Goal: Information Seeking & Learning: Learn about a topic

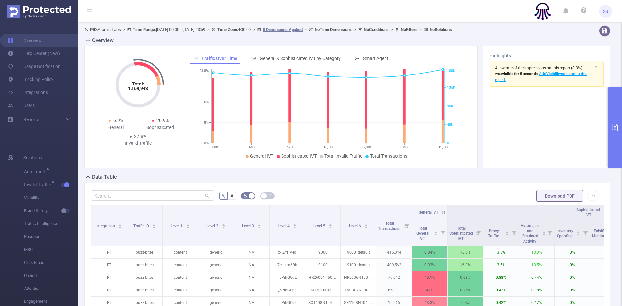
drag, startPoint x: 617, startPoint y: 123, endPoint x: 601, endPoint y: 170, distance: 49.5
click at [617, 123] on button "primary" at bounding box center [615, 128] width 14 height 80
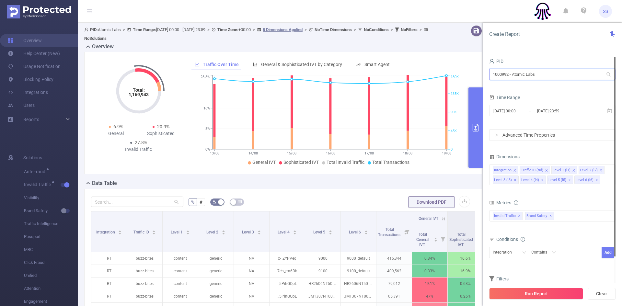
drag, startPoint x: 547, startPoint y: 76, endPoint x: 473, endPoint y: 76, distance: 73.9
click at [473, 76] on section "PID: Atomic Labs > Time Range: [DATE] 00:00 - [DATE] 23:59 > Time Zone: +00:00 …" at bounding box center [350, 230] width 544 height 414
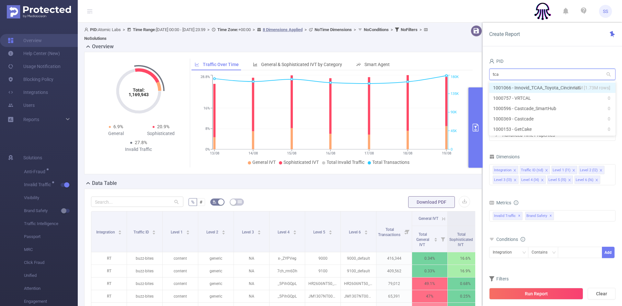
type input "tcaa"
click at [576, 88] on span "14M [1.73M rows]" at bounding box center [592, 87] width 37 height 7
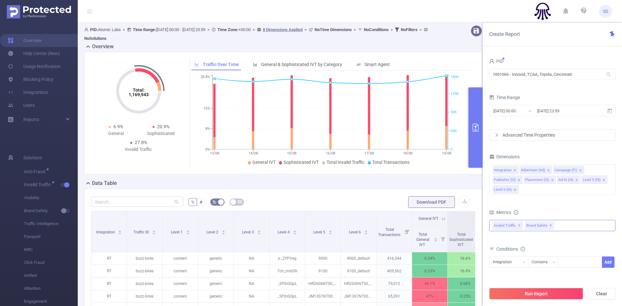
click at [575, 226] on div "Invalid Traffic ✕ Brand Safety ✕" at bounding box center [552, 225] width 126 height 11
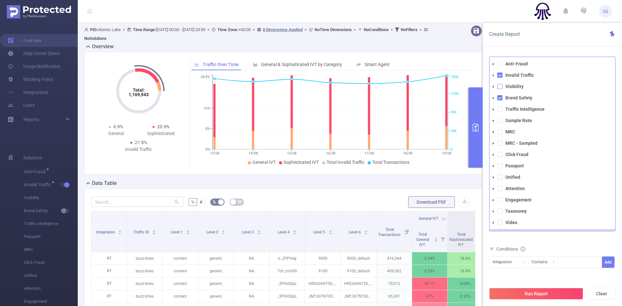
click at [500, 86] on span at bounding box center [499, 86] width 5 height 5
click at [498, 109] on span at bounding box center [499, 109] width 5 height 5
click at [538, 41] on div "Create Report" at bounding box center [552, 35] width 139 height 24
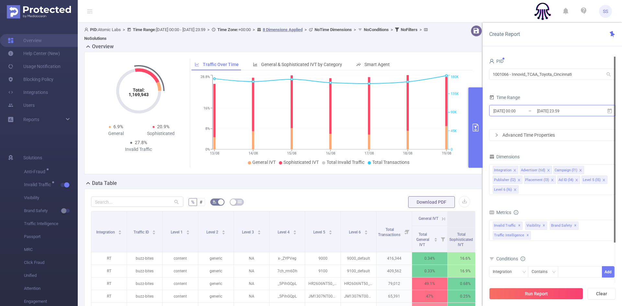
click at [542, 111] on input "[DATE] 23:59" at bounding box center [563, 111] width 53 height 9
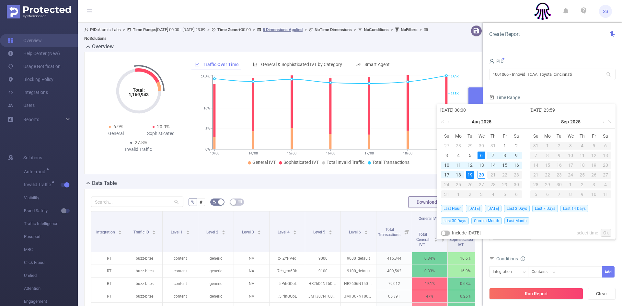
click at [573, 210] on span "Last 14 Days" at bounding box center [575, 208] width 28 height 7
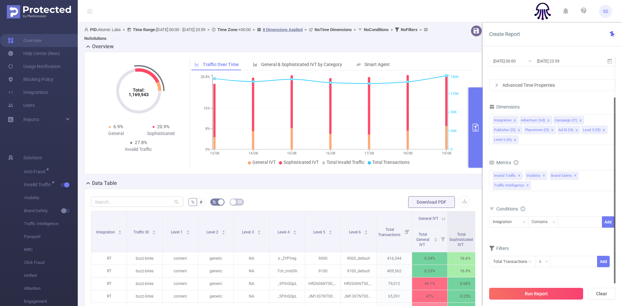
click at [532, 296] on button "Run Report" at bounding box center [536, 294] width 94 height 12
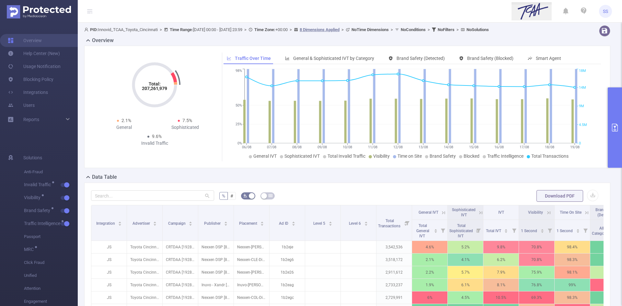
click at [619, 116] on button "primary" at bounding box center [615, 128] width 14 height 80
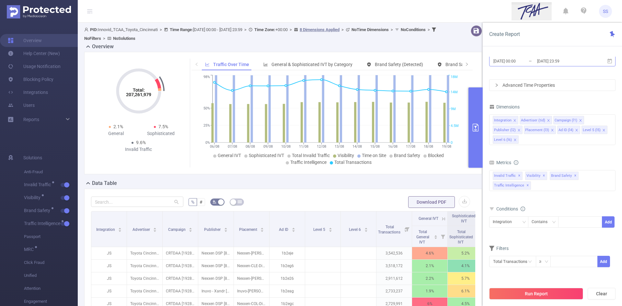
click at [545, 64] on input "[DATE] 23:59" at bounding box center [563, 61] width 53 height 9
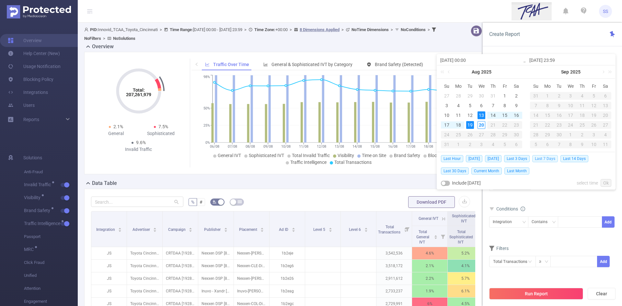
click at [554, 159] on span "Last 7 Days" at bounding box center [545, 158] width 26 height 7
type input "[DATE] 00:00"
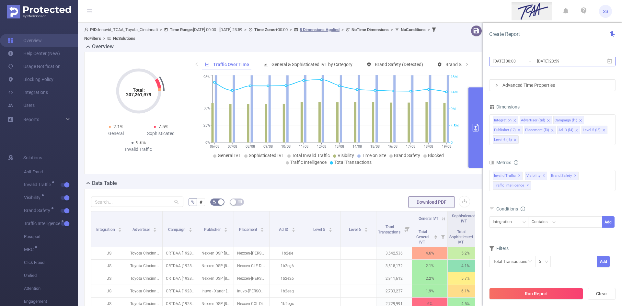
click at [580, 61] on input "[DATE] 23:59" at bounding box center [563, 61] width 53 height 9
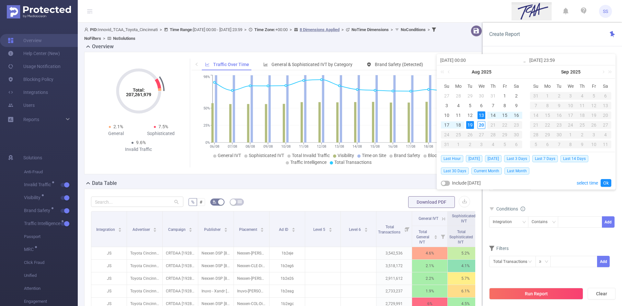
click at [446, 181] on button "button" at bounding box center [445, 183] width 9 height 5
type input "[DATE] 23:59"
click at [518, 298] on button "Run Report" at bounding box center [536, 294] width 94 height 12
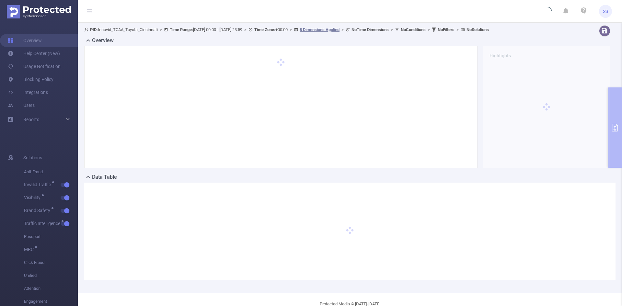
click at [93, 12] on icon at bounding box center [90, 11] width 8 height 22
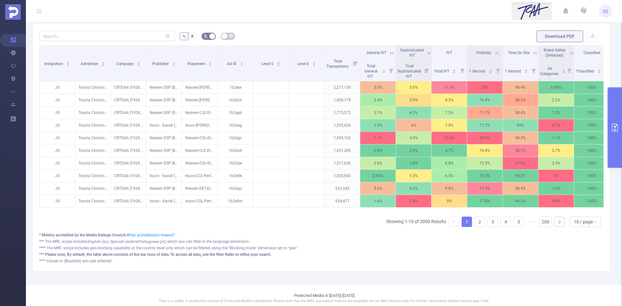
scroll to position [162, 0]
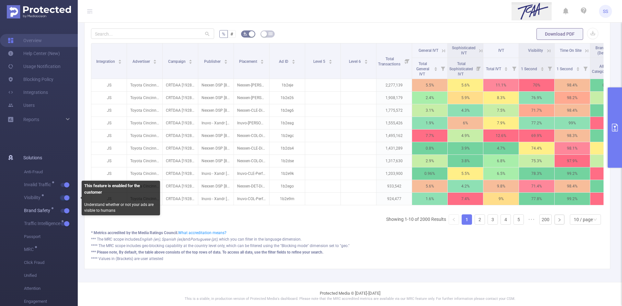
drag, startPoint x: 63, startPoint y: 198, endPoint x: 62, endPoint y: 209, distance: 11.4
click at [63, 198] on span "button" at bounding box center [66, 197] width 8 height 3
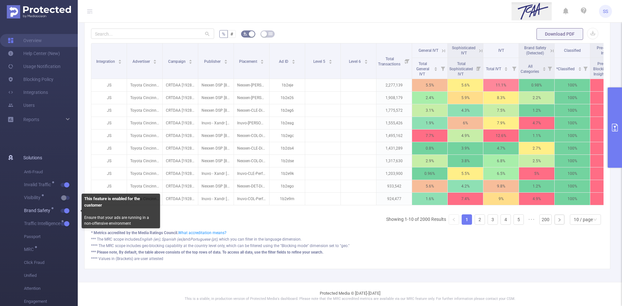
click at [63, 210] on span "button" at bounding box center [66, 210] width 8 height 3
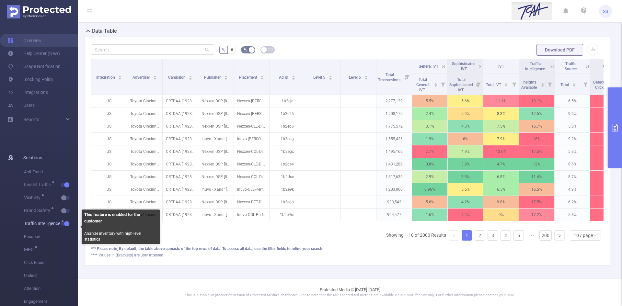
drag, startPoint x: 63, startPoint y: 223, endPoint x: 67, endPoint y: 226, distance: 5.0
click at [63, 223] on span "Traffic Intelligence" at bounding box center [51, 223] width 54 height 13
click at [62, 224] on span "button" at bounding box center [66, 223] width 8 height 3
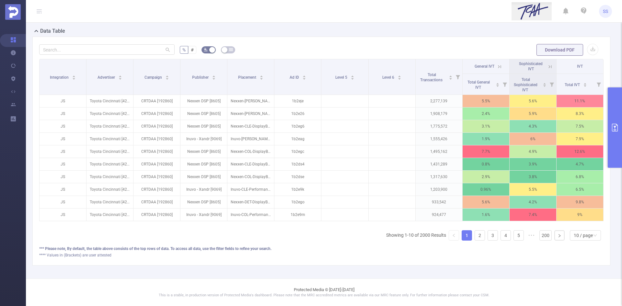
scroll to position [0, 1]
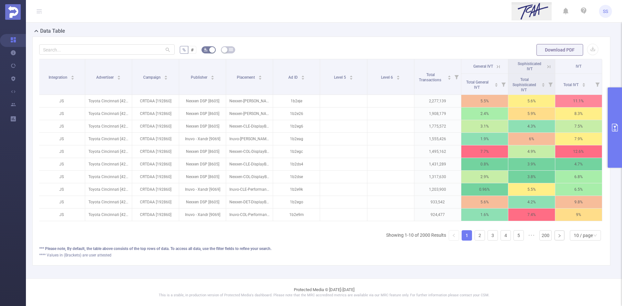
click at [613, 96] on button "primary" at bounding box center [615, 128] width 14 height 80
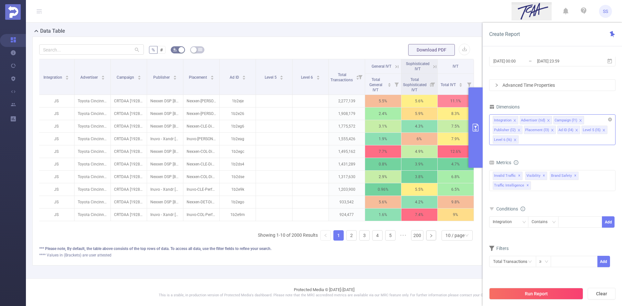
click at [515, 140] on icon "icon: close" at bounding box center [515, 139] width 3 height 3
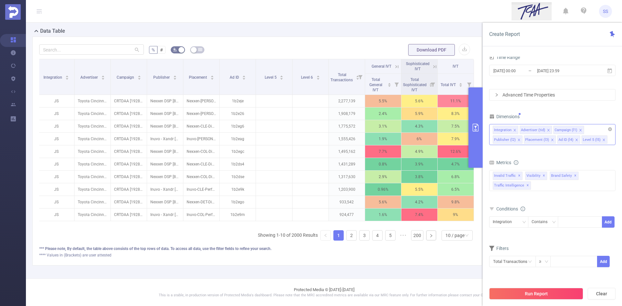
click at [602, 139] on icon "icon: close" at bounding box center [603, 139] width 3 height 3
click at [594, 112] on div "PID 1001066 - Innovid_TCAA_Toyota_Cincinnati 1001066 - Innovid_TCAA_Toyota_Cinc…" at bounding box center [552, 146] width 126 height 259
click at [531, 292] on button "Run Report" at bounding box center [536, 294] width 94 height 12
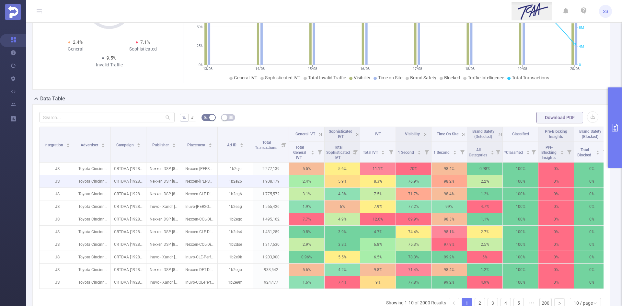
scroll to position [79, 0]
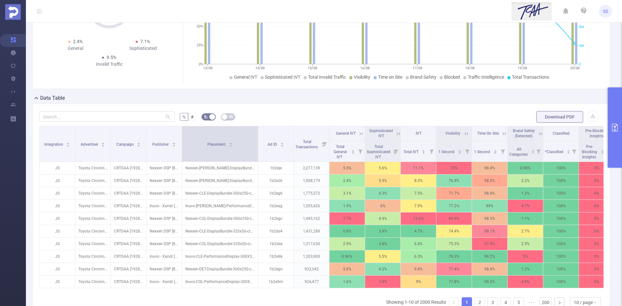
drag, startPoint x: 217, startPoint y: 149, endPoint x: 257, endPoint y: 152, distance: 40.6
click at [257, 152] on span at bounding box center [257, 143] width 3 height 35
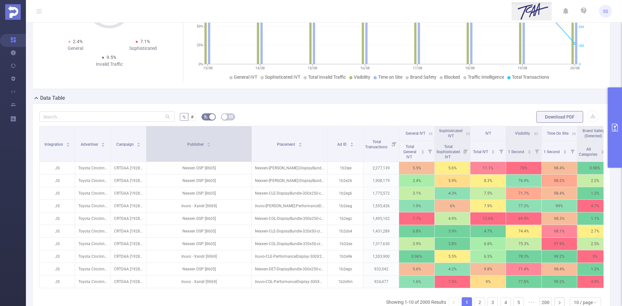
drag, startPoint x: 181, startPoint y: 152, endPoint x: 251, endPoint y: 152, distance: 69.7
click at [251, 152] on span at bounding box center [251, 143] width 3 height 35
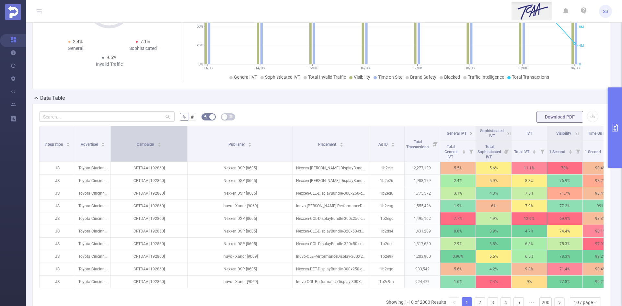
drag, startPoint x: 145, startPoint y: 148, endPoint x: 186, endPoint y: 155, distance: 41.8
click at [186, 155] on span at bounding box center [187, 143] width 3 height 35
click at [158, 147] on icon "icon: caret-down" at bounding box center [160, 146] width 4 height 4
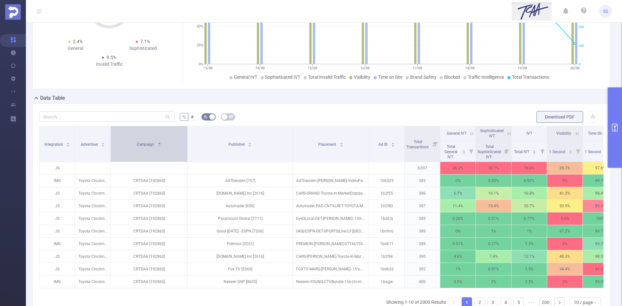
click at [157, 146] on div "Campaign" at bounding box center [149, 144] width 25 height 6
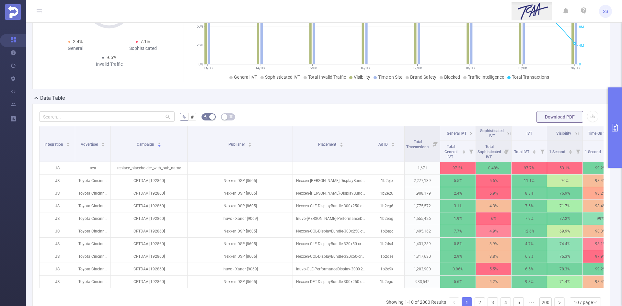
click at [472, 134] on icon at bounding box center [472, 134] width 6 height 6
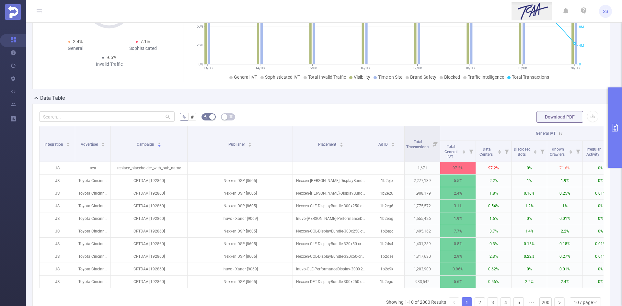
click at [561, 134] on icon at bounding box center [561, 134] width 6 height 6
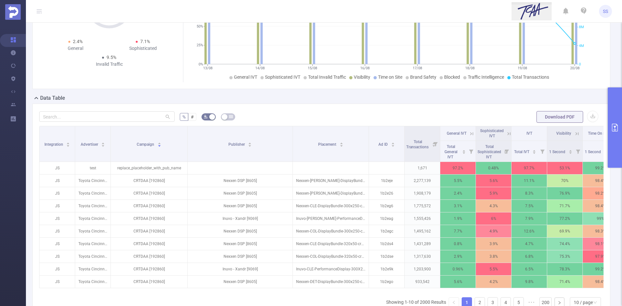
click at [618, 118] on button "primary" at bounding box center [615, 128] width 14 height 80
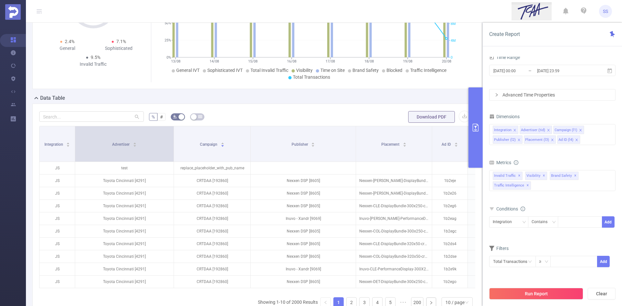
drag, startPoint x: 109, startPoint y: 155, endPoint x: 172, endPoint y: 166, distance: 64.1
click at [172, 162] on span at bounding box center [173, 143] width 3 height 35
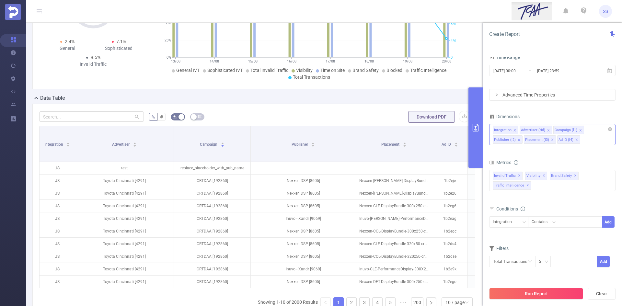
click at [548, 130] on icon "icon: close" at bounding box center [548, 130] width 3 height 3
click at [547, 130] on icon "icon: close" at bounding box center [546, 130] width 3 height 3
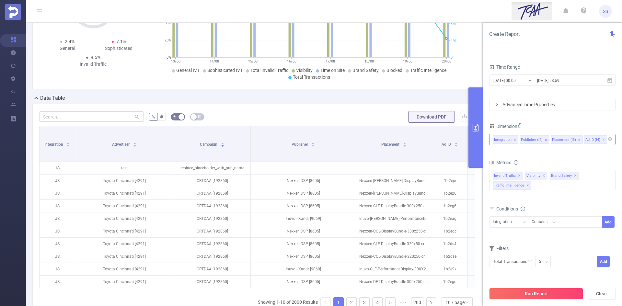
click at [609, 142] on input at bounding box center [610, 139] width 3 height 8
type input "ho"
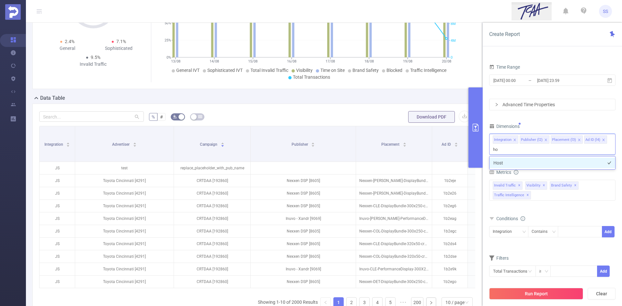
click at [532, 162] on li "Host" at bounding box center [553, 163] width 126 height 10
type input "app"
click at [531, 163] on li "App" at bounding box center [553, 163] width 126 height 10
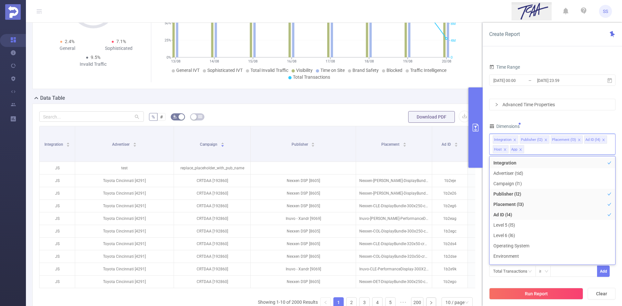
click at [556, 122] on div "Dimensions" at bounding box center [552, 127] width 126 height 11
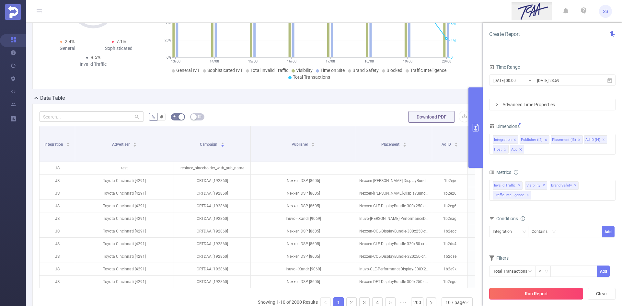
click at [539, 297] on button "Run Report" at bounding box center [536, 294] width 94 height 12
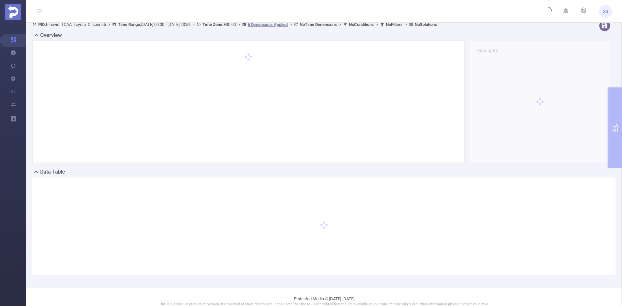
scroll to position [0, 0]
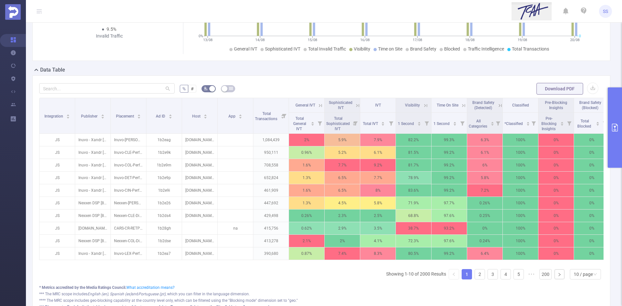
scroll to position [111, 0]
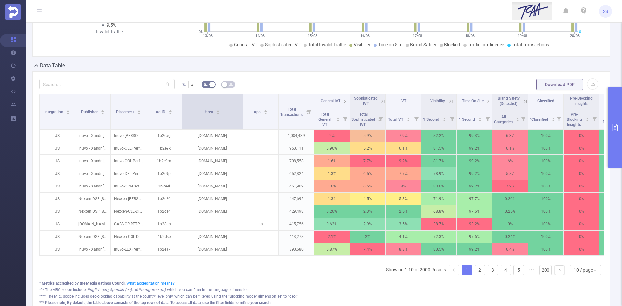
drag, startPoint x: 217, startPoint y: 111, endPoint x: 242, endPoint y: 116, distance: 25.9
click at [242, 116] on span at bounding box center [242, 111] width 3 height 35
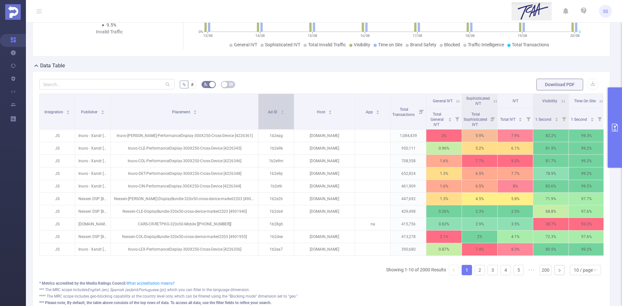
drag, startPoint x: 145, startPoint y: 109, endPoint x: 257, endPoint y: 118, distance: 112.5
click at [257, 118] on span at bounding box center [258, 111] width 3 height 35
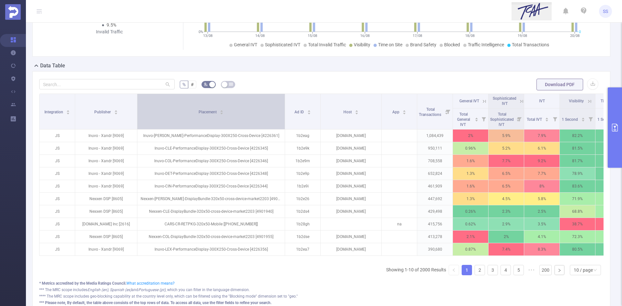
drag, startPoint x: 110, startPoint y: 113, endPoint x: 137, endPoint y: 113, distance: 26.6
click at [137, 113] on span at bounding box center [136, 111] width 3 height 35
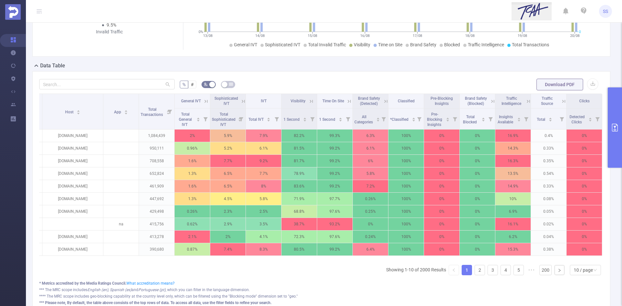
scroll to position [0, 0]
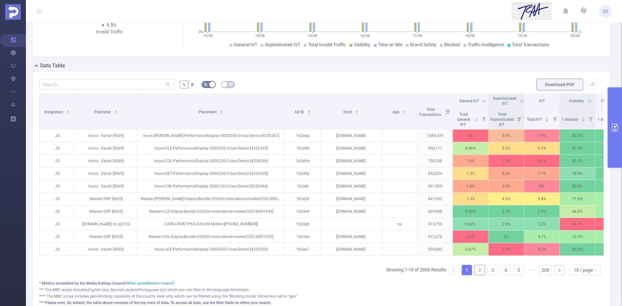
click at [475, 275] on link "2" at bounding box center [480, 270] width 10 height 10
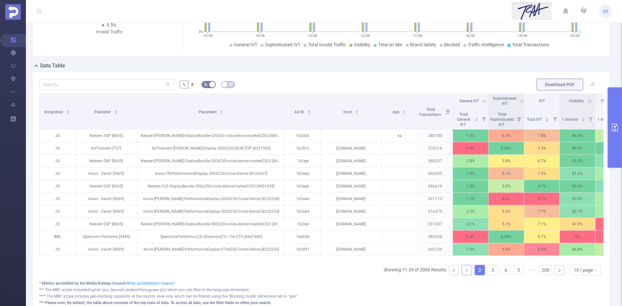
click at [464, 274] on link "1" at bounding box center [467, 270] width 10 height 10
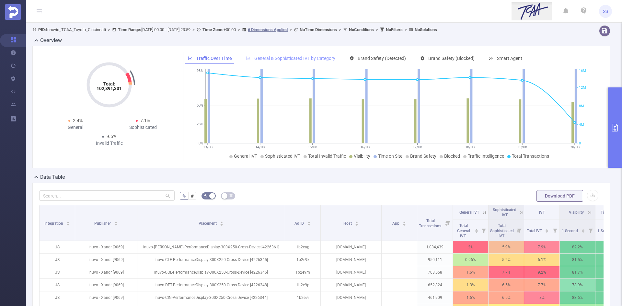
click at [301, 54] on div "General & Sophisticated IVT by Category" at bounding box center [291, 59] width 96 height 12
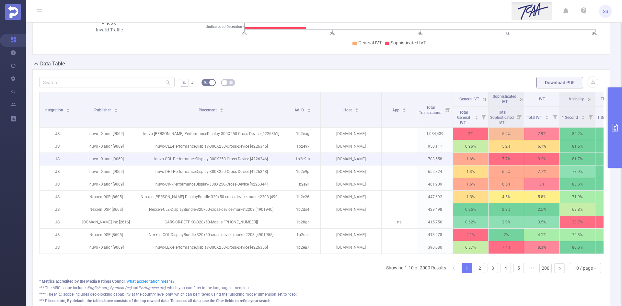
scroll to position [130, 0]
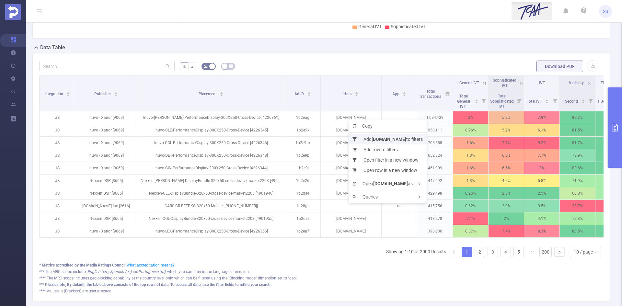
click at [374, 137] on b "[DOMAIN_NAME]" at bounding box center [389, 139] width 35 height 5
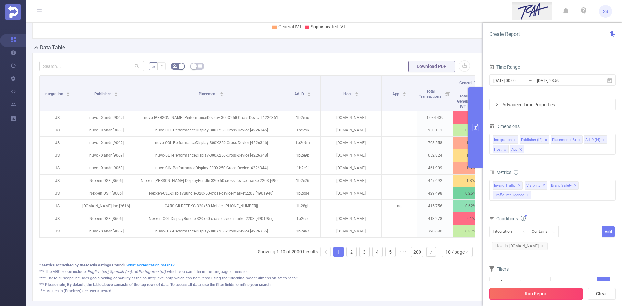
click at [539, 295] on button "Run Report" at bounding box center [536, 294] width 94 height 12
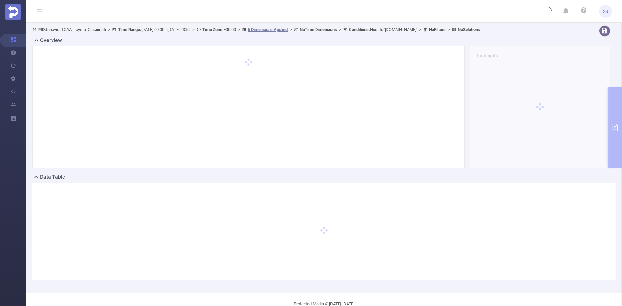
scroll to position [14, 0]
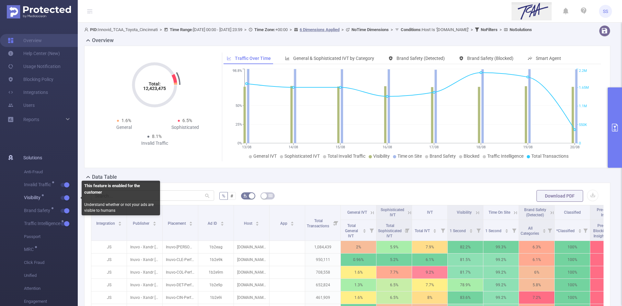
click at [62, 196] on button "button" at bounding box center [65, 198] width 9 height 4
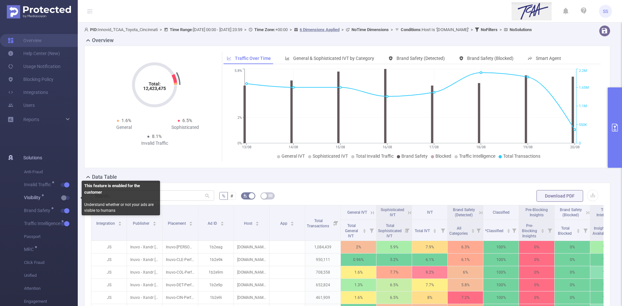
click at [69, 197] on span "button" at bounding box center [71, 197] width 8 height 3
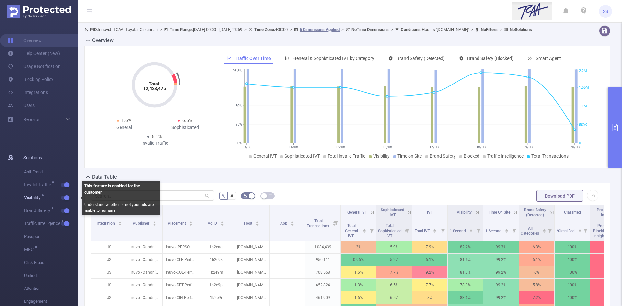
click at [63, 196] on span "button" at bounding box center [66, 197] width 8 height 3
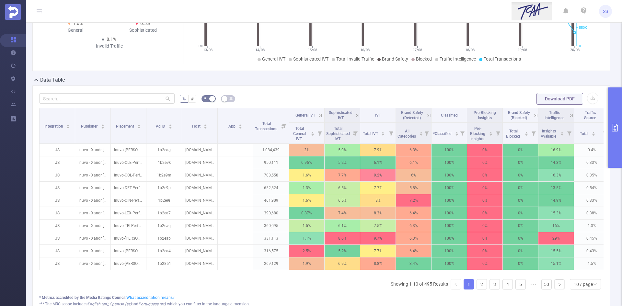
scroll to position [0, 48]
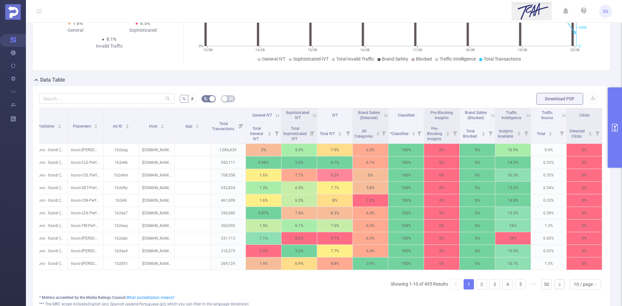
click at [526, 115] on icon at bounding box center [529, 116] width 6 height 6
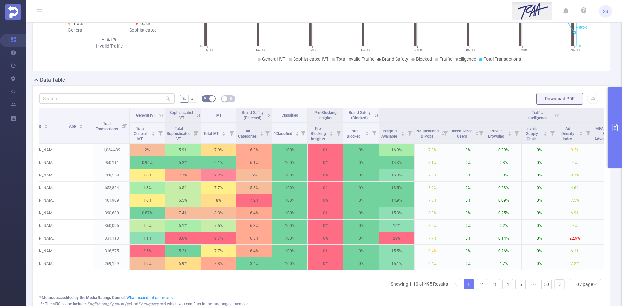
scroll to position [0, 181]
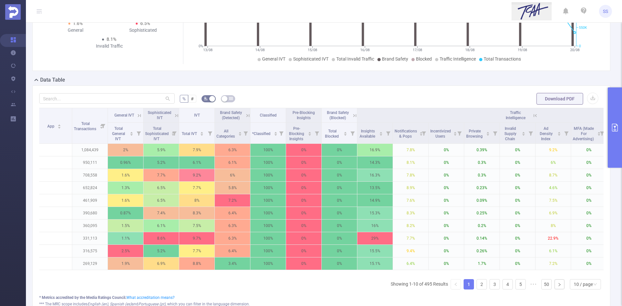
click at [534, 115] on icon at bounding box center [535, 116] width 6 height 6
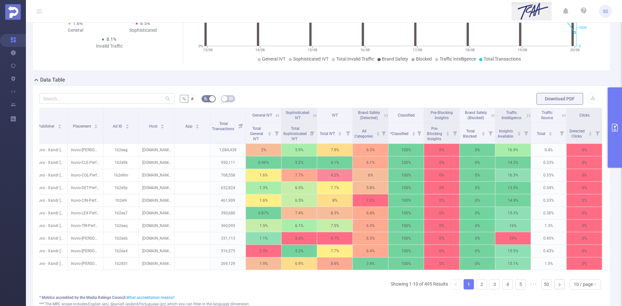
click at [377, 112] on span "Brand Safety (Detected)" at bounding box center [370, 114] width 27 height 6
click at [383, 114] on icon at bounding box center [386, 116] width 6 height 6
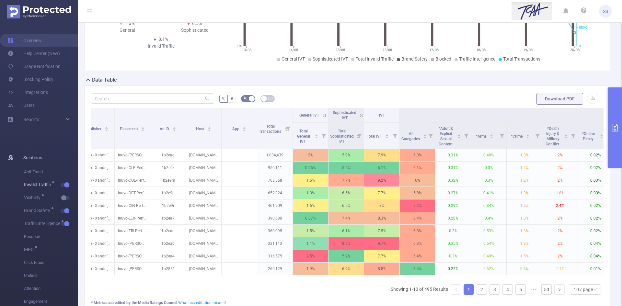
scroll to position [103, 0]
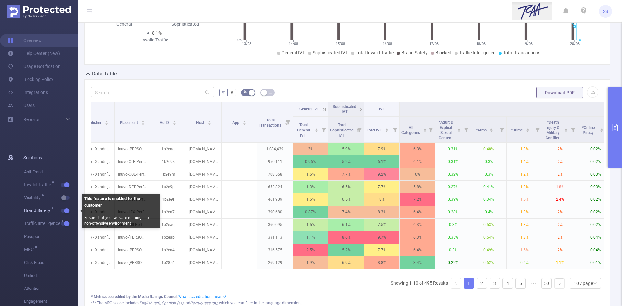
click at [63, 211] on span "button" at bounding box center [66, 210] width 8 height 3
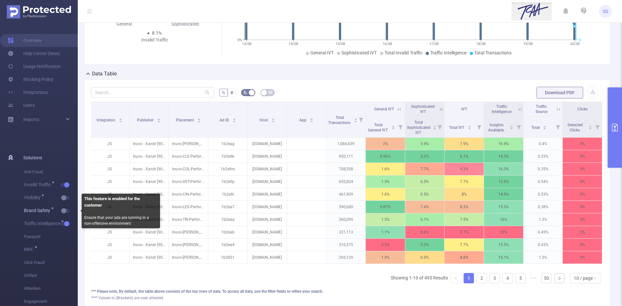
scroll to position [0, 1]
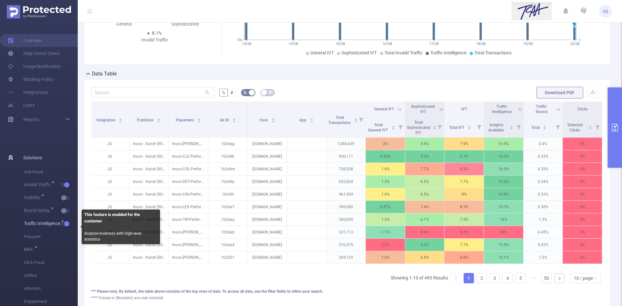
click at [64, 223] on button "button" at bounding box center [65, 224] width 9 height 4
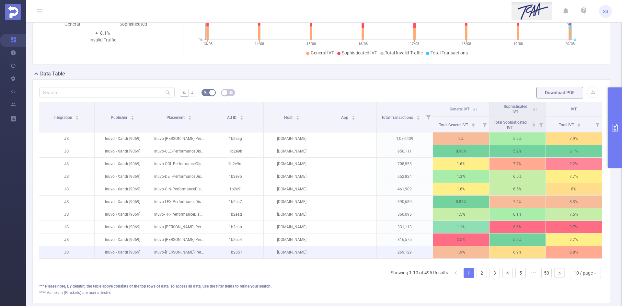
scroll to position [97, 0]
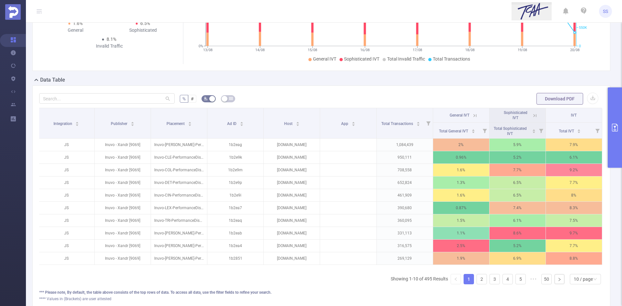
click at [532, 114] on icon at bounding box center [535, 116] width 6 height 6
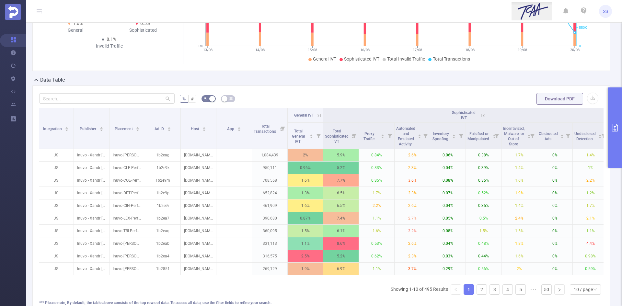
click at [481, 114] on icon at bounding box center [483, 116] width 6 height 6
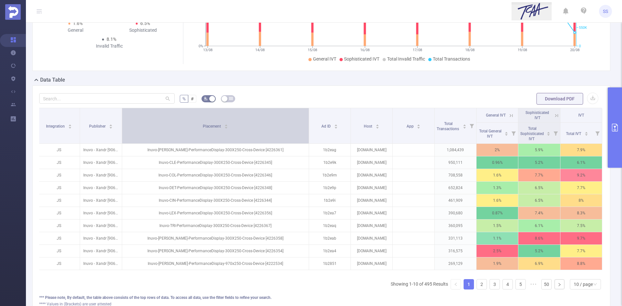
drag, startPoint x: 205, startPoint y: 125, endPoint x: 300, endPoint y: 126, distance: 94.6
click at [300, 126] on th "Placement" at bounding box center [215, 126] width 187 height 36
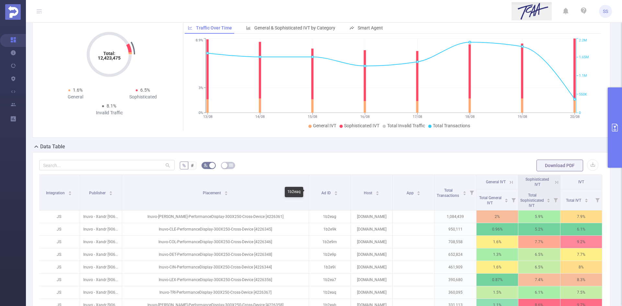
scroll to position [0, 0]
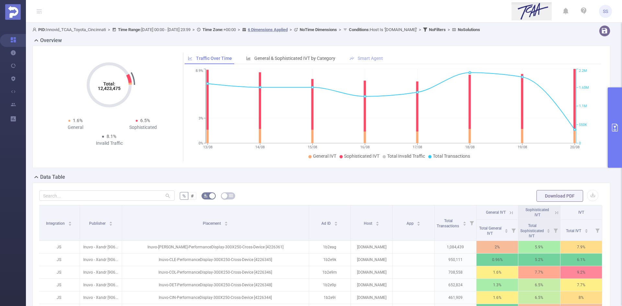
click at [364, 57] on span "Smart Agent" at bounding box center [370, 58] width 25 height 5
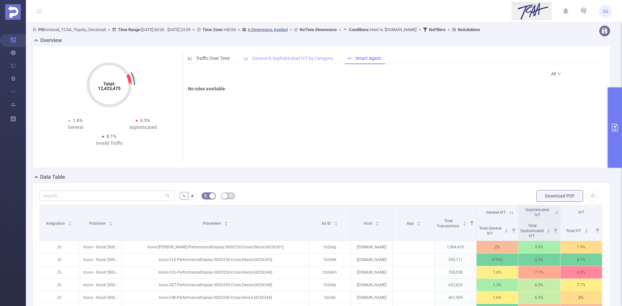
click at [326, 55] on div "General & Sophisticated IVT by Category" at bounding box center [289, 59] width 96 height 12
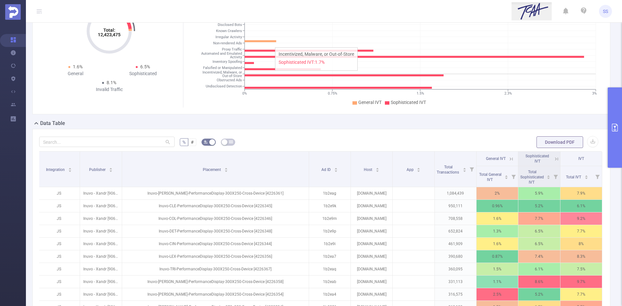
scroll to position [97, 0]
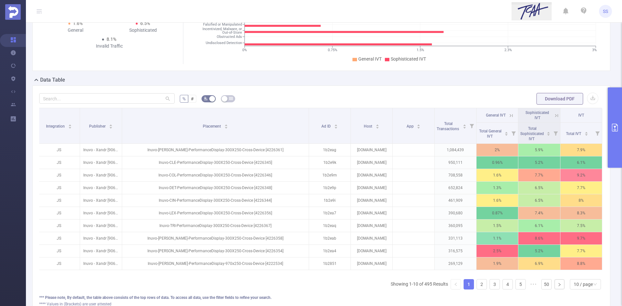
click at [554, 114] on icon at bounding box center [557, 116] width 6 height 6
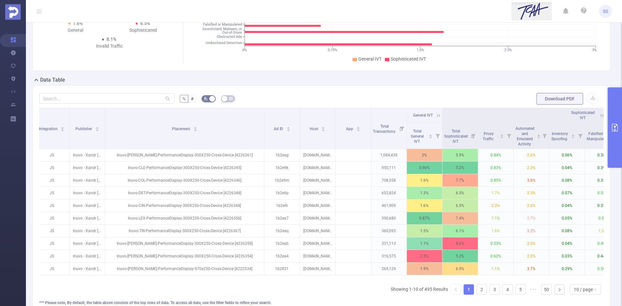
scroll to position [0, 0]
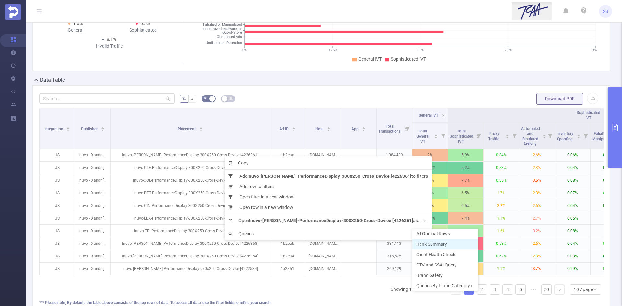
click at [450, 245] on li "Rank Summary" at bounding box center [446, 244] width 66 height 10
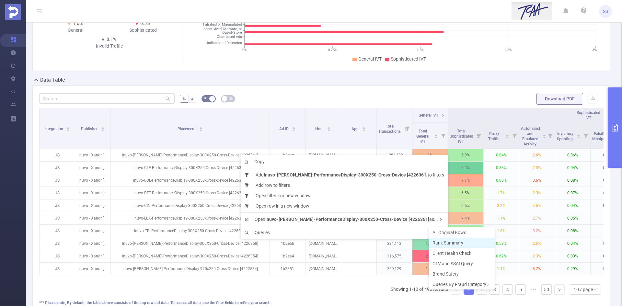
click at [456, 243] on span "Rank Summary" at bounding box center [448, 242] width 31 height 5
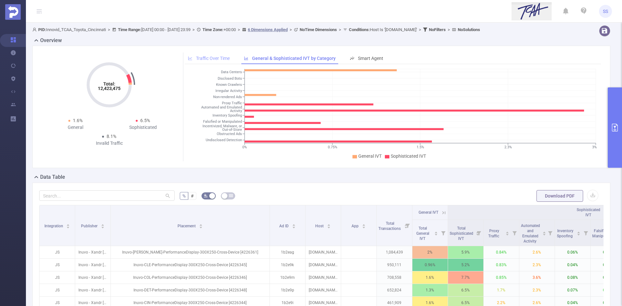
click at [221, 61] on span "Traffic Over Time" at bounding box center [213, 58] width 34 height 5
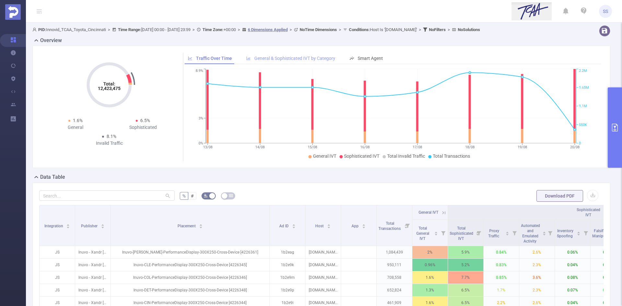
click at [322, 54] on div "General & Sophisticated IVT by Category" at bounding box center [291, 59] width 96 height 12
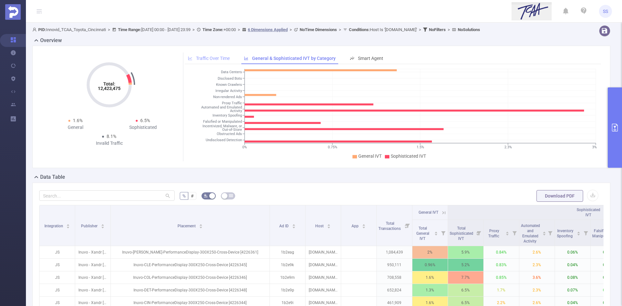
click at [205, 56] on span "Traffic Over Time" at bounding box center [213, 58] width 34 height 5
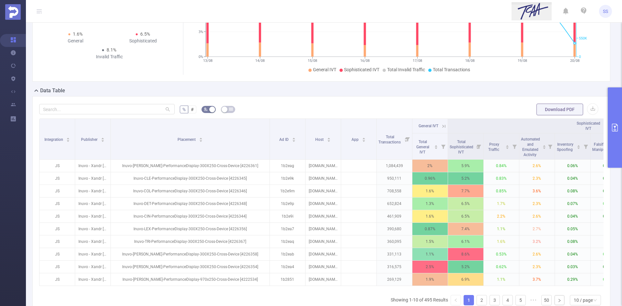
scroll to position [97, 0]
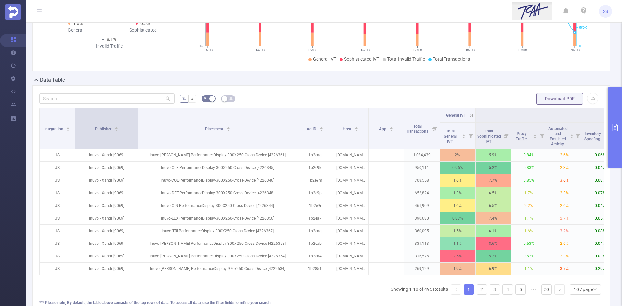
drag, startPoint x: 109, startPoint y: 137, endPoint x: 137, endPoint y: 137, distance: 27.5
click at [137, 137] on span at bounding box center [137, 128] width 3 height 41
click at [95, 132] on div "Publisher" at bounding box center [107, 128] width 24 height 6
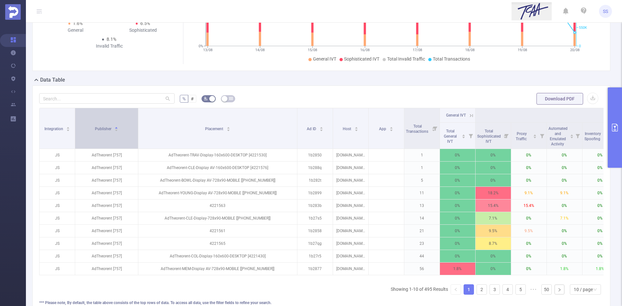
click at [101, 132] on div "Publisher" at bounding box center [107, 128] width 24 height 6
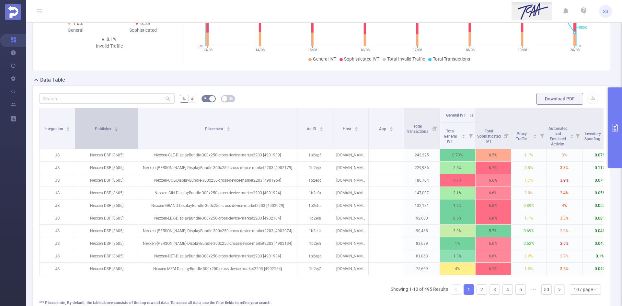
click at [101, 132] on div "Publisher" at bounding box center [107, 128] width 24 height 6
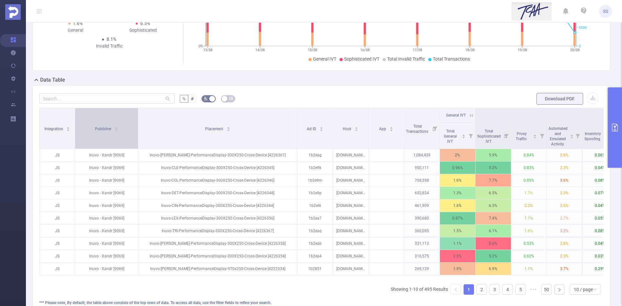
click at [101, 132] on div "Publisher" at bounding box center [107, 128] width 24 height 6
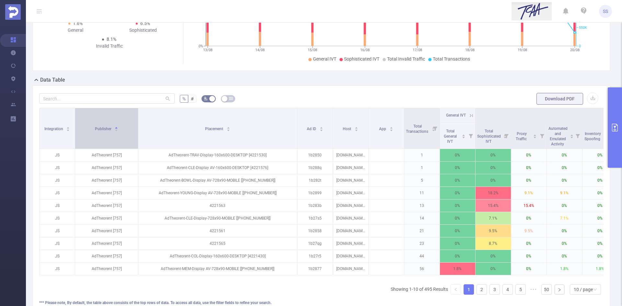
click at [101, 132] on div "Publisher" at bounding box center [107, 128] width 24 height 6
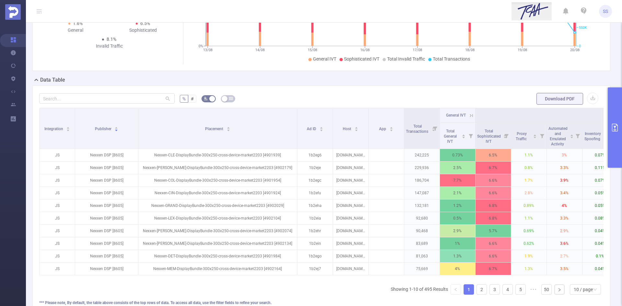
scroll to position [0, 199]
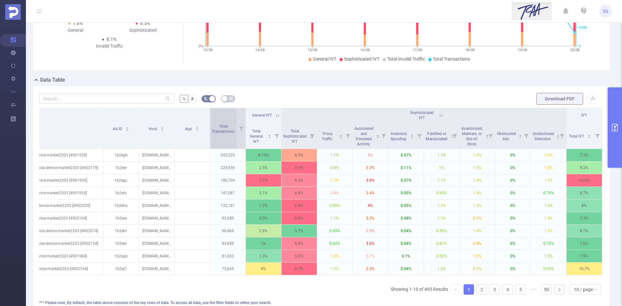
click at [230, 129] on span "Total Transactions" at bounding box center [223, 129] width 23 height 12
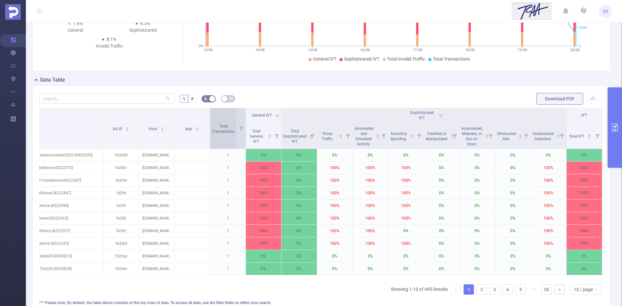
click at [230, 129] on span "Total Transactions" at bounding box center [223, 129] width 23 height 12
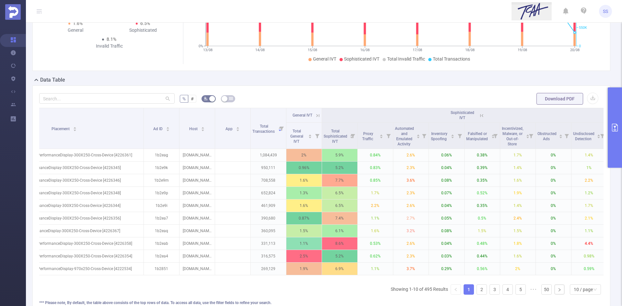
scroll to position [0, 0]
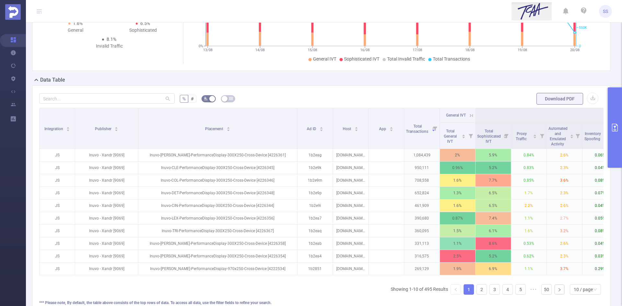
click at [617, 109] on button "primary" at bounding box center [615, 128] width 14 height 80
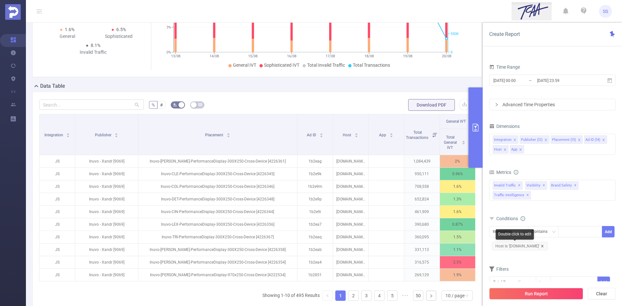
click at [541, 247] on icon "icon: close" at bounding box center [542, 246] width 3 height 3
click at [525, 296] on button "Run Report" at bounding box center [536, 294] width 94 height 12
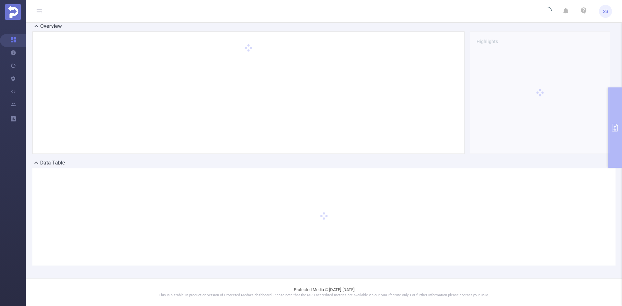
scroll to position [14, 0]
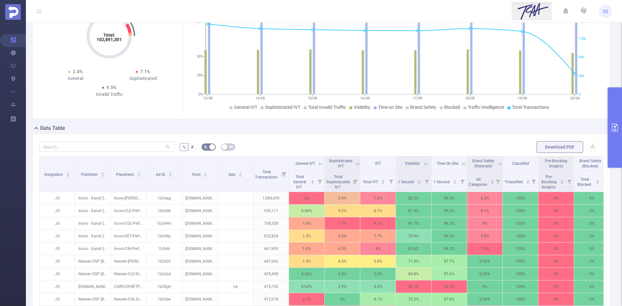
scroll to position [111, 0]
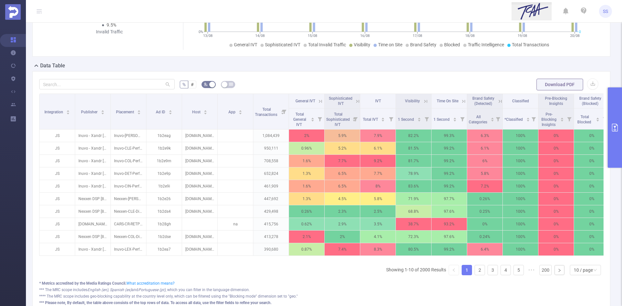
click at [616, 153] on button "primary" at bounding box center [615, 128] width 14 height 80
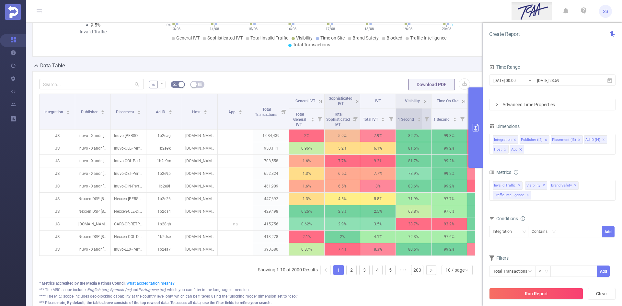
click at [417, 122] on div "1 Second" at bounding box center [409, 119] width 23 height 6
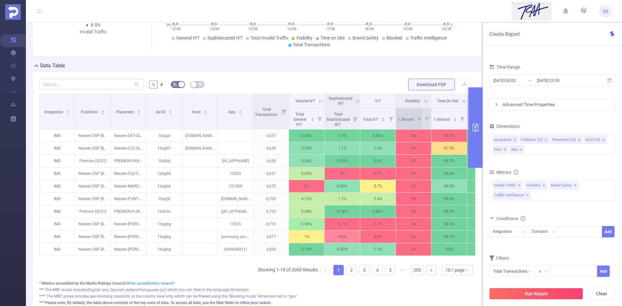
click at [417, 122] on div "1 Second" at bounding box center [409, 119] width 23 height 6
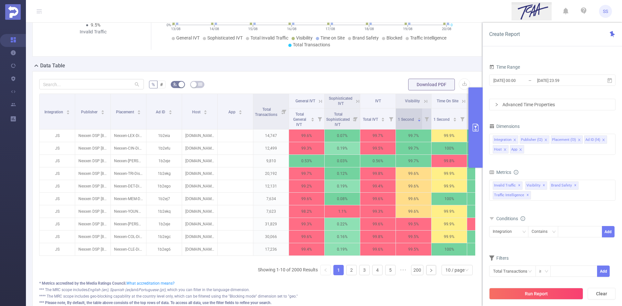
click at [417, 122] on div "1 Second" at bounding box center [409, 119] width 23 height 6
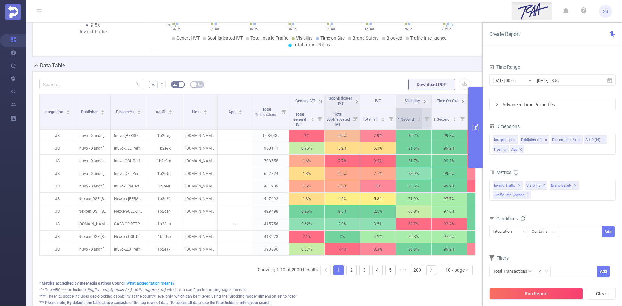
click at [417, 122] on div "1 Second" at bounding box center [409, 119] width 23 height 6
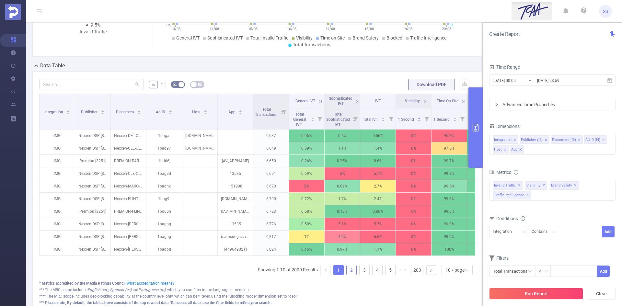
click at [347, 275] on link "2" at bounding box center [352, 270] width 10 height 10
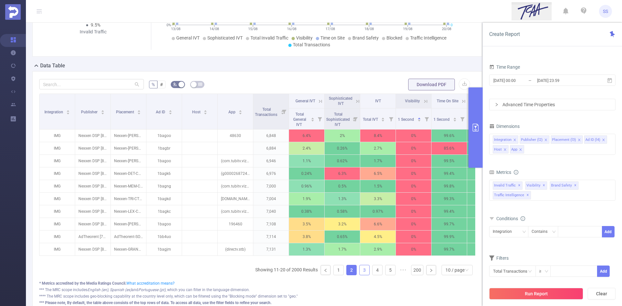
click at [360, 275] on link "3" at bounding box center [365, 270] width 10 height 10
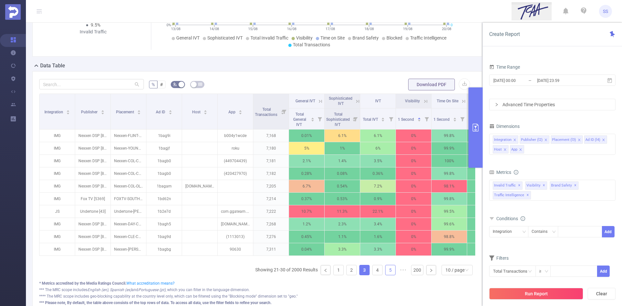
click at [386, 275] on link "5" at bounding box center [391, 270] width 10 height 10
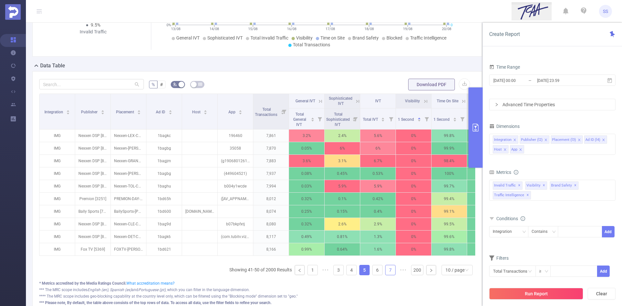
click at [390, 275] on link "7" at bounding box center [391, 270] width 10 height 10
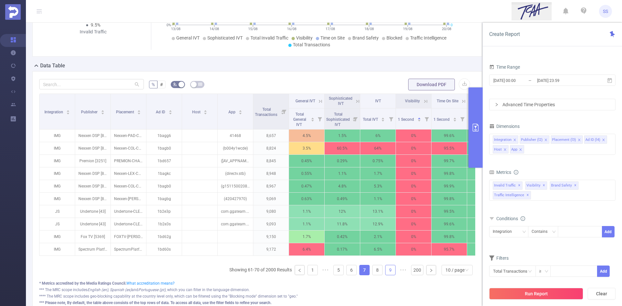
click at [387, 275] on link "9" at bounding box center [391, 270] width 10 height 10
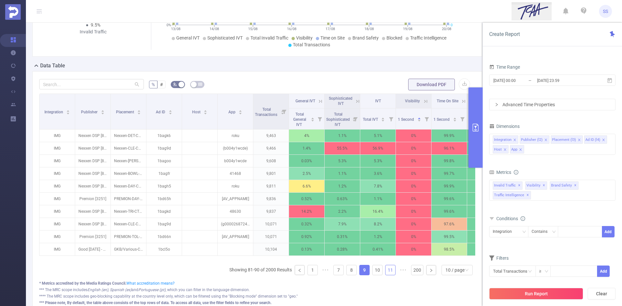
click at [386, 275] on link "11" at bounding box center [391, 270] width 10 height 10
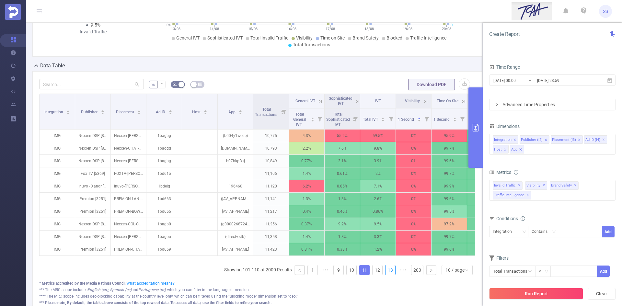
click at [386, 275] on link "13" at bounding box center [391, 270] width 10 height 10
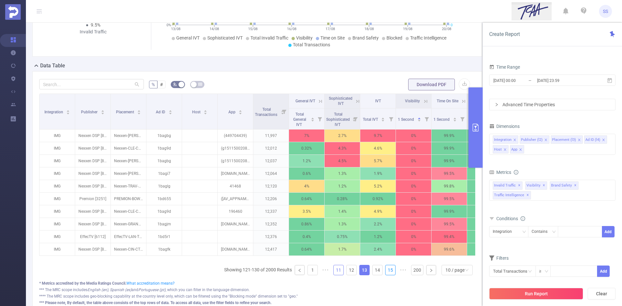
click at [386, 275] on link "15" at bounding box center [391, 270] width 10 height 10
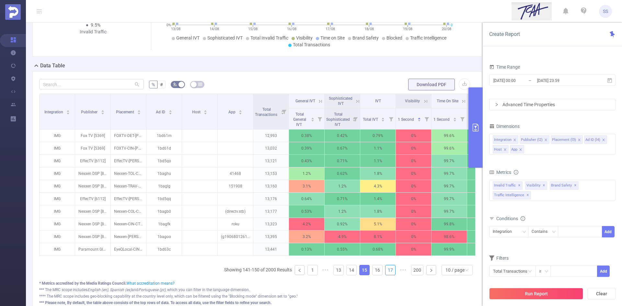
click at [386, 275] on link "17" at bounding box center [391, 270] width 10 height 10
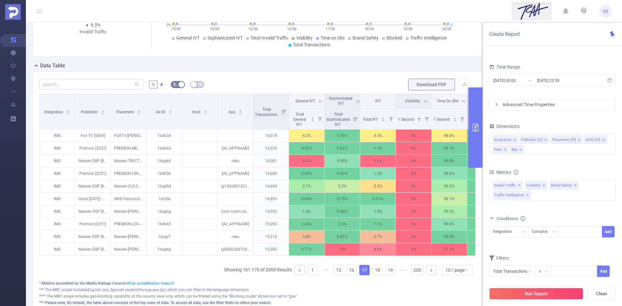
click at [386, 275] on link "19" at bounding box center [391, 270] width 10 height 10
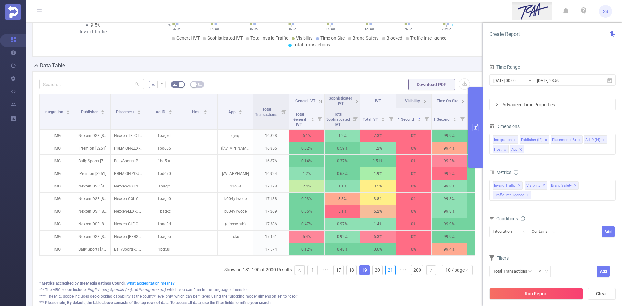
click at [386, 275] on link "21" at bounding box center [391, 270] width 10 height 10
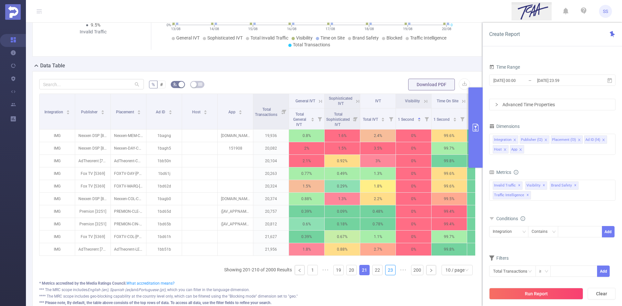
click at [386, 275] on link "23" at bounding box center [391, 270] width 10 height 10
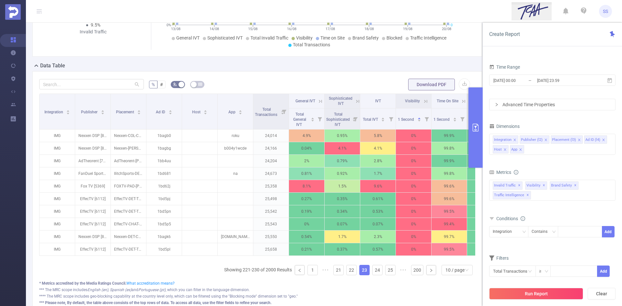
click at [386, 275] on link "25" at bounding box center [391, 270] width 10 height 10
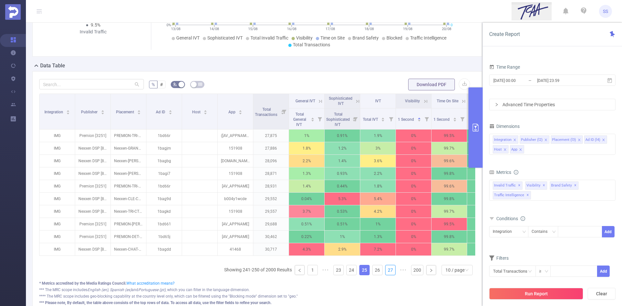
click at [386, 275] on link "27" at bounding box center [391, 270] width 10 height 10
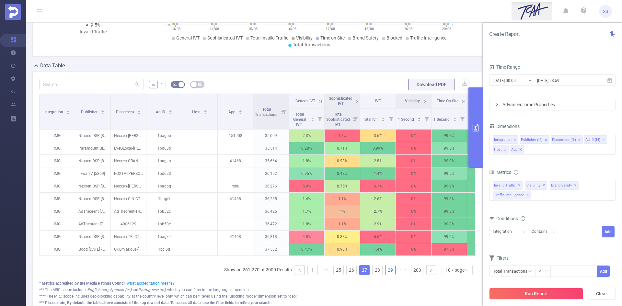
click at [386, 275] on link "29" at bounding box center [391, 270] width 10 height 10
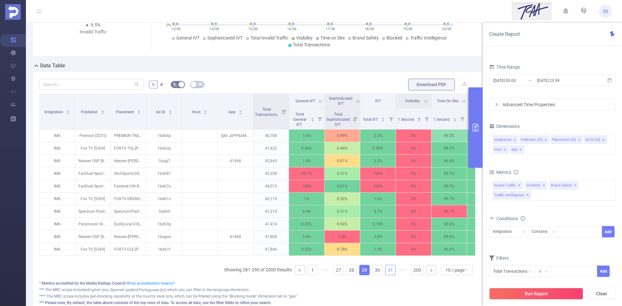
click at [386, 275] on link "31" at bounding box center [391, 270] width 10 height 10
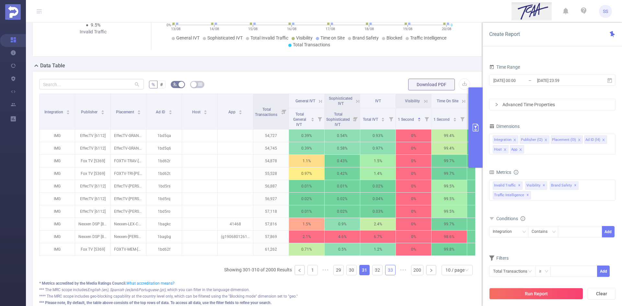
click at [386, 275] on link "33" at bounding box center [391, 270] width 10 height 10
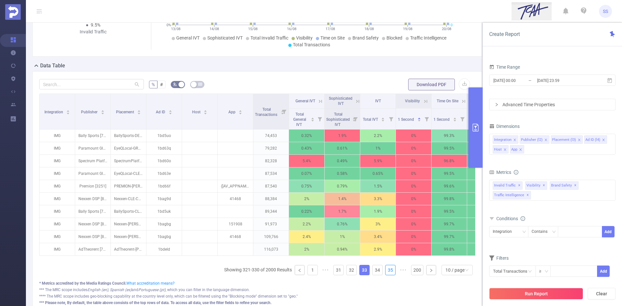
click at [386, 275] on link "35" at bounding box center [391, 270] width 10 height 10
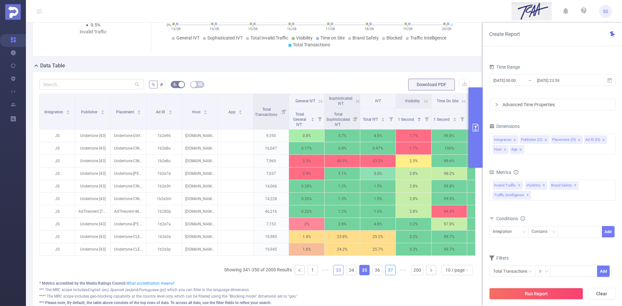
click at [386, 275] on link "37" at bounding box center [391, 270] width 10 height 10
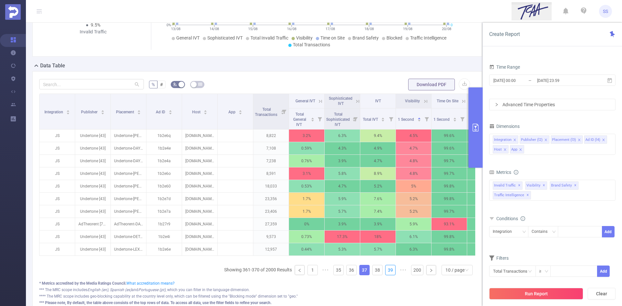
click at [386, 275] on link "39" at bounding box center [391, 270] width 10 height 10
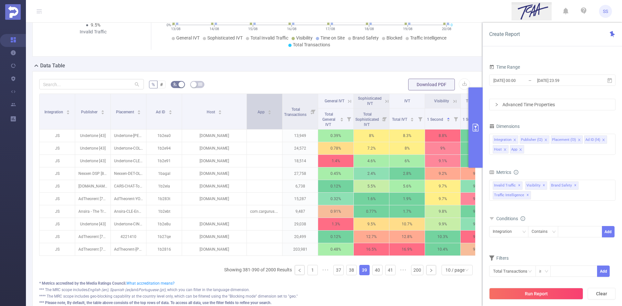
drag, startPoint x: 217, startPoint y: 121, endPoint x: 246, endPoint y: 128, distance: 30.0
click at [246, 128] on span at bounding box center [246, 111] width 3 height 35
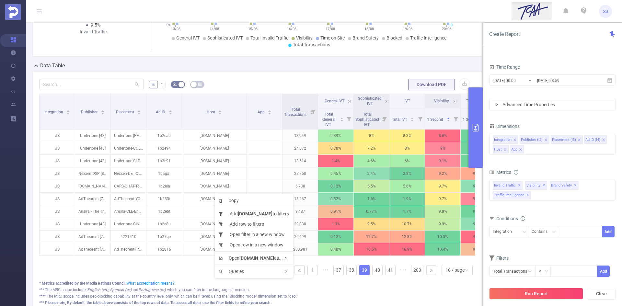
click at [549, 253] on form "Dimensions Integration Publisher (l2) Placement (l3) Ad ID (l4) Host App Metric…" at bounding box center [552, 204] width 126 height 164
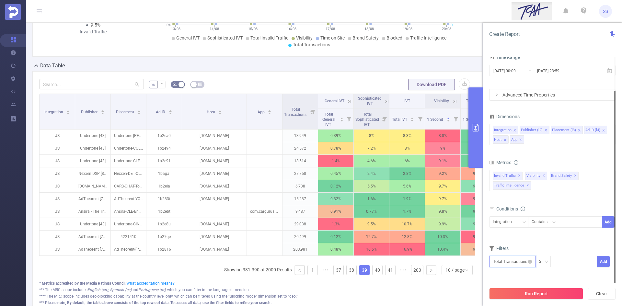
click at [518, 261] on input "text" at bounding box center [512, 261] width 47 height 11
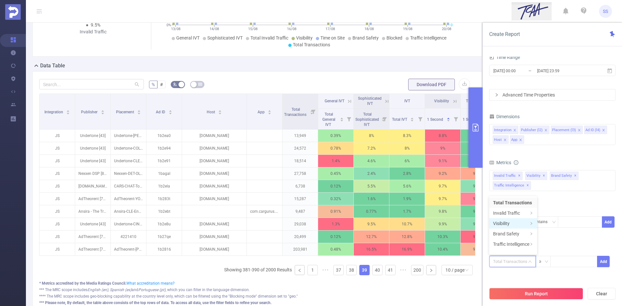
click at [512, 226] on li "Visibility" at bounding box center [513, 223] width 48 height 10
click at [552, 204] on li "Visibility" at bounding box center [556, 203] width 37 height 10
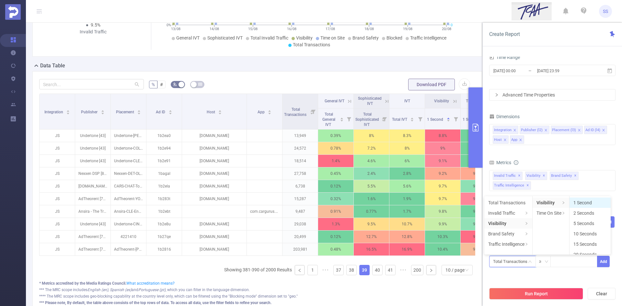
click at [584, 202] on li "1 Second" at bounding box center [590, 203] width 41 height 10
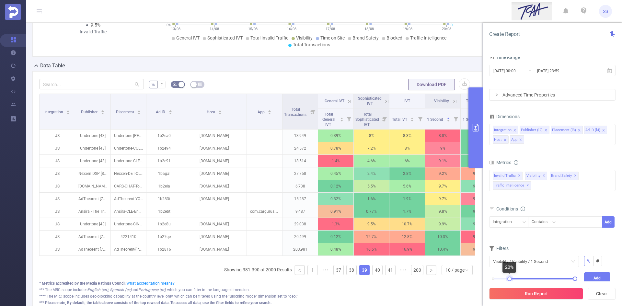
drag, startPoint x: 493, startPoint y: 278, endPoint x: 510, endPoint y: 278, distance: 16.5
click at [510, 278] on div at bounding box center [510, 279] width 5 height 5
click at [603, 275] on button "Add" at bounding box center [597, 278] width 27 height 11
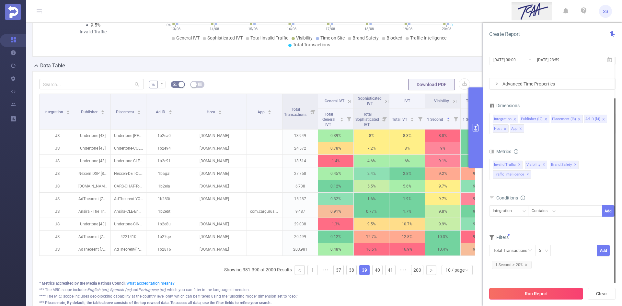
click at [537, 292] on button "Run Report" at bounding box center [536, 294] width 94 height 12
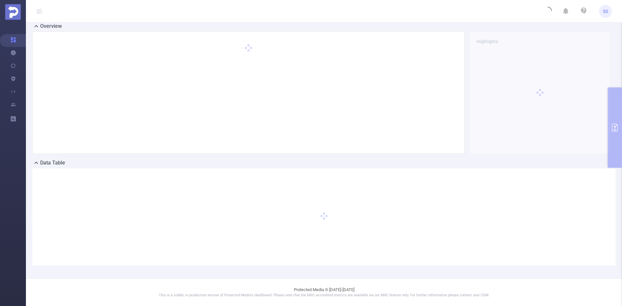
scroll to position [0, 0]
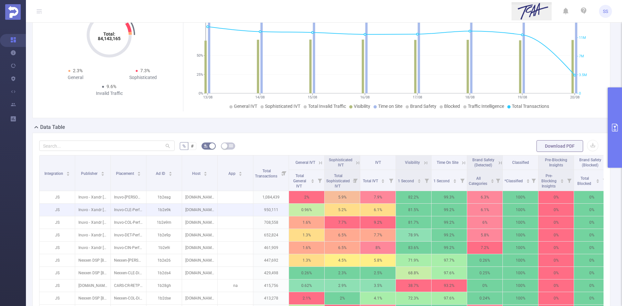
scroll to position [97, 0]
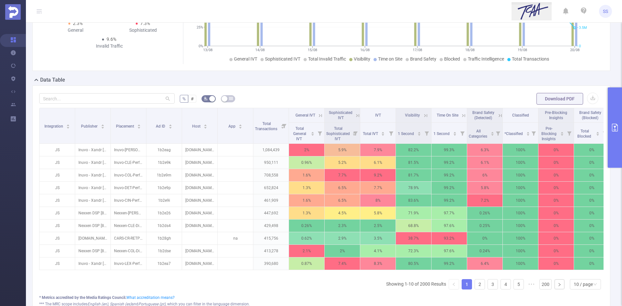
click at [619, 111] on button "primary" at bounding box center [615, 128] width 14 height 80
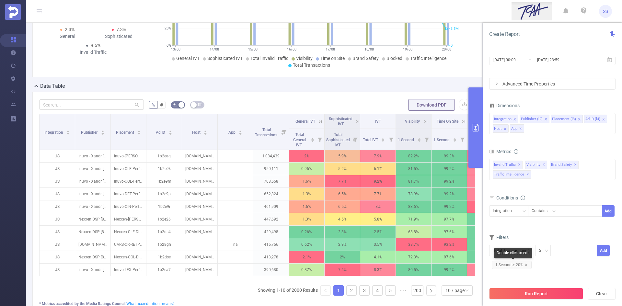
click at [527, 265] on span "1 Second ≥ 20%" at bounding box center [512, 265] width 40 height 8
click at [525, 265] on icon "icon: close" at bounding box center [526, 264] width 3 height 3
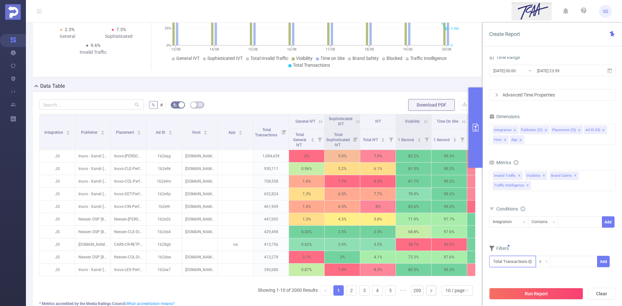
drag, startPoint x: 505, startPoint y: 264, endPoint x: 506, endPoint y: 260, distance: 4.6
click at [505, 264] on input "text" at bounding box center [512, 261] width 47 height 11
click at [506, 218] on li "Invalid Traffic" at bounding box center [513, 213] width 48 height 10
click at [513, 225] on li "Visibility" at bounding box center [513, 223] width 48 height 10
click at [555, 204] on li "Visibility" at bounding box center [556, 203] width 37 height 10
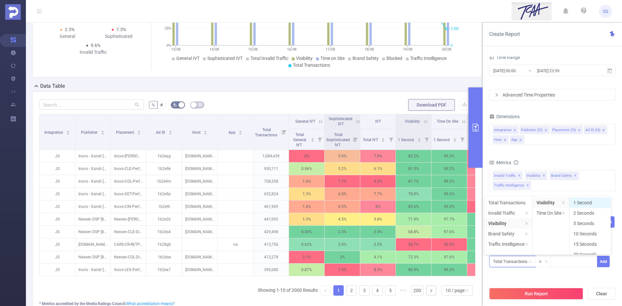
click at [585, 203] on li "1 Second" at bounding box center [590, 203] width 41 height 10
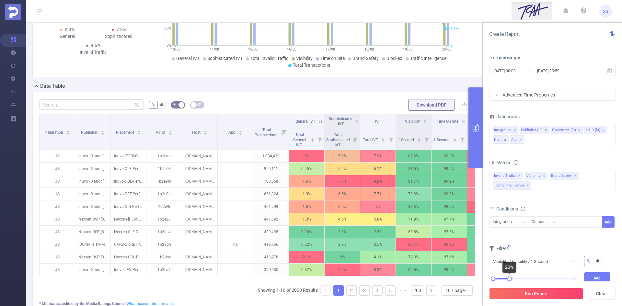
drag, startPoint x: 575, startPoint y: 279, endPoint x: 510, endPoint y: 278, distance: 65.1
click at [510, 278] on div at bounding box center [510, 279] width 5 height 5
drag, startPoint x: 593, startPoint y: 273, endPoint x: 589, endPoint y: 275, distance: 5.4
click at [594, 273] on button "Add" at bounding box center [597, 278] width 27 height 11
click at [548, 300] on div "Run Report Clear" at bounding box center [552, 294] width 139 height 25
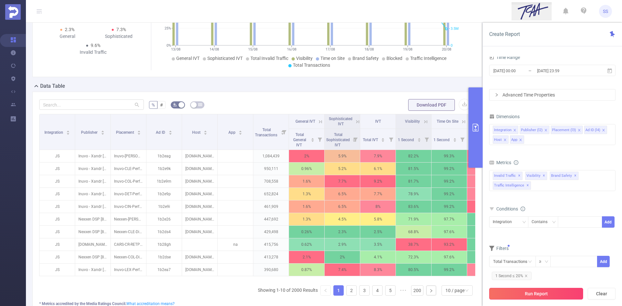
click at [544, 293] on button "Run Report" at bounding box center [536, 294] width 94 height 12
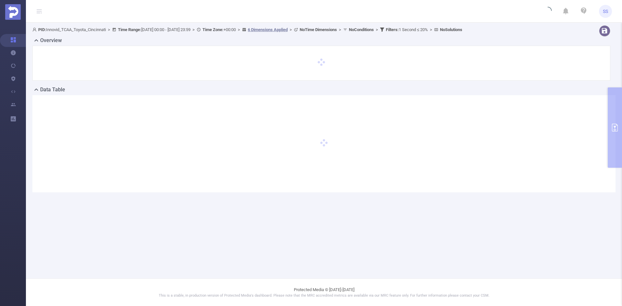
scroll to position [0, 0]
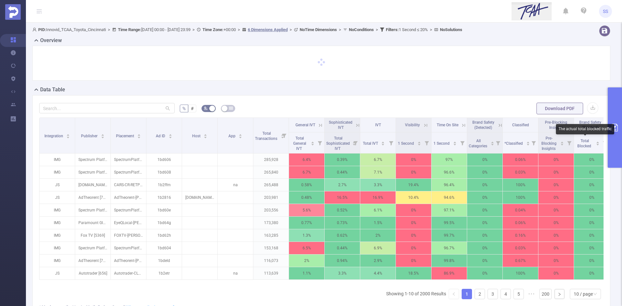
click at [619, 132] on button "primary" at bounding box center [615, 128] width 14 height 80
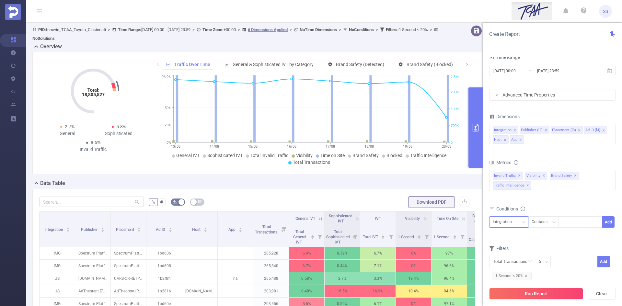
click at [505, 223] on div "Integration" at bounding box center [505, 222] width 24 height 11
click at [550, 235] on div "Conditions Integration Contains Add" at bounding box center [552, 221] width 126 height 32
click at [544, 220] on div "Contains" at bounding box center [542, 222] width 20 height 11
click at [542, 244] on li "Is" at bounding box center [549, 246] width 43 height 10
click at [566, 220] on div at bounding box center [580, 222] width 37 height 11
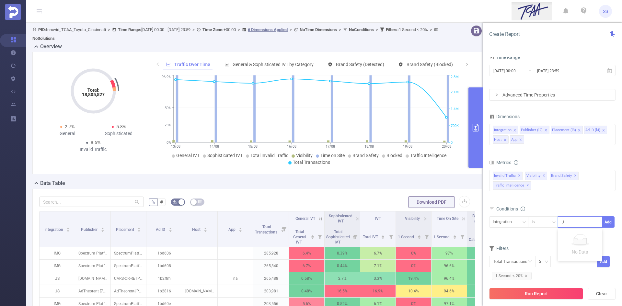
type input "JS"
click at [580, 236] on li "JS" at bounding box center [580, 235] width 44 height 10
click at [605, 224] on button "Add" at bounding box center [608, 221] width 13 height 11
drag, startPoint x: 539, startPoint y: 304, endPoint x: 538, endPoint y: 295, distance: 9.1
click at [539, 303] on div "Run Report Clear" at bounding box center [552, 294] width 139 height 25
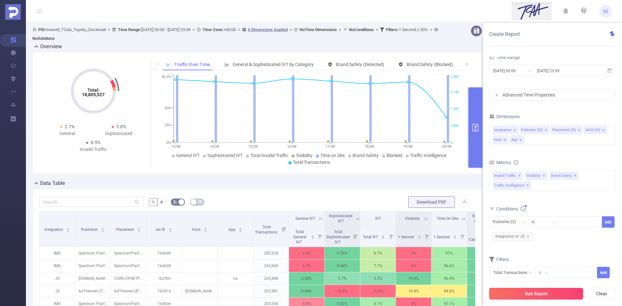
click at [537, 290] on button "Run Report" at bounding box center [536, 294] width 94 height 12
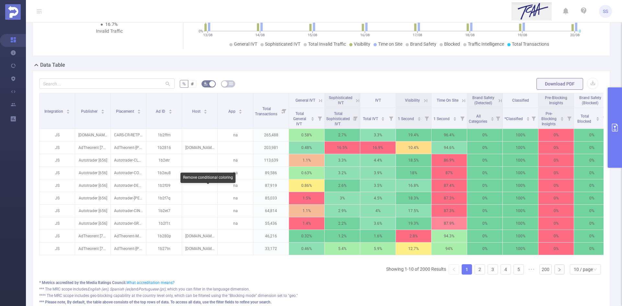
scroll to position [130, 0]
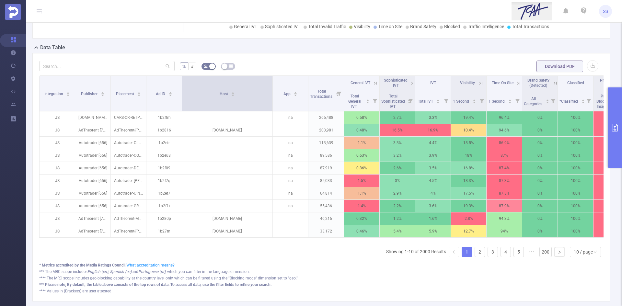
drag, startPoint x: 217, startPoint y: 105, endPoint x: 272, endPoint y: 109, distance: 55.2
click at [272, 109] on span at bounding box center [272, 93] width 3 height 35
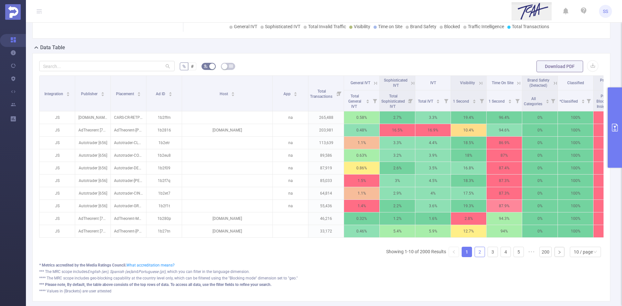
click at [477, 257] on link "2" at bounding box center [480, 252] width 10 height 10
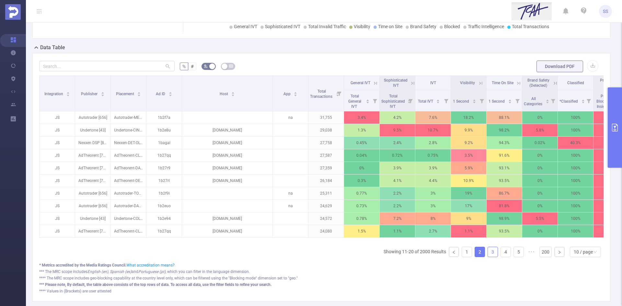
click at [488, 257] on link "3" at bounding box center [493, 252] width 10 height 10
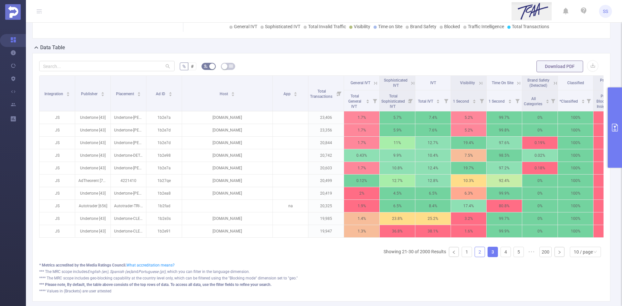
click at [478, 257] on link "2" at bounding box center [480, 252] width 10 height 10
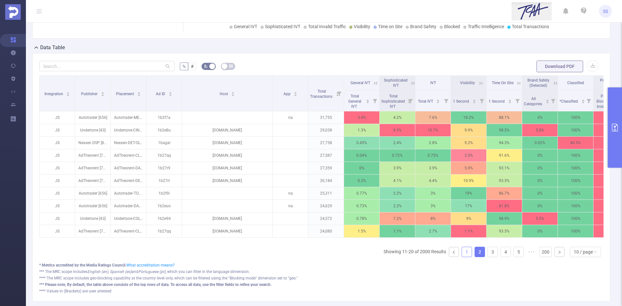
click at [463, 256] on link "1" at bounding box center [467, 252] width 10 height 10
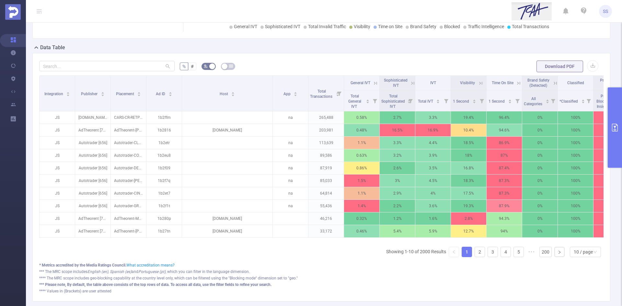
click at [615, 134] on button "primary" at bounding box center [615, 128] width 14 height 80
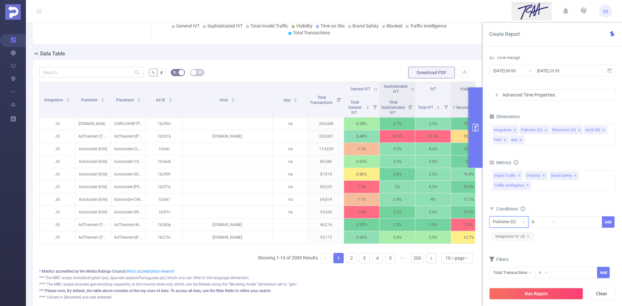
click at [502, 217] on div "Publisher (l2)" at bounding box center [507, 222] width 28 height 11
click at [501, 276] on li "Host" at bounding box center [508, 277] width 39 height 10
click at [548, 224] on div "Is" at bounding box center [543, 222] width 23 height 11
click at [544, 233] on li "Contains" at bounding box center [549, 235] width 43 height 10
click at [580, 217] on div at bounding box center [580, 222] width 37 height 11
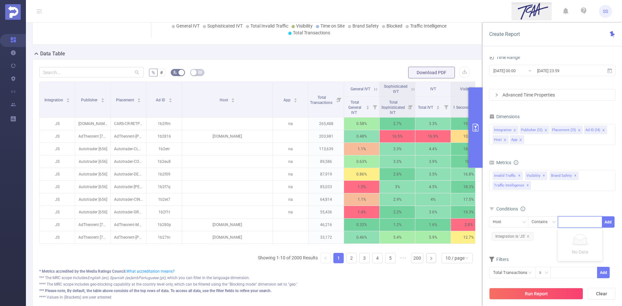
type input "."
click at [580, 234] on li "." at bounding box center [580, 235] width 44 height 10
click at [610, 221] on button "Add" at bounding box center [608, 221] width 13 height 11
click at [559, 294] on button "Run Report" at bounding box center [536, 294] width 94 height 12
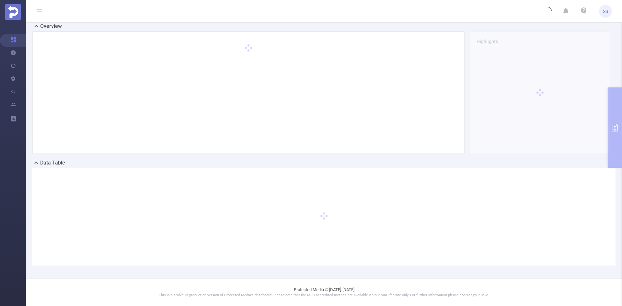
scroll to position [14, 0]
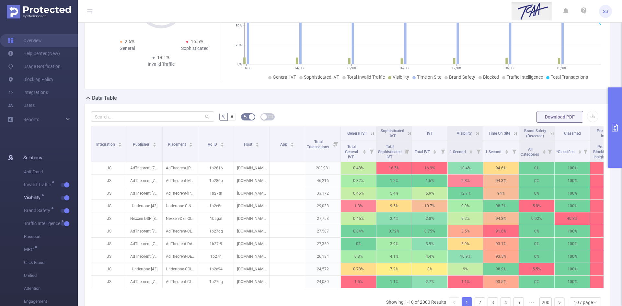
scroll to position [85, 0]
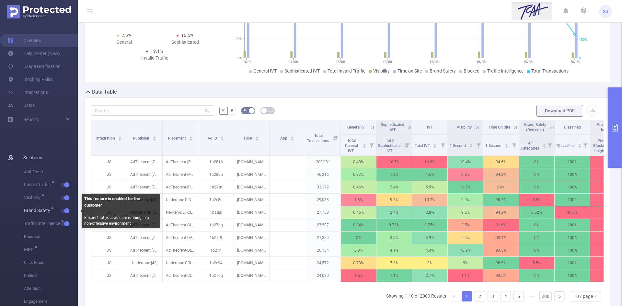
click at [63, 211] on span "button" at bounding box center [66, 210] width 8 height 3
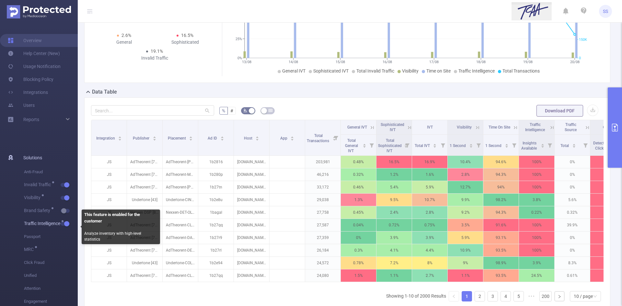
click at [64, 224] on span "button" at bounding box center [66, 223] width 8 height 3
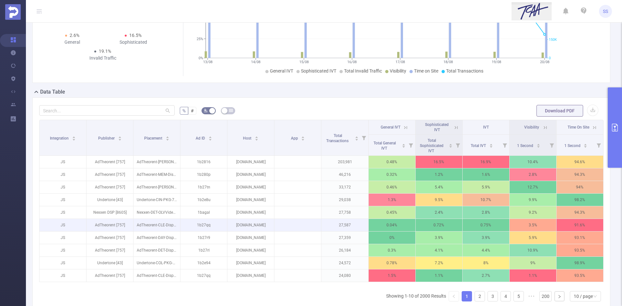
scroll to position [79, 0]
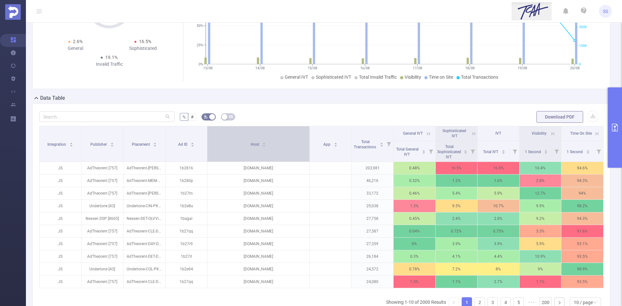
drag, startPoint x: 271, startPoint y: 154, endPoint x: 303, endPoint y: 160, distance: 32.0
click at [303, 160] on th "Host" at bounding box center [258, 144] width 102 height 36
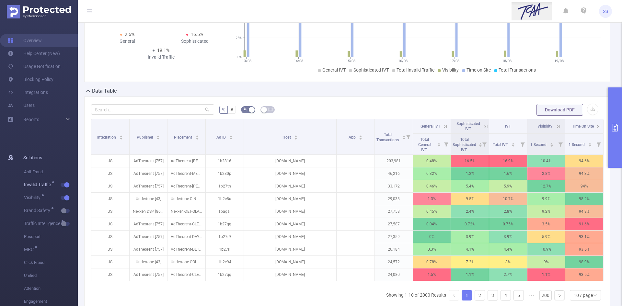
scroll to position [92, 0]
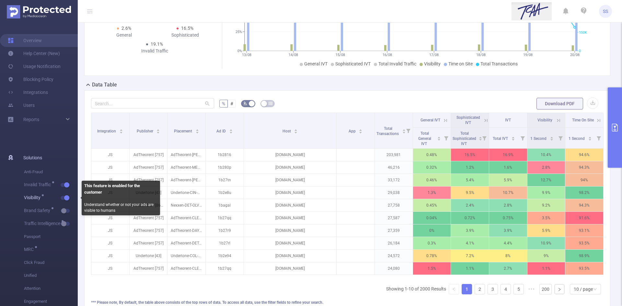
click at [63, 198] on span "button" at bounding box center [66, 197] width 8 height 3
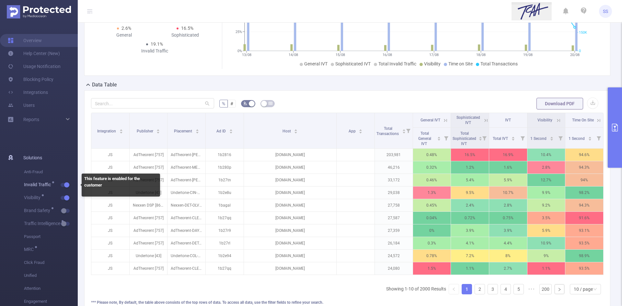
click at [63, 184] on span "button" at bounding box center [66, 184] width 8 height 3
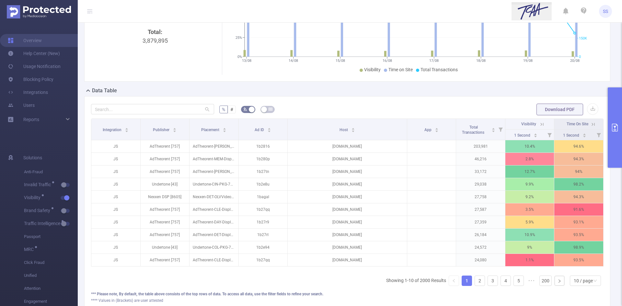
scroll to position [86, 0]
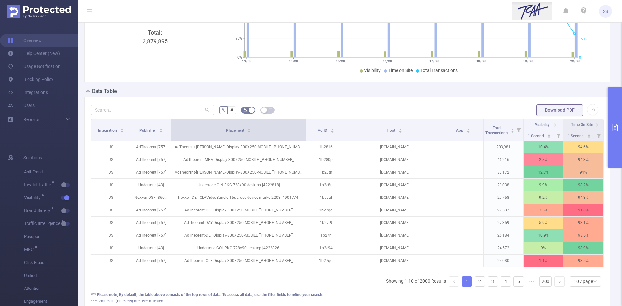
drag, startPoint x: 236, startPoint y: 138, endPoint x: 302, endPoint y: 137, distance: 66.8
click at [304, 137] on span at bounding box center [305, 130] width 3 height 21
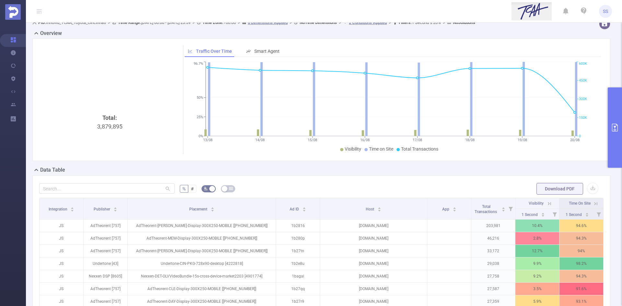
scroll to position [0, 0]
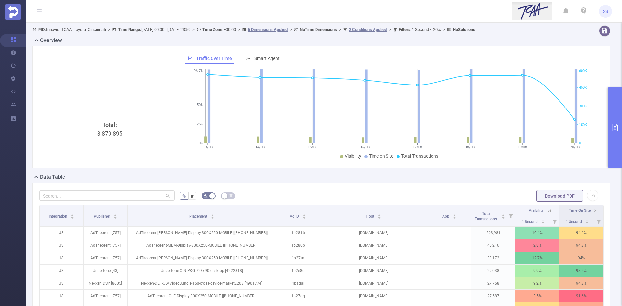
click at [619, 106] on button "primary" at bounding box center [615, 128] width 14 height 80
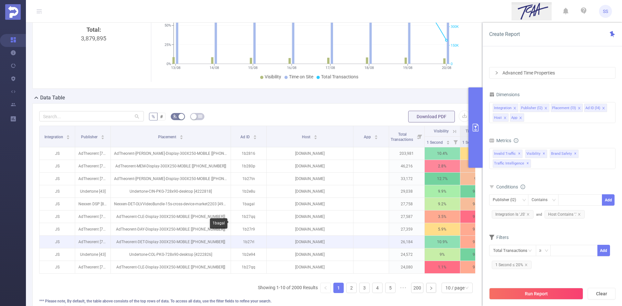
scroll to position [97, 0]
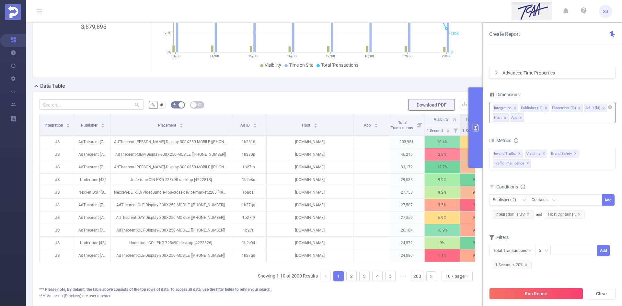
click at [589, 118] on div "Integration Publisher (l2) Placement (l3) Ad ID (l4) Host App" at bounding box center [552, 112] width 126 height 21
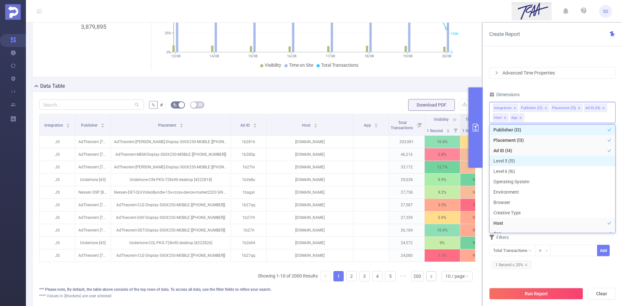
scroll to position [65, 0]
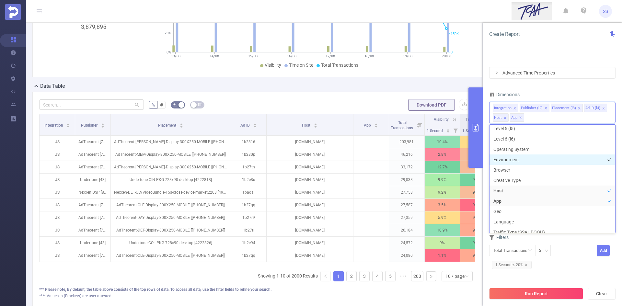
click at [518, 161] on li "Environment" at bounding box center [553, 160] width 126 height 10
click at [563, 89] on div "PID 1001066 - Innovid_TCAA_Toyota_Cincinnati 1001066 - Innovid_TCAA_Toyota_Cinc…" at bounding box center [552, 134] width 126 height 281
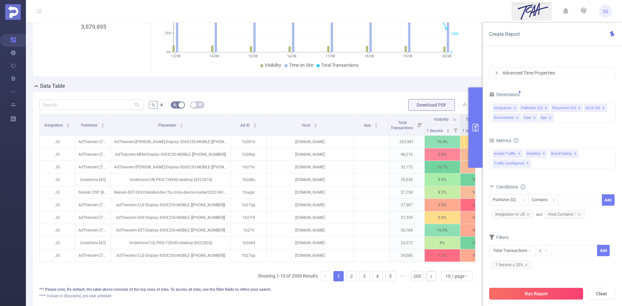
click at [526, 297] on button "Run Report" at bounding box center [536, 294] width 94 height 12
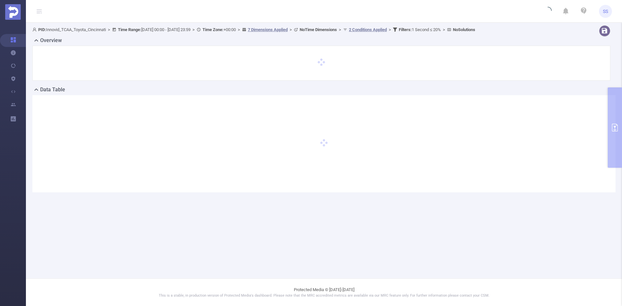
scroll to position [0, 0]
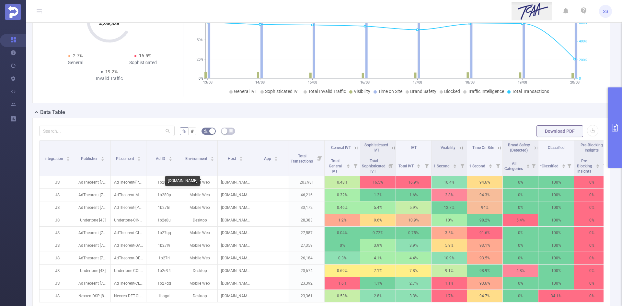
scroll to position [97, 0]
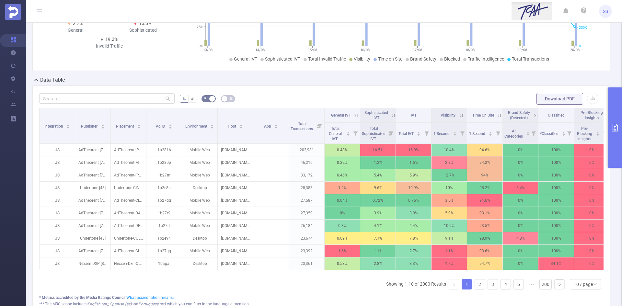
click at [615, 129] on icon "primary" at bounding box center [615, 128] width 6 height 8
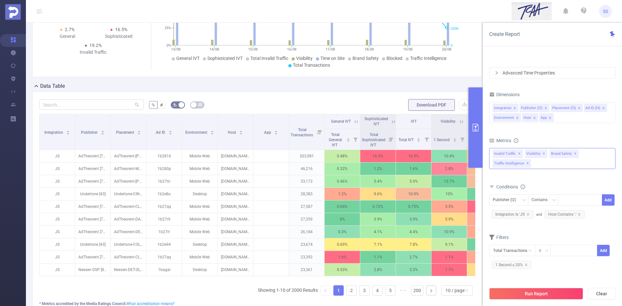
click at [527, 163] on span "✕" at bounding box center [528, 164] width 3 height 8
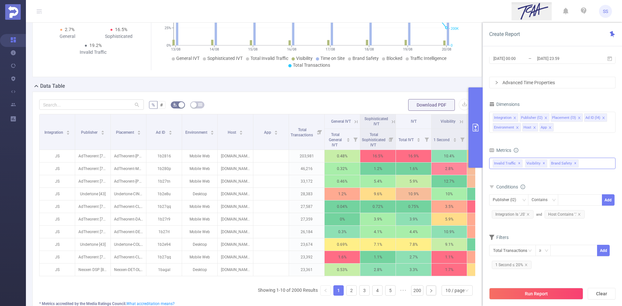
click at [518, 162] on span "✕" at bounding box center [519, 164] width 3 height 8
click at [542, 162] on span "✕" at bounding box center [543, 164] width 3 height 8
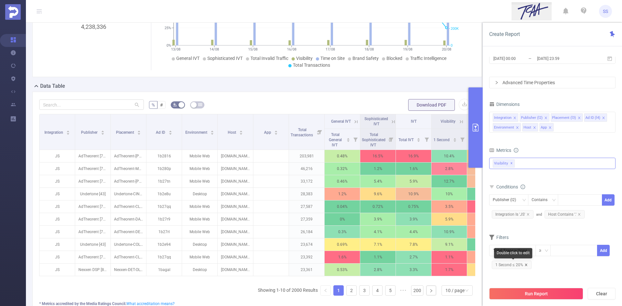
click at [525, 265] on icon "icon: close" at bounding box center [526, 264] width 3 height 3
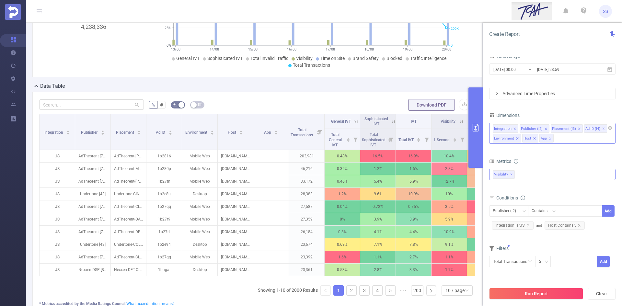
click at [515, 129] on icon "icon: close" at bounding box center [514, 128] width 3 height 3
click at [578, 129] on icon "icon: close" at bounding box center [579, 128] width 3 height 3
click at [569, 129] on icon "icon: close" at bounding box center [570, 128] width 3 height 3
click at [505, 137] on icon "icon: close" at bounding box center [503, 139] width 3 height 4
click at [520, 293] on button "Run Report" at bounding box center [536, 294] width 94 height 12
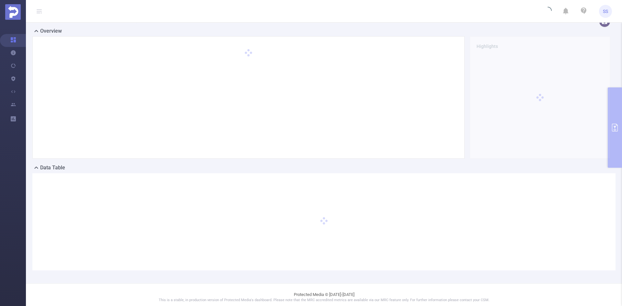
scroll to position [14, 0]
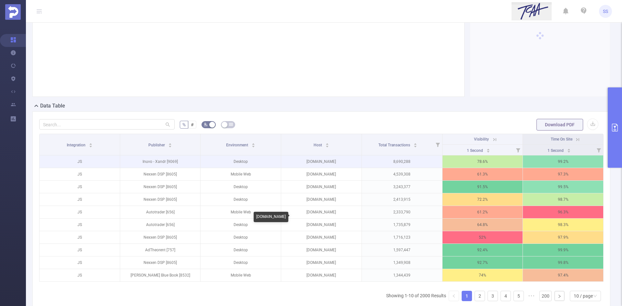
scroll to position [79, 0]
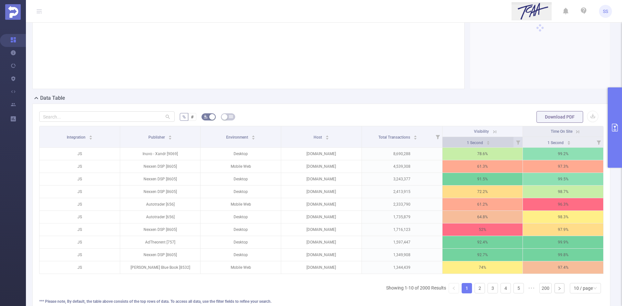
click at [487, 142] on div "1 Second" at bounding box center [478, 142] width 23 height 6
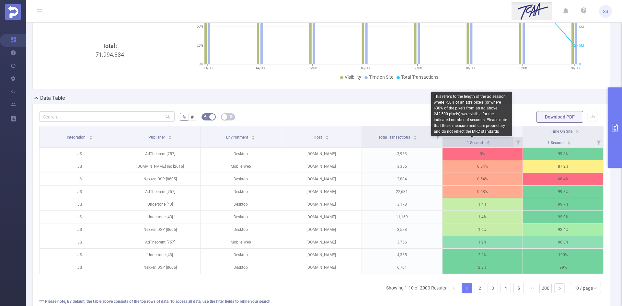
click at [471, 143] on span "1 Second" at bounding box center [475, 143] width 17 height 5
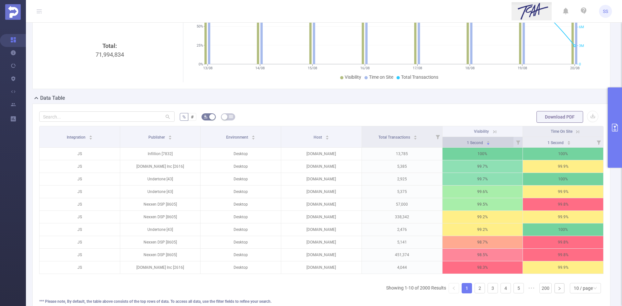
click at [467, 141] on span "1 Second" at bounding box center [475, 143] width 17 height 5
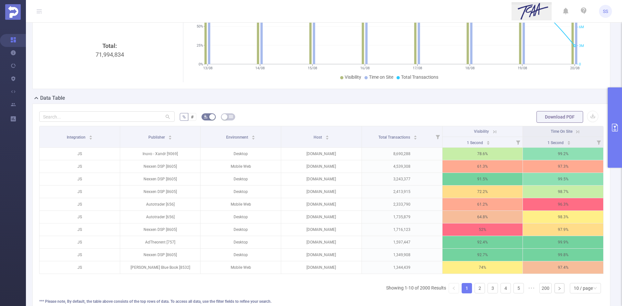
click at [614, 136] on button "primary" at bounding box center [615, 128] width 14 height 80
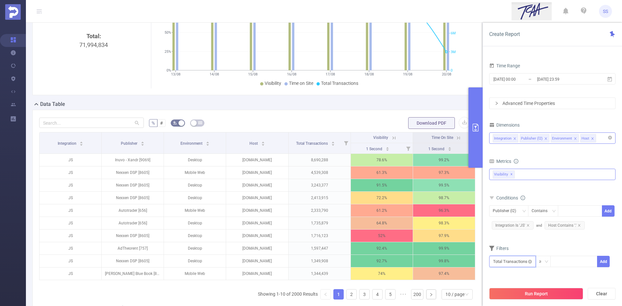
click at [512, 265] on input "text" at bounding box center [512, 261] width 47 height 11
click at [510, 216] on li "Visibility" at bounding box center [512, 213] width 47 height 10
click at [562, 204] on li "Visibility" at bounding box center [553, 203] width 37 height 10
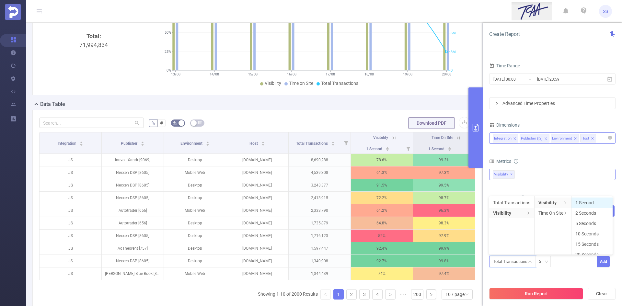
click at [588, 202] on li "1 Second" at bounding box center [592, 203] width 41 height 10
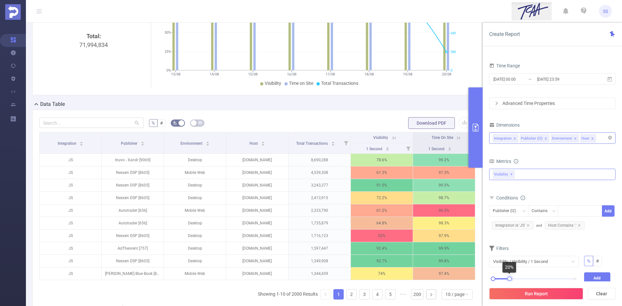
drag, startPoint x: 575, startPoint y: 279, endPoint x: 510, endPoint y: 279, distance: 65.1
click at [510, 279] on div at bounding box center [510, 279] width 5 height 5
click at [591, 275] on button "Add" at bounding box center [597, 278] width 27 height 11
click at [592, 139] on icon "icon: close" at bounding box center [592, 138] width 3 height 3
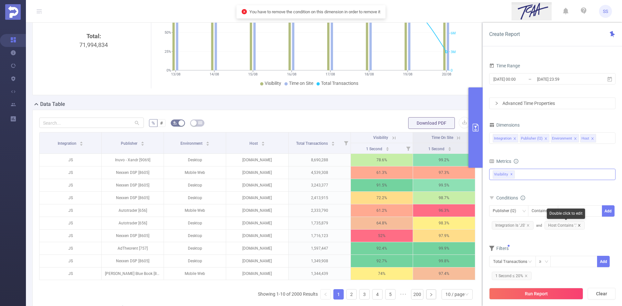
click at [580, 225] on icon "icon: close" at bounding box center [579, 225] width 3 height 3
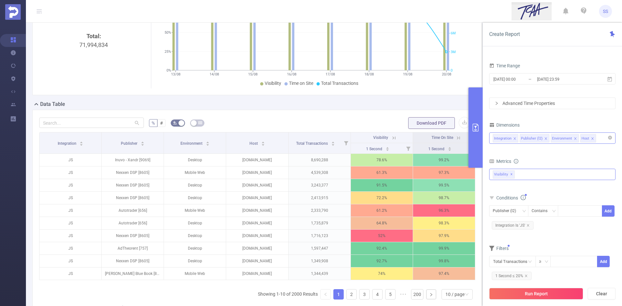
click at [591, 139] on icon "icon: close" at bounding box center [592, 138] width 3 height 3
click at [542, 298] on button "Run Report" at bounding box center [536, 294] width 94 height 12
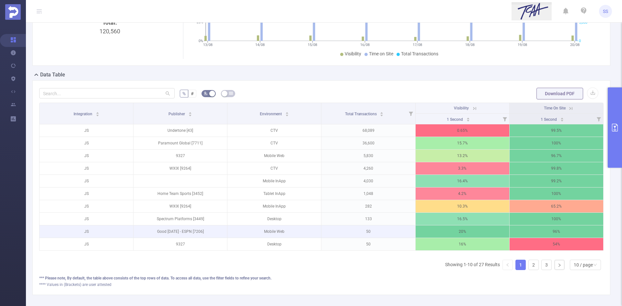
scroll to position [114, 0]
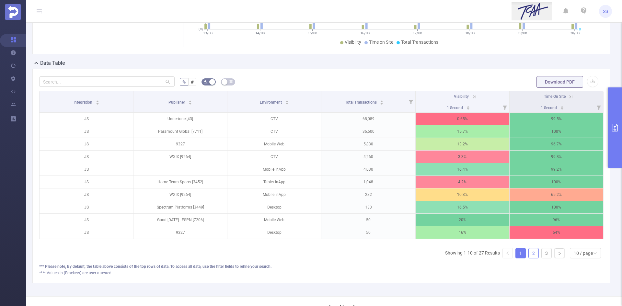
click at [532, 258] on link "2" at bounding box center [534, 254] width 10 height 10
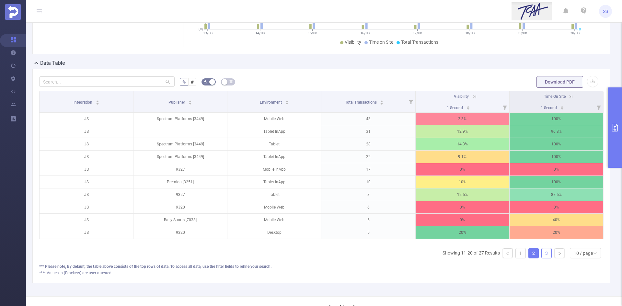
click at [542, 258] on link "3" at bounding box center [547, 254] width 10 height 10
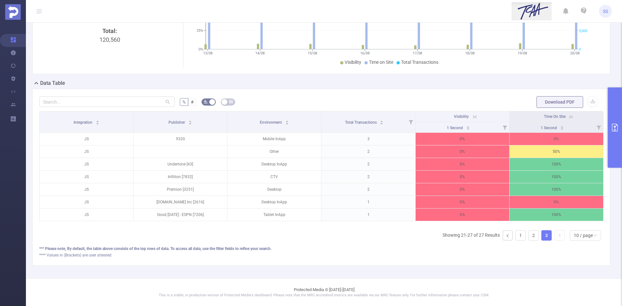
scroll to position [99, 0]
click at [516, 235] on link "1" at bounding box center [521, 236] width 10 height 10
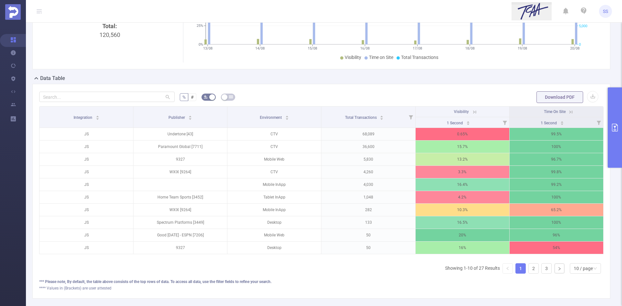
click at [612, 111] on button "primary" at bounding box center [615, 128] width 14 height 80
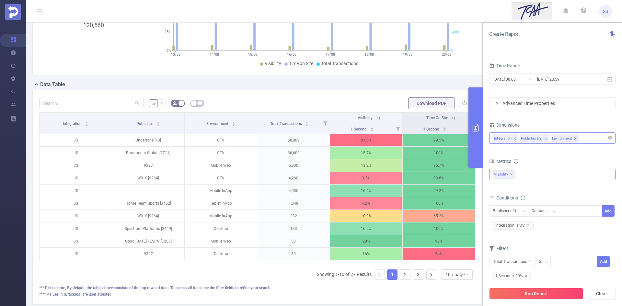
click at [574, 137] on icon "icon: close" at bounding box center [575, 138] width 3 height 3
click at [540, 293] on button "Run Report" at bounding box center [536, 294] width 94 height 12
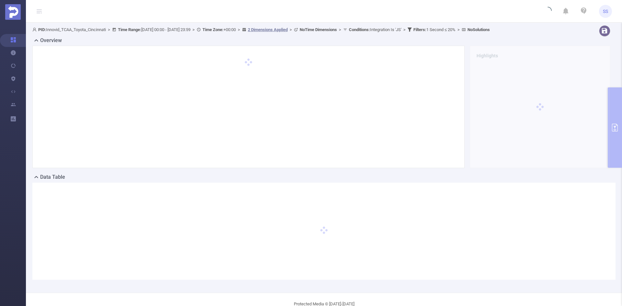
scroll to position [14, 0]
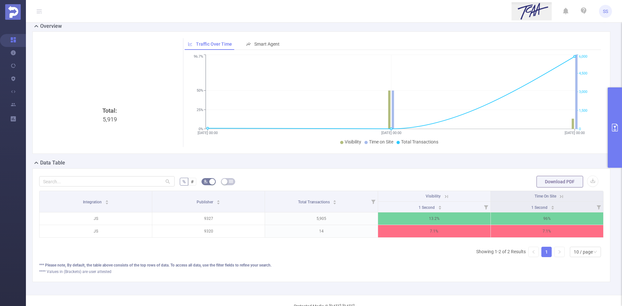
click at [619, 125] on button "primary" at bounding box center [615, 128] width 14 height 80
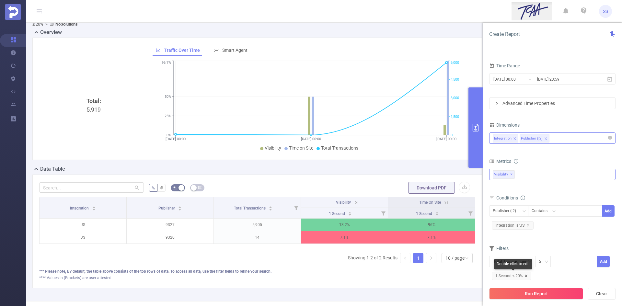
click at [527, 275] on icon "icon: close" at bounding box center [526, 276] width 3 height 3
click at [527, 301] on div "Run Report Clear" at bounding box center [552, 294] width 139 height 25
click at [513, 295] on button "Run Report" at bounding box center [536, 294] width 94 height 12
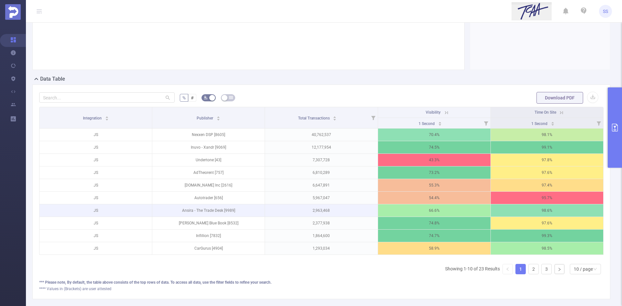
scroll to position [130, 0]
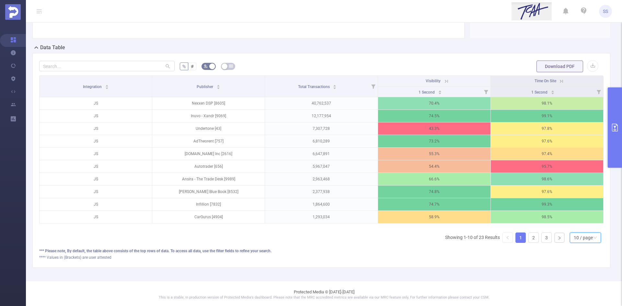
click at [579, 240] on div "10 / page" at bounding box center [583, 238] width 19 height 10
click at [579, 199] on li "20 / page" at bounding box center [580, 200] width 31 height 10
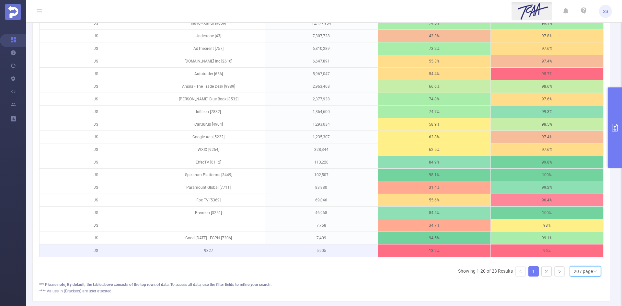
scroll to position [227, 0]
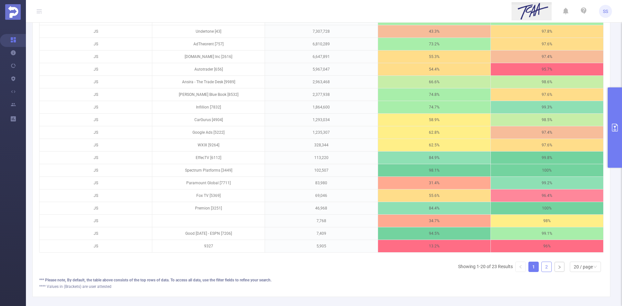
click at [542, 272] on link "2" at bounding box center [547, 267] width 10 height 10
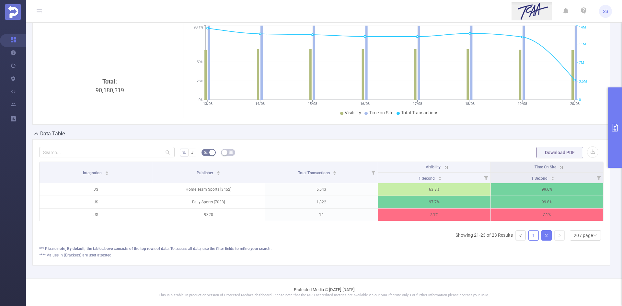
click at [529, 239] on link "1" at bounding box center [534, 236] width 10 height 10
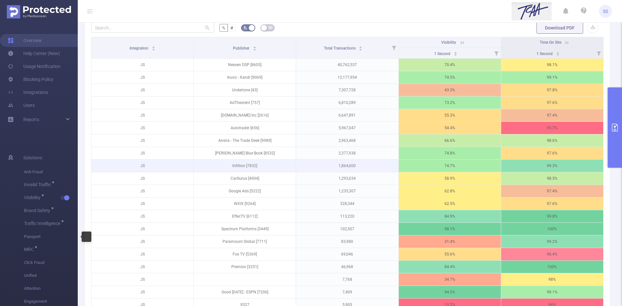
scroll to position [162, 0]
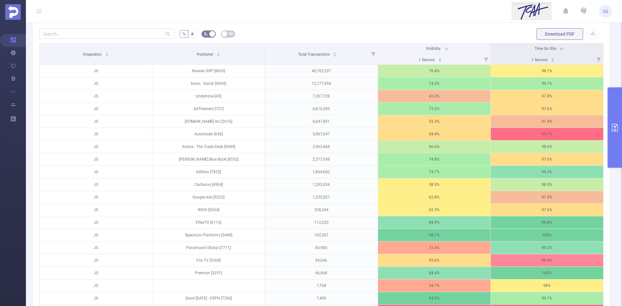
click at [618, 128] on icon "primary" at bounding box center [615, 128] width 6 height 8
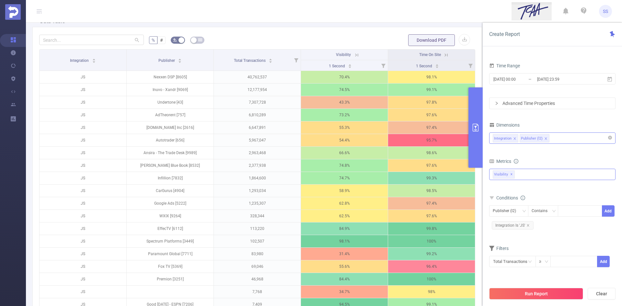
click at [545, 139] on icon "icon: close" at bounding box center [545, 138] width 3 height 3
click at [545, 139] on div "Integration" at bounding box center [552, 138] width 119 height 11
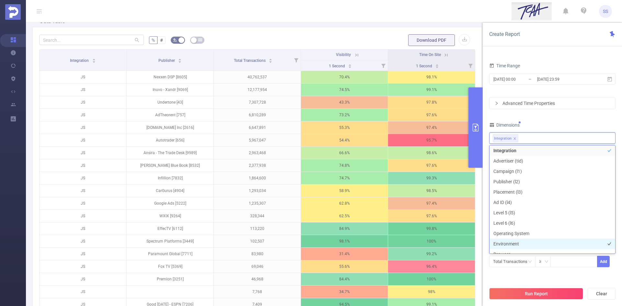
click at [523, 239] on li "Environment" at bounding box center [553, 244] width 126 height 10
click at [558, 117] on div "PID 1001066 - Innovid_TCAA_Toyota_Cincinnati 1001066 - Innovid_TCAA_Toyota_Cinc…" at bounding box center [552, 150] width 126 height 251
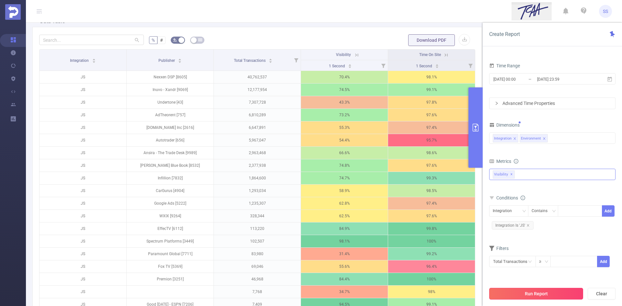
click at [546, 293] on button "Run Report" at bounding box center [536, 294] width 94 height 12
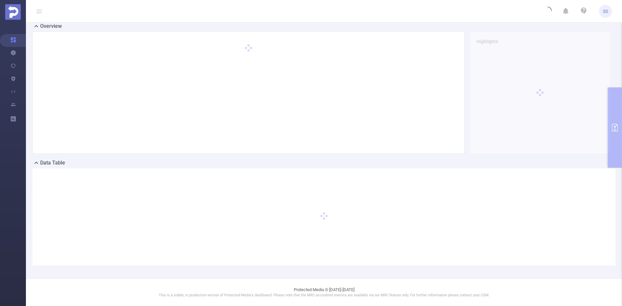
scroll to position [14, 0]
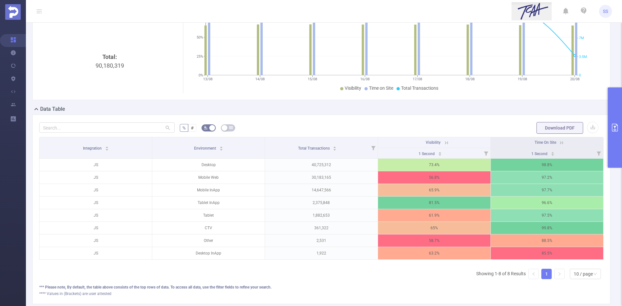
scroll to position [56, 0]
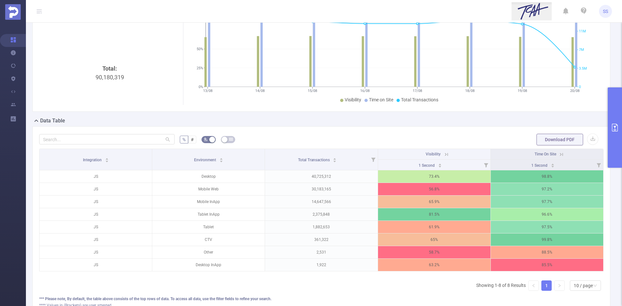
click at [616, 130] on icon "primary" at bounding box center [615, 128] width 6 height 8
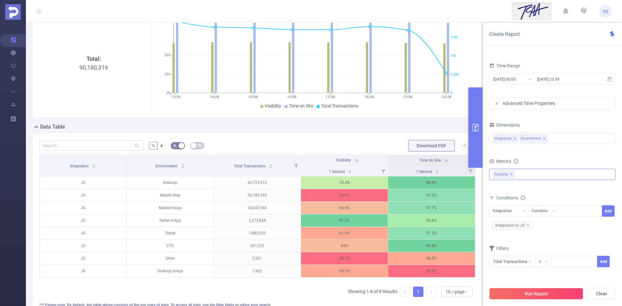
click at [510, 174] on span "✕" at bounding box center [511, 175] width 3 height 8
click at [512, 174] on div "Anti-Fraud Invalid Traffic Visibility Brand Safety Traffic Intelligence Sample …" at bounding box center [552, 175] width 126 height 10
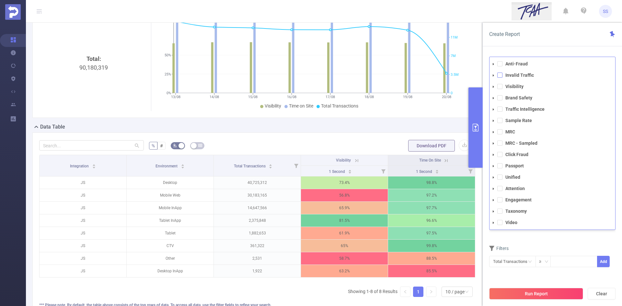
click at [501, 77] on span at bounding box center [499, 75] width 5 height 5
click at [523, 39] on div "Create Report" at bounding box center [552, 35] width 139 height 24
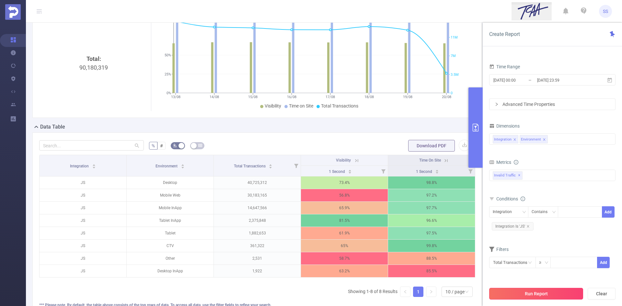
click at [504, 293] on button "Run Report" at bounding box center [536, 294] width 94 height 12
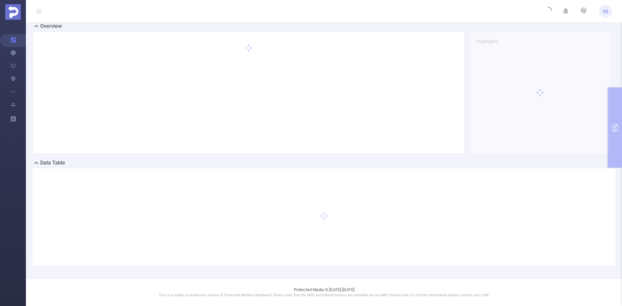
scroll to position [14, 0]
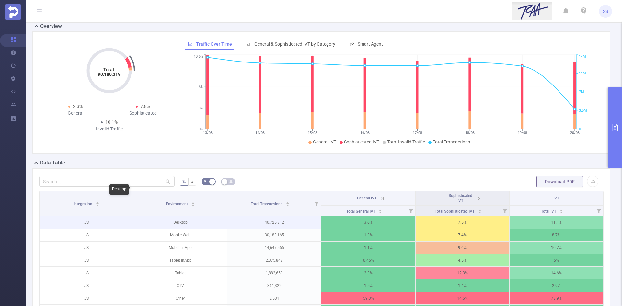
scroll to position [79, 0]
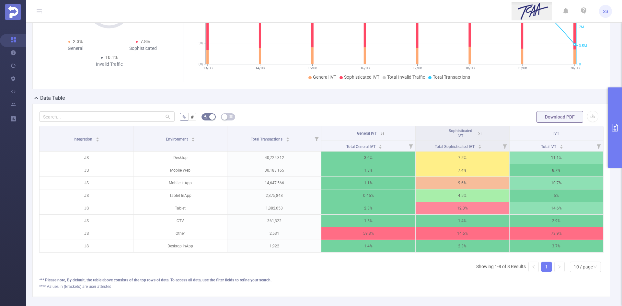
drag, startPoint x: 617, startPoint y: 110, endPoint x: 614, endPoint y: 104, distance: 6.2
click at [617, 109] on button "primary" at bounding box center [615, 128] width 14 height 80
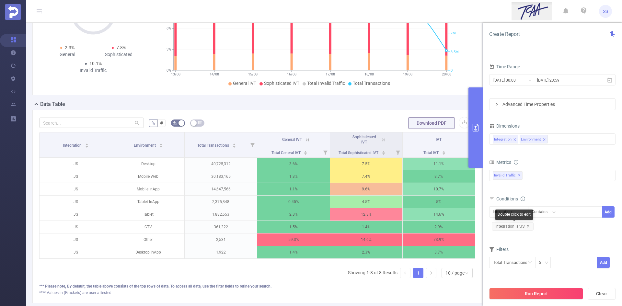
click at [527, 226] on icon "icon: close" at bounding box center [528, 226] width 3 height 3
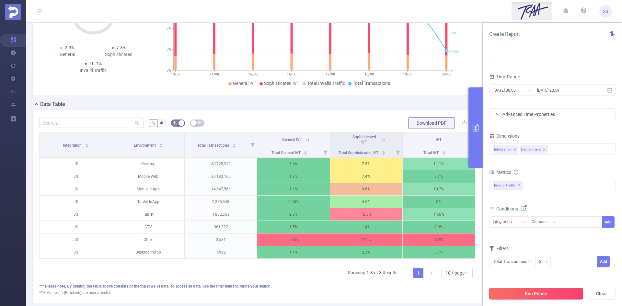
click at [553, 299] on button "Run Report" at bounding box center [536, 294] width 94 height 12
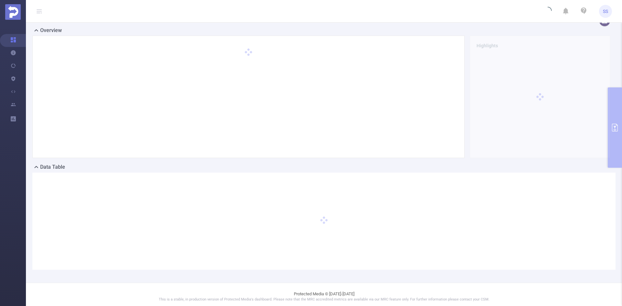
scroll to position [14, 0]
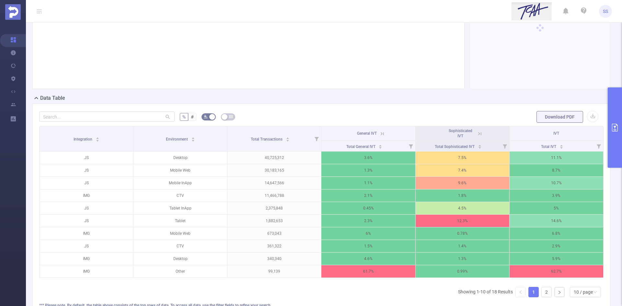
scroll to position [111, 0]
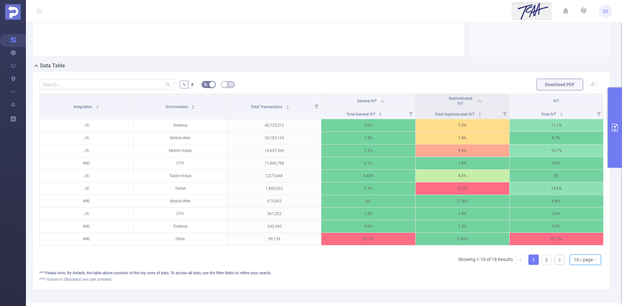
click at [579, 265] on div "10 / page" at bounding box center [583, 260] width 19 height 10
click at [577, 219] on li "20 / page" at bounding box center [580, 222] width 31 height 10
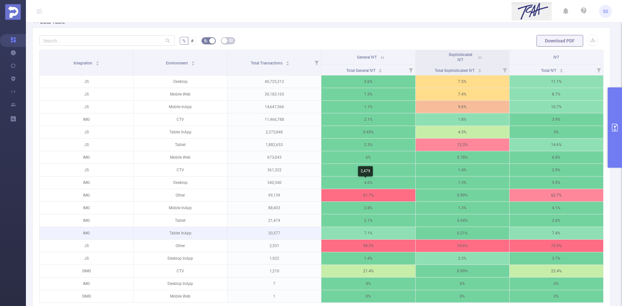
scroll to position [144, 0]
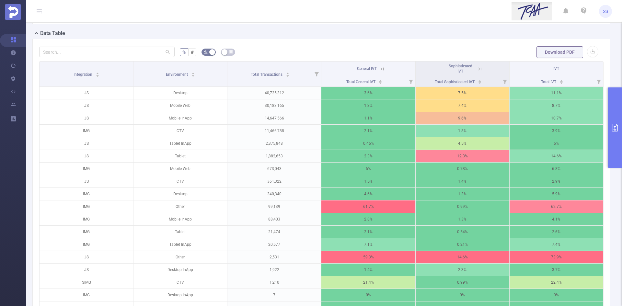
click at [381, 71] on icon at bounding box center [383, 69] width 6 height 6
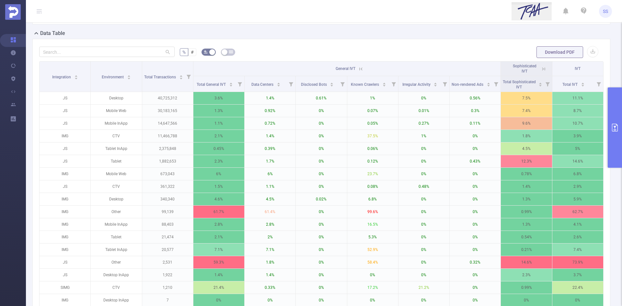
click at [358, 71] on icon at bounding box center [361, 69] width 6 height 6
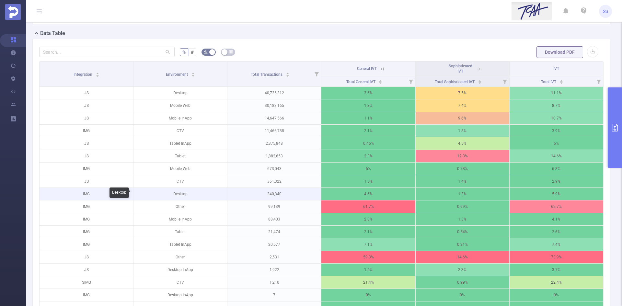
scroll to position [176, 0]
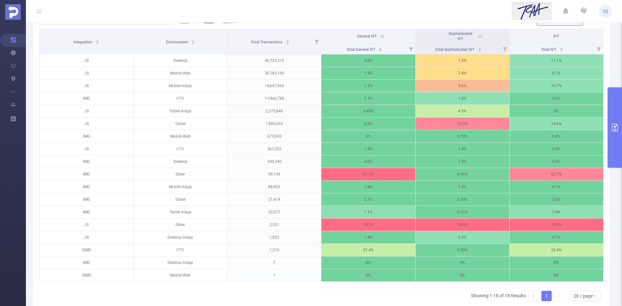
click at [619, 116] on button "primary" at bounding box center [615, 128] width 14 height 80
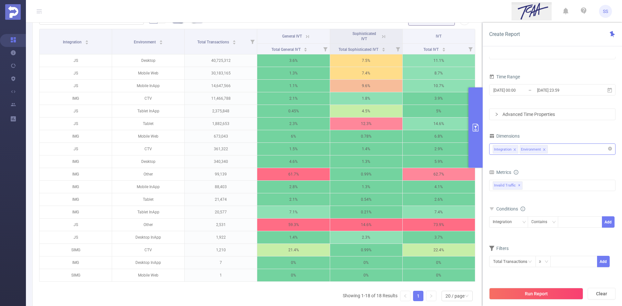
click at [544, 150] on icon "icon: close" at bounding box center [544, 149] width 3 height 3
click at [546, 150] on div "Integration" at bounding box center [552, 149] width 119 height 11
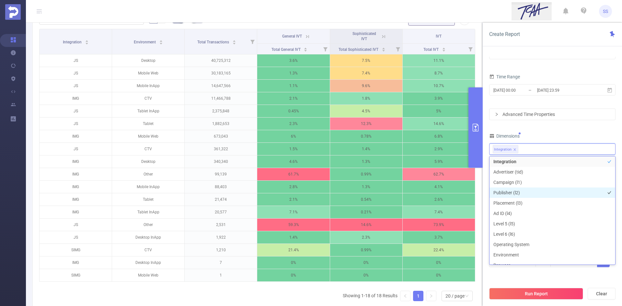
click at [527, 195] on li "Publisher (l2)" at bounding box center [553, 193] width 126 height 10
click at [542, 131] on div "PID 1001066 - Innovid_TCAA_Toyota_Cincinnati 1001066 - Innovid_TCAA_Toyota_Cinc…" at bounding box center [552, 156] width 126 height 240
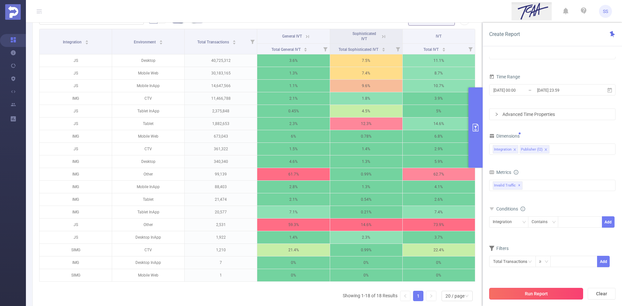
click at [540, 293] on button "Run Report" at bounding box center [536, 294] width 94 height 12
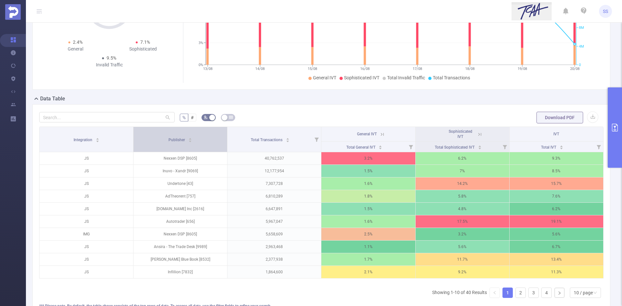
scroll to position [79, 0]
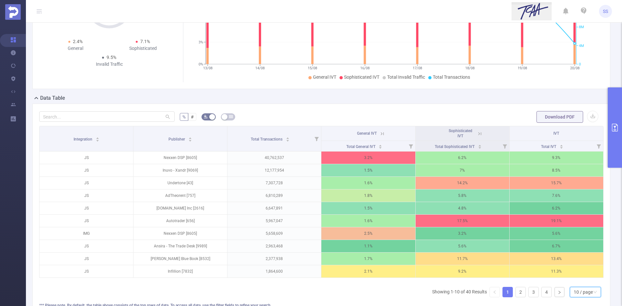
click at [574, 296] on div "10 / page" at bounding box center [583, 292] width 19 height 10
click at [583, 255] on li "20 / page" at bounding box center [580, 254] width 31 height 10
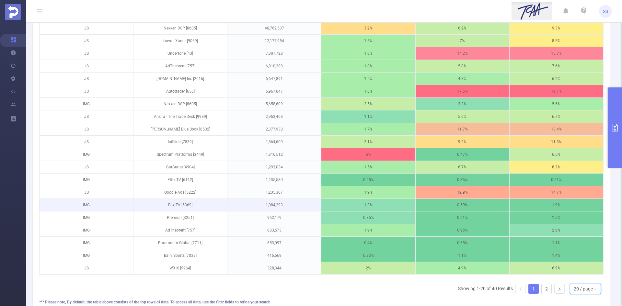
scroll to position [176, 0]
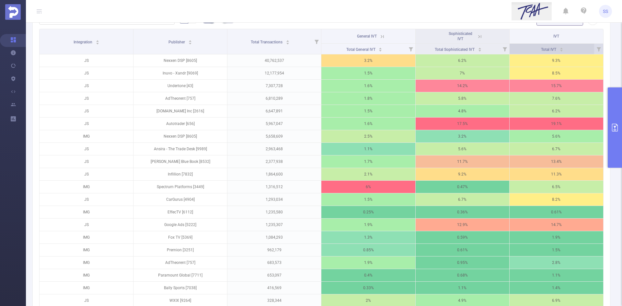
click at [564, 47] on div "Total IVT" at bounding box center [552, 49] width 22 height 6
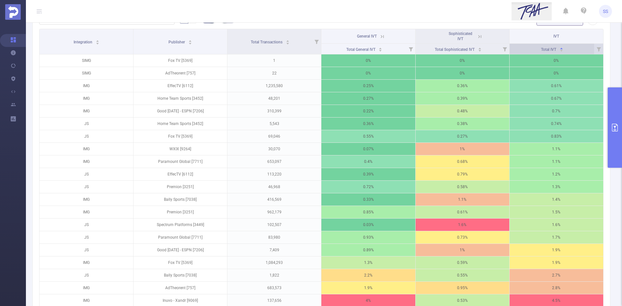
click at [564, 47] on div "Total IVT" at bounding box center [552, 49] width 22 height 6
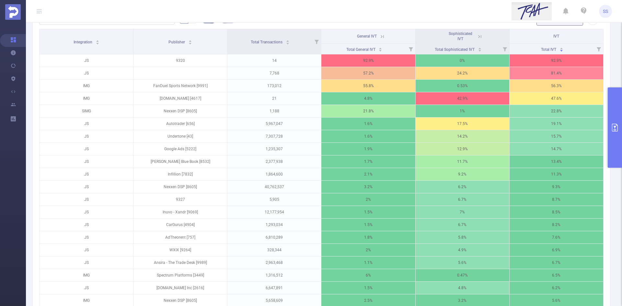
click at [380, 36] on icon at bounding box center [383, 37] width 6 height 6
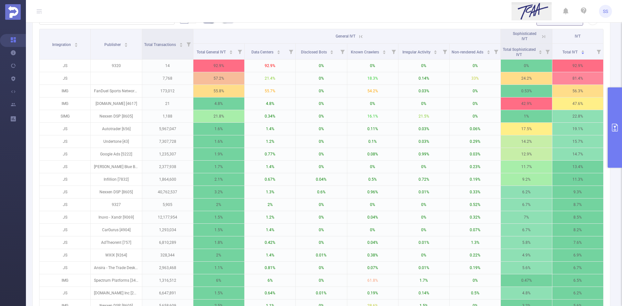
click at [358, 38] on icon at bounding box center [361, 37] width 6 height 6
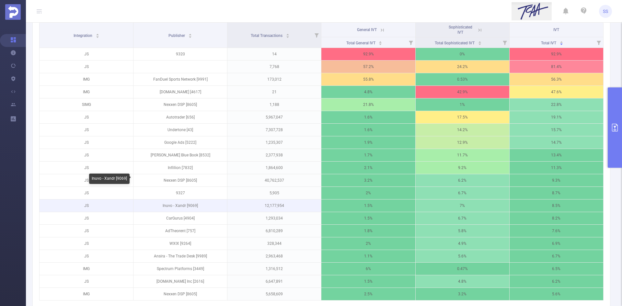
scroll to position [144, 0]
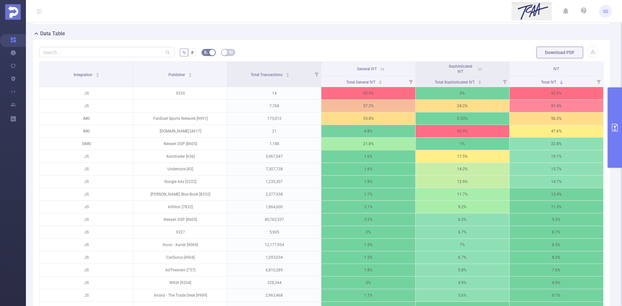
click at [619, 106] on button "primary" at bounding box center [615, 128] width 14 height 80
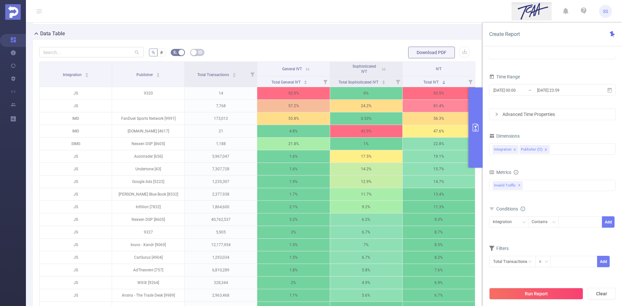
click at [544, 151] on icon "icon: close" at bounding box center [545, 149] width 3 height 3
click at [540, 150] on div "Integration" at bounding box center [552, 149] width 119 height 11
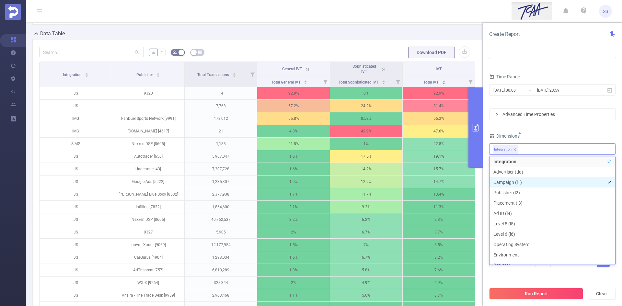
click at [520, 183] on li "Campaign (l1)" at bounding box center [553, 182] width 126 height 10
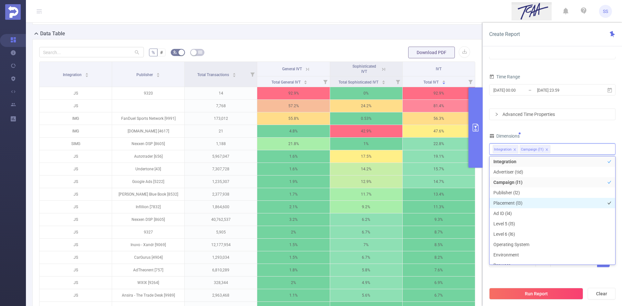
click at [520, 201] on li "Placement (l3)" at bounding box center [553, 203] width 126 height 10
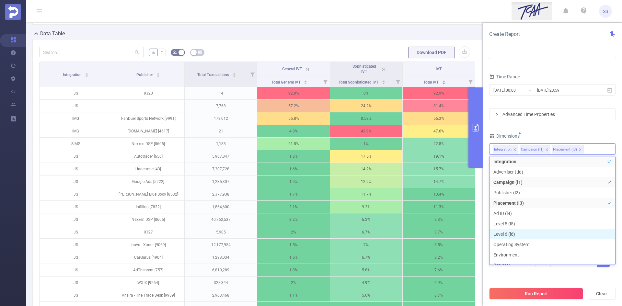
scroll to position [7, 0]
click at [522, 293] on button "Run Report" at bounding box center [536, 294] width 94 height 12
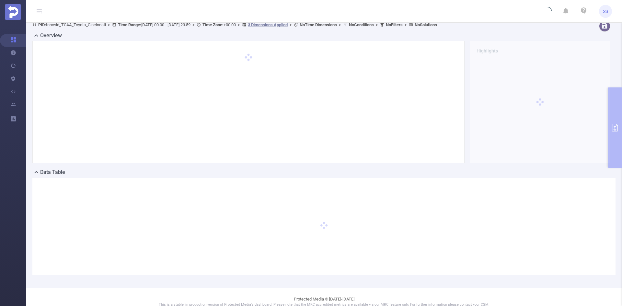
scroll to position [0, 0]
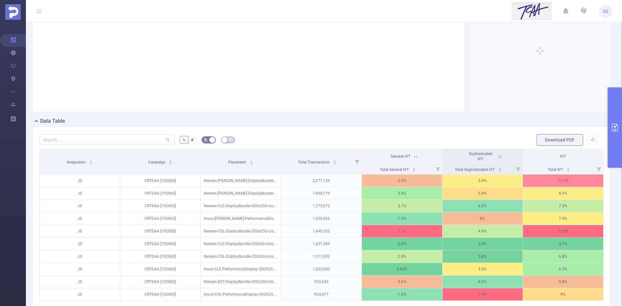
scroll to position [97, 0]
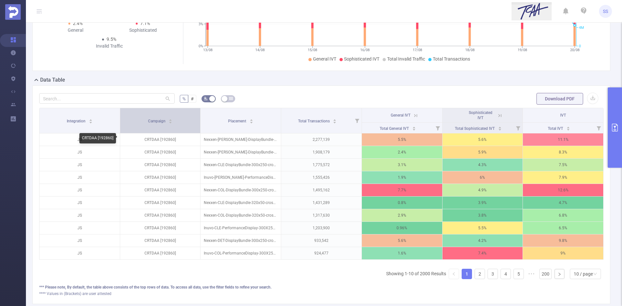
click at [159, 124] on div "Campaign" at bounding box center [160, 120] width 25 height 6
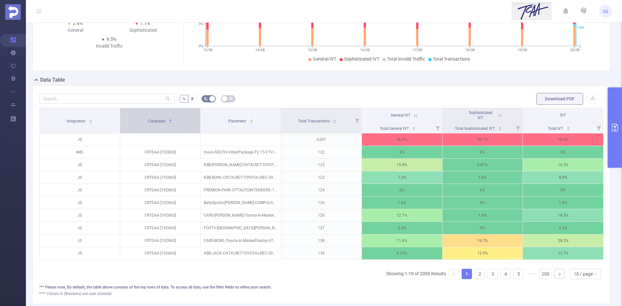
click at [160, 124] on div "Campaign" at bounding box center [160, 120] width 25 height 6
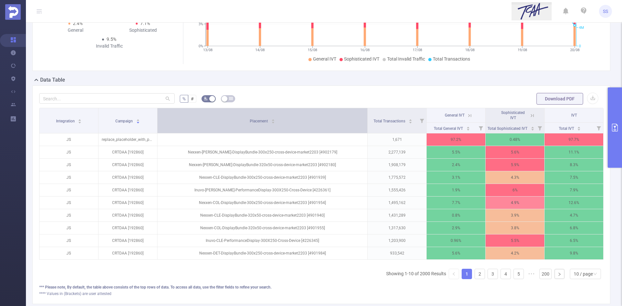
drag, startPoint x: 278, startPoint y: 121, endPoint x: 352, endPoint y: 128, distance: 73.6
click at [346, 128] on th "Placement" at bounding box center [263, 120] width 210 height 25
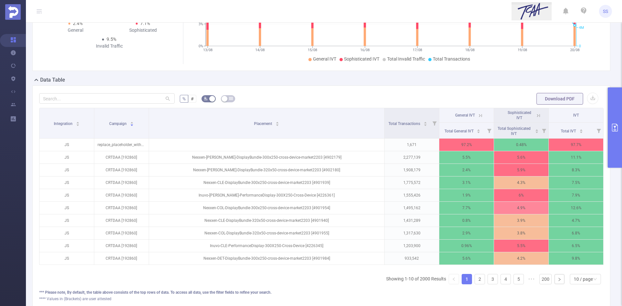
click at [620, 128] on button "primary" at bounding box center [615, 128] width 14 height 80
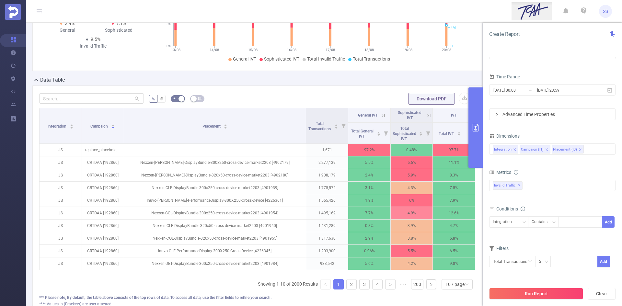
click at [546, 150] on icon "icon: close" at bounding box center [546, 149] width 3 height 3
click at [543, 291] on button "Run Report" at bounding box center [536, 294] width 94 height 12
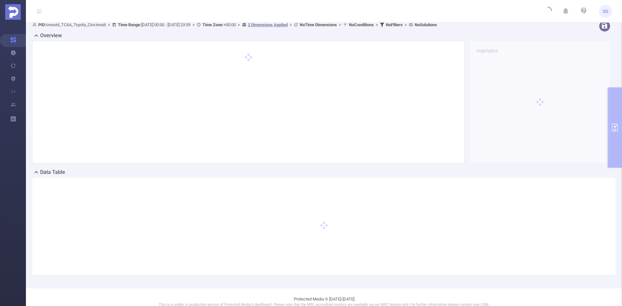
scroll to position [0, 0]
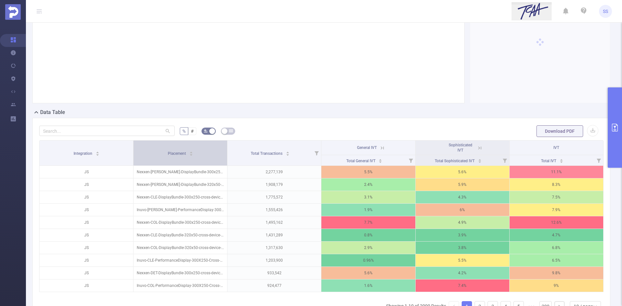
scroll to position [97, 0]
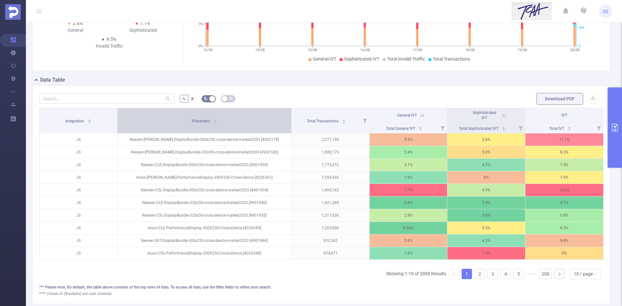
drag, startPoint x: 225, startPoint y: 126, endPoint x: 253, endPoint y: 127, distance: 27.9
click at [253, 127] on th "Placement" at bounding box center [205, 120] width 174 height 25
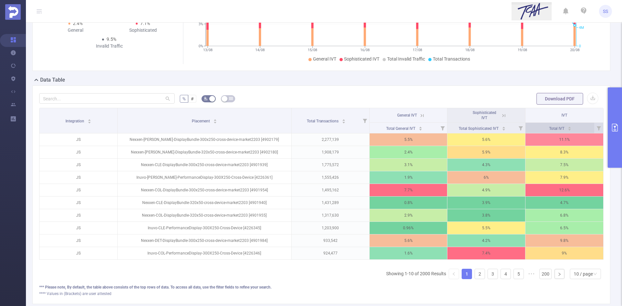
click at [563, 127] on div "Total IVT" at bounding box center [560, 128] width 22 height 6
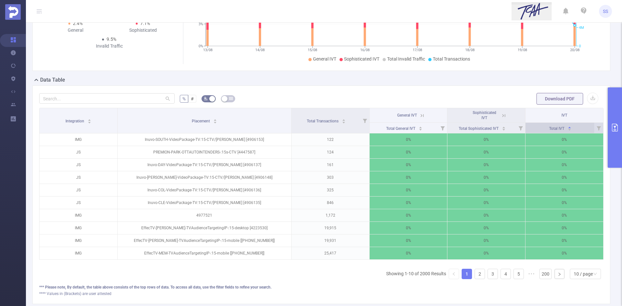
click at [563, 127] on div "Total IVT" at bounding box center [560, 128] width 22 height 6
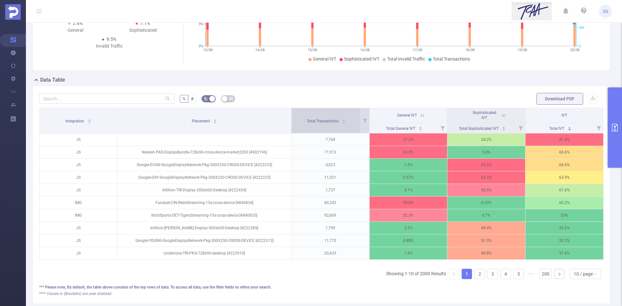
click at [337, 122] on span "Total Transactions" at bounding box center [323, 121] width 33 height 5
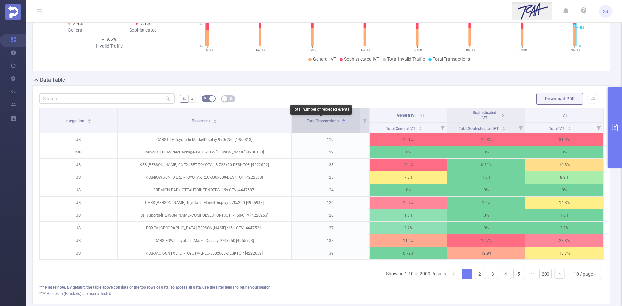
click at [335, 123] on span "Total Transactions" at bounding box center [323, 121] width 33 height 5
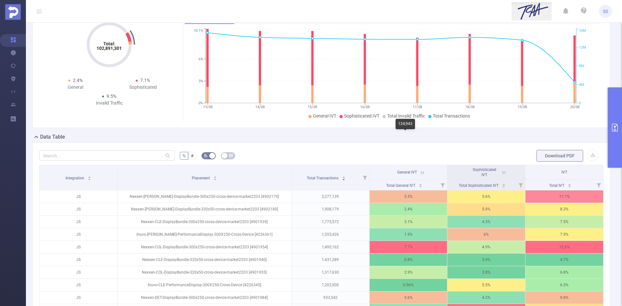
scroll to position [0, 0]
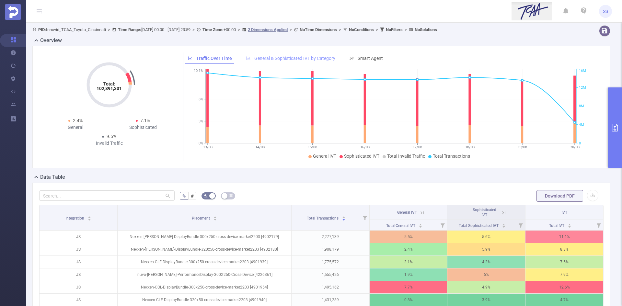
click at [305, 55] on div "General & Sophisticated IVT by Category" at bounding box center [291, 59] width 96 height 12
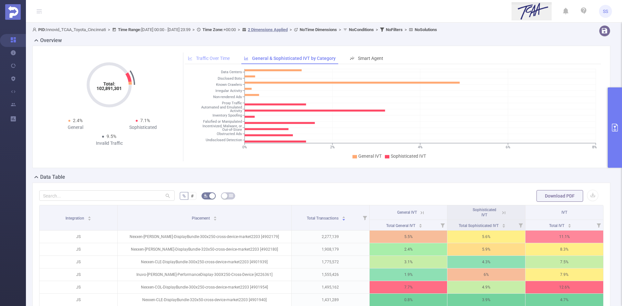
click at [212, 56] on span "Traffic Over Time" at bounding box center [213, 58] width 34 height 5
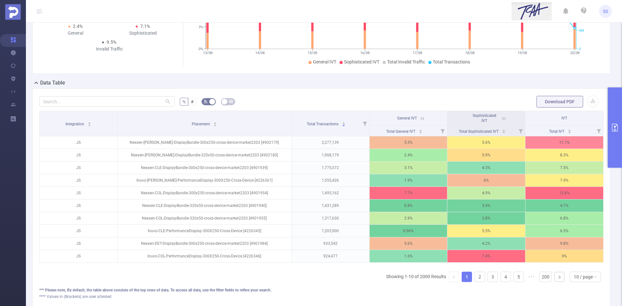
scroll to position [130, 0]
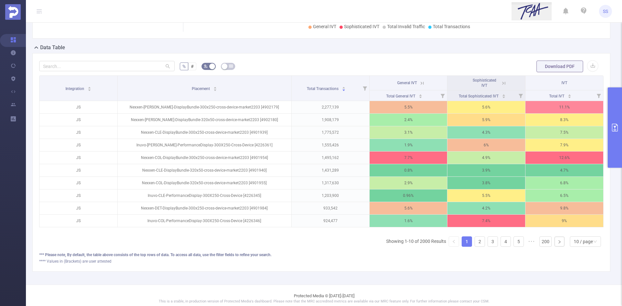
click at [616, 146] on button "primary" at bounding box center [615, 128] width 14 height 80
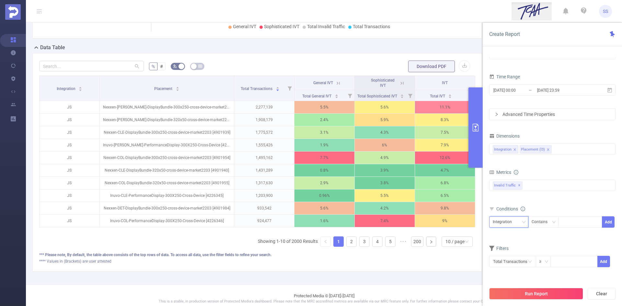
click at [505, 224] on div "Integration" at bounding box center [505, 222] width 24 height 11
click at [507, 248] on li "Placement (l3)" at bounding box center [508, 246] width 39 height 10
click at [565, 228] on div "Placement (l3) Contains Add" at bounding box center [552, 223] width 126 height 15
click at [568, 225] on div at bounding box center [580, 222] width 37 height 11
type input "evice"
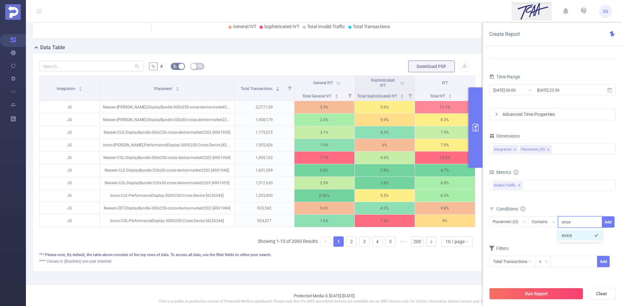
click at [568, 233] on li "evice" at bounding box center [580, 235] width 44 height 10
click at [606, 222] on button "Add" at bounding box center [608, 221] width 13 height 11
click at [535, 297] on button "Run Report" at bounding box center [536, 294] width 94 height 12
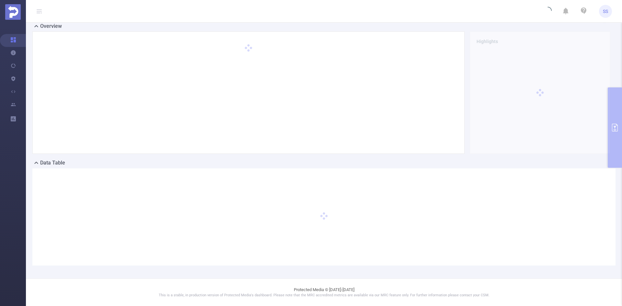
scroll to position [14, 0]
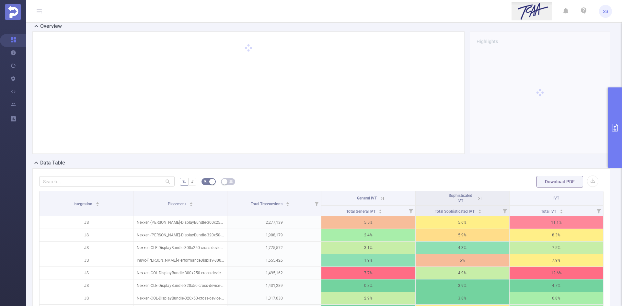
scroll to position [79, 0]
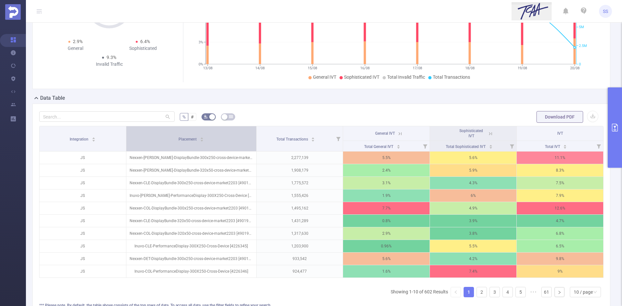
drag, startPoint x: 225, startPoint y: 143, endPoint x: 235, endPoint y: 149, distance: 11.9
click at [235, 149] on th "Placement" at bounding box center [191, 138] width 130 height 25
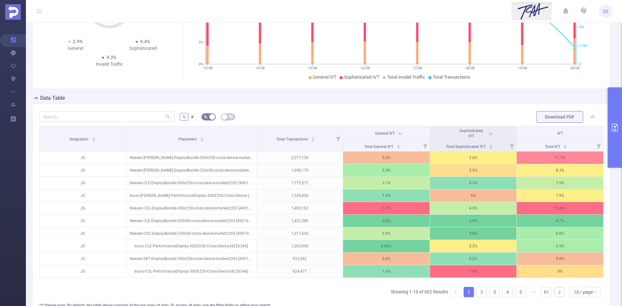
click at [400, 135] on icon at bounding box center [400, 134] width 6 height 6
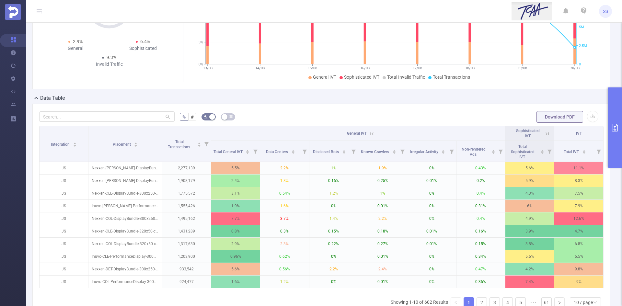
click at [372, 134] on icon at bounding box center [372, 134] width 6 height 6
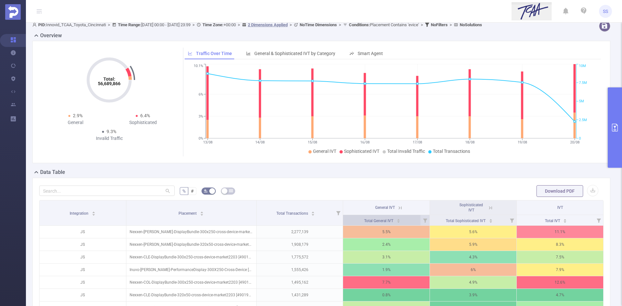
scroll to position [0, 0]
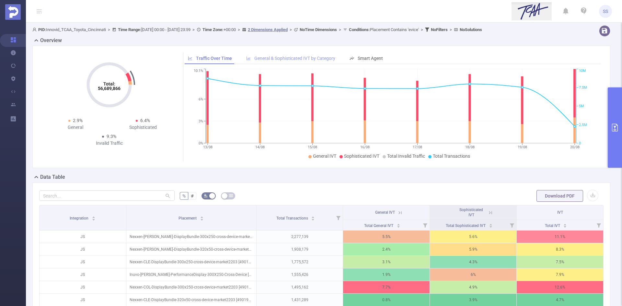
click at [300, 60] on span "General & Sophisticated IVT by Category" at bounding box center [294, 58] width 81 height 5
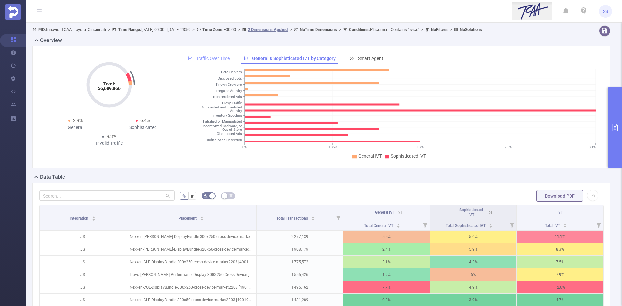
click at [206, 53] on div "Traffic Over Time" at bounding box center [209, 59] width 48 height 12
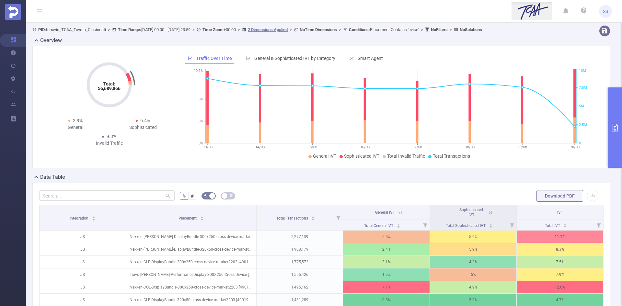
click at [606, 146] on div "Total: 56,689,866 Total: 56,689,866 2.9% General 6.4% Sophisticated 9.3% Invali…" at bounding box center [321, 107] width 583 height 123
click at [611, 146] on button "primary" at bounding box center [615, 128] width 14 height 80
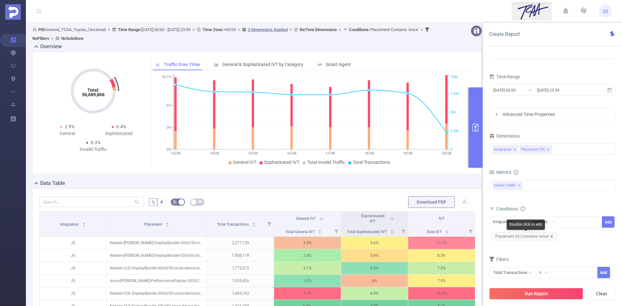
click at [552, 235] on icon "icon: close" at bounding box center [551, 236] width 3 height 3
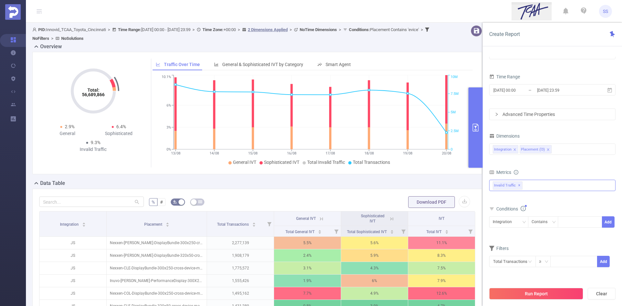
click at [519, 186] on span "✕" at bounding box center [519, 186] width 3 height 8
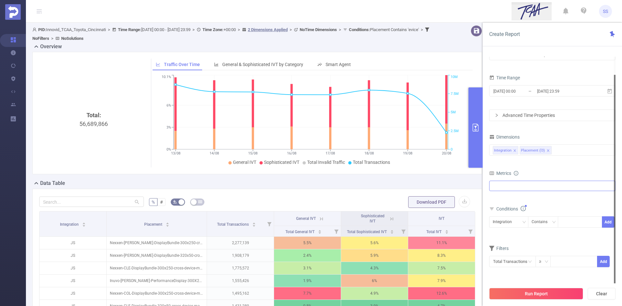
click at [520, 186] on div "Anti-Fraud Invalid Traffic Visibility Brand Safety Traffic Intelligence Sample …" at bounding box center [552, 186] width 126 height 10
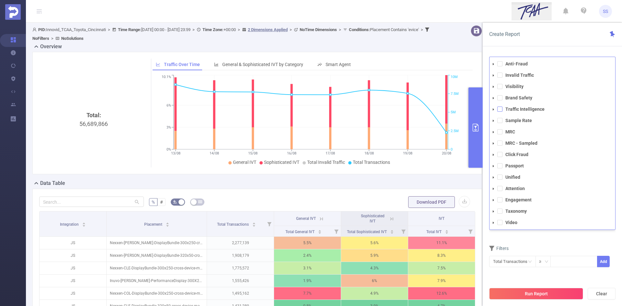
click at [500, 110] on span at bounding box center [499, 109] width 5 height 5
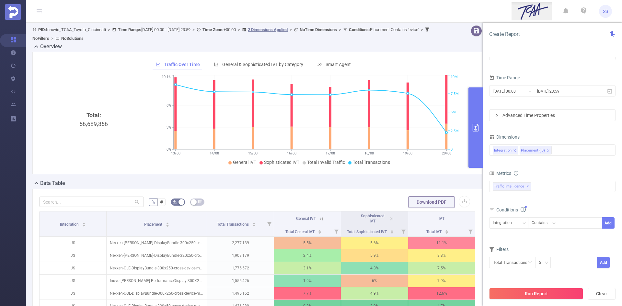
click at [533, 51] on div "PID 1001066 - Innovid_TCAA_Toyota_Cincinnati 1001066 - Innovid_TCAA_Toyota_Cinc…" at bounding box center [552, 183] width 139 height 267
click at [547, 151] on icon "icon: close" at bounding box center [548, 150] width 2 height 2
click at [547, 151] on div "Integration" at bounding box center [552, 150] width 119 height 11
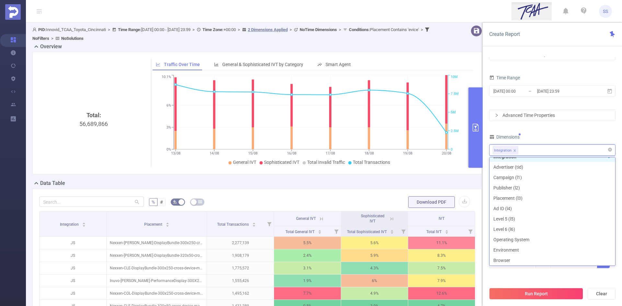
scroll to position [1, 0]
type input "h"
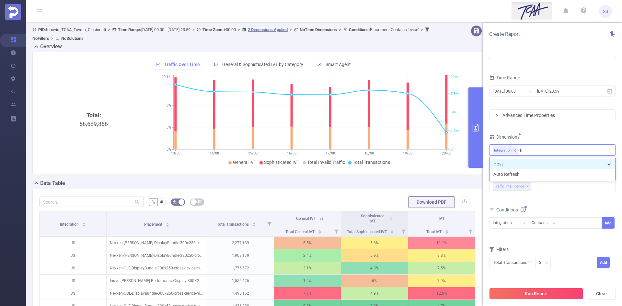
click at [541, 159] on li "Host" at bounding box center [553, 164] width 126 height 10
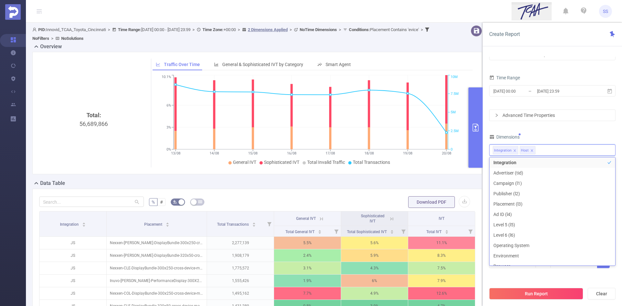
click at [549, 136] on div "Dimensions" at bounding box center [552, 138] width 126 height 11
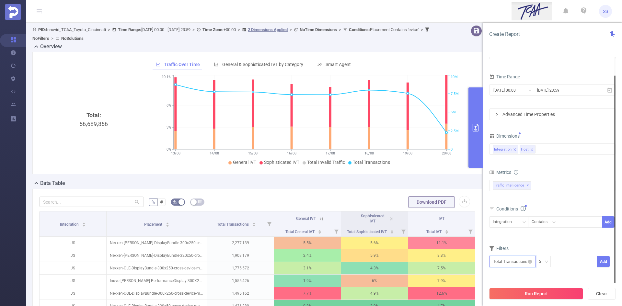
click at [506, 262] on input "text" at bounding box center [512, 261] width 47 height 11
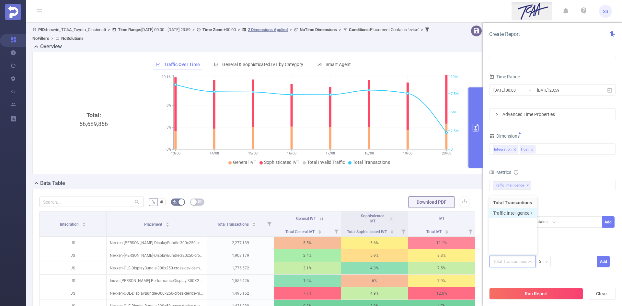
click at [512, 216] on li "Traffic Intelligence" at bounding box center [513, 213] width 48 height 10
click at [554, 203] on li "Traffic Intelligence" at bounding box center [565, 203] width 48 height 10
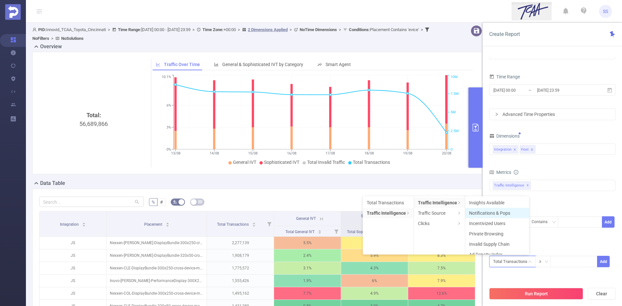
scroll to position [38, 0]
click at [502, 227] on li "MFA (Made For Advertising)" at bounding box center [497, 227] width 64 height 10
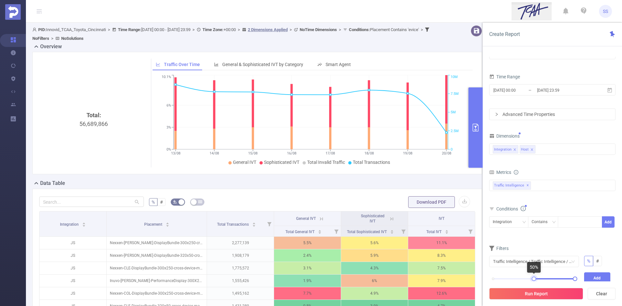
drag, startPoint x: 493, startPoint y: 279, endPoint x: 533, endPoint y: 278, distance: 40.8
click at [533, 278] on div at bounding box center [534, 279] width 5 height 5
click at [587, 275] on button "Add" at bounding box center [597, 278] width 27 height 11
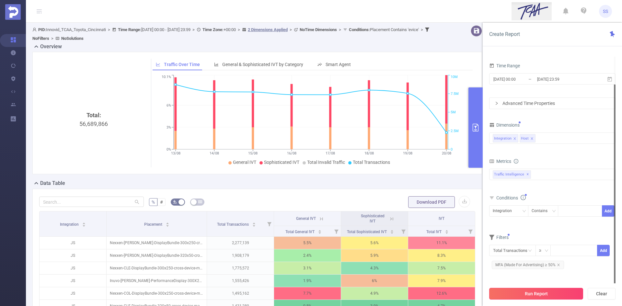
click at [547, 294] on button "Run Report" at bounding box center [536, 294] width 94 height 12
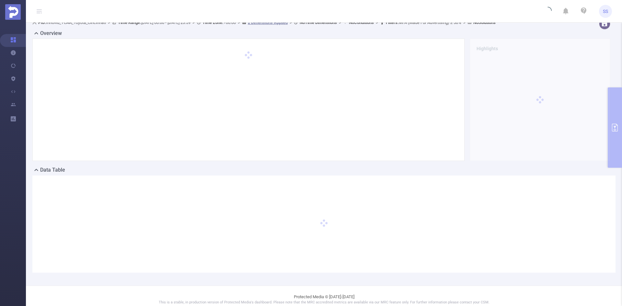
scroll to position [0, 0]
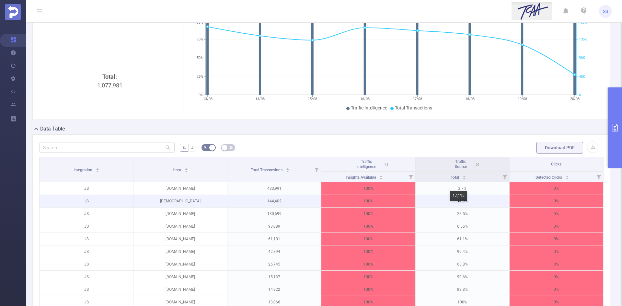
scroll to position [130, 0]
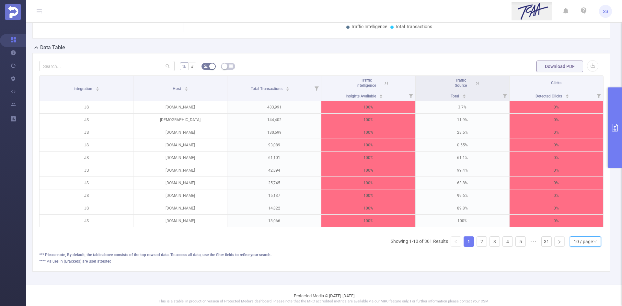
click at [575, 246] on div "10 / page" at bounding box center [583, 242] width 19 height 10
click at [579, 204] on li "20 / page" at bounding box center [580, 204] width 31 height 10
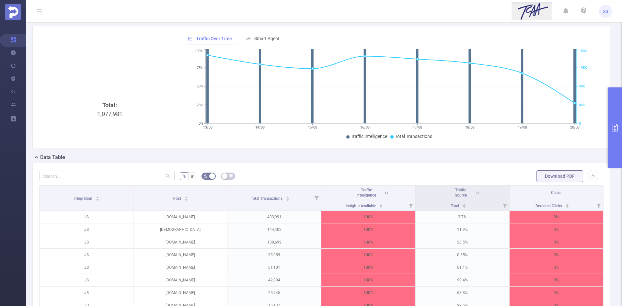
scroll to position [0, 0]
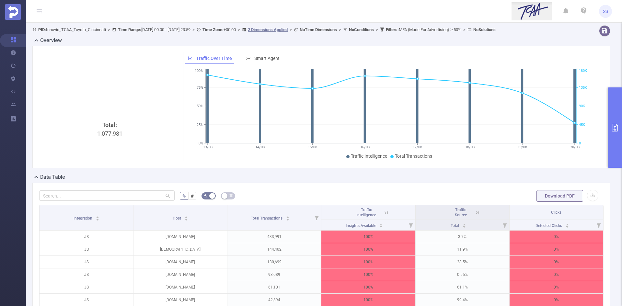
click at [620, 134] on button "primary" at bounding box center [615, 128] width 14 height 80
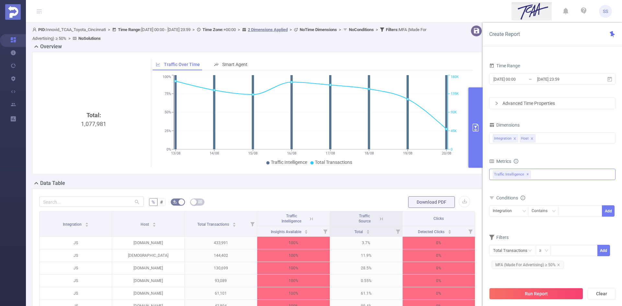
click at [527, 173] on span "✕" at bounding box center [528, 175] width 3 height 8
click at [542, 138] on div "Integration Host" at bounding box center [552, 139] width 119 height 11
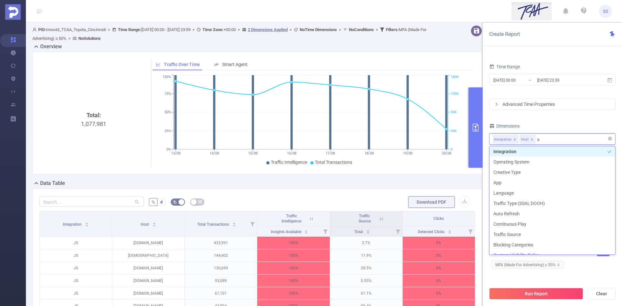
type input "app"
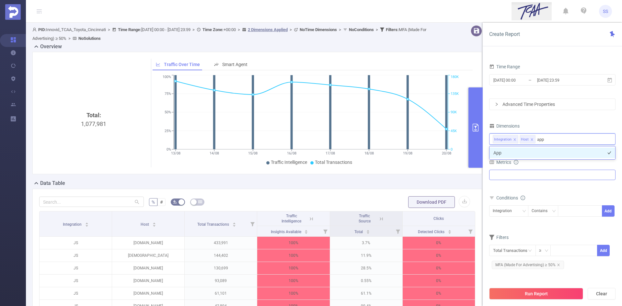
click at [549, 153] on li "App" at bounding box center [553, 153] width 126 height 10
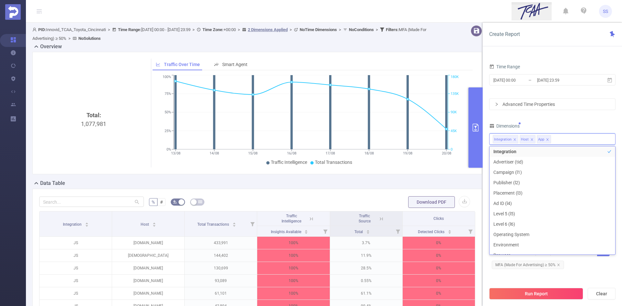
click at [553, 115] on div "PID 1001066 - Innovid_TCAA_Toyota_Cincinnati 1001066 - Innovid_TCAA_Toyota_Cinc…" at bounding box center [552, 151] width 126 height 250
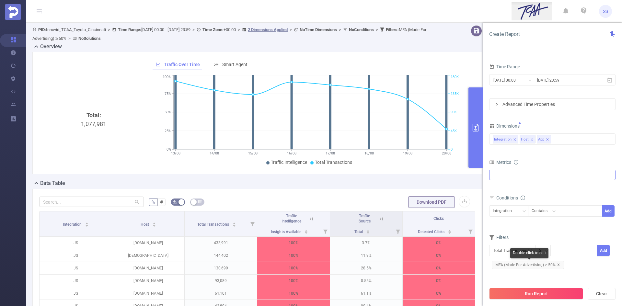
click at [558, 265] on icon "icon: close" at bounding box center [558, 264] width 3 height 3
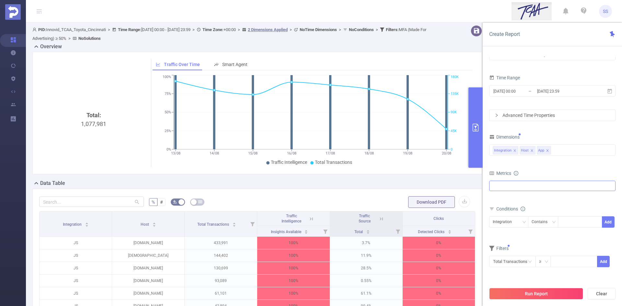
click at [529, 181] on div "Anti-Fraud Invalid Traffic Visibility Brand Safety Traffic Intelligence Sample …" at bounding box center [552, 186] width 126 height 10
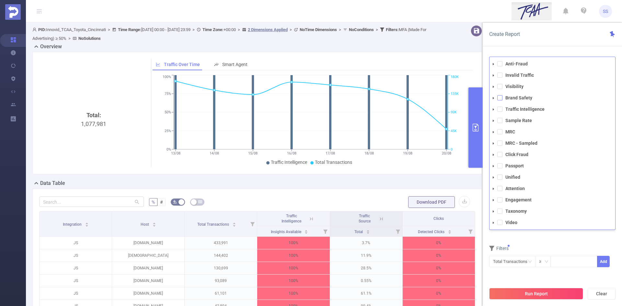
click at [500, 97] on span at bounding box center [499, 97] width 5 height 5
click at [545, 35] on div "Create Report" at bounding box center [552, 35] width 139 height 24
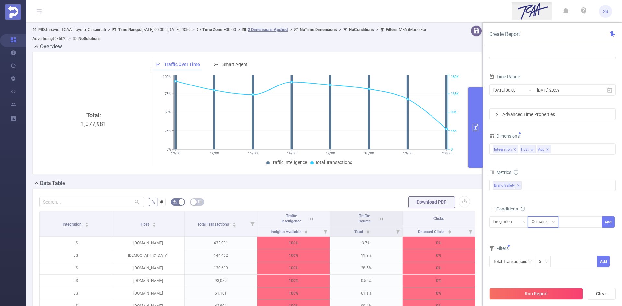
click at [549, 221] on div "Contains" at bounding box center [542, 222] width 20 height 11
click at [540, 243] on li "Is" at bounding box center [549, 246] width 43 height 10
click at [579, 228] on div "Integration Is Add" at bounding box center [552, 223] width 126 height 15
click at [583, 225] on div at bounding box center [580, 222] width 37 height 11
type input "JS"
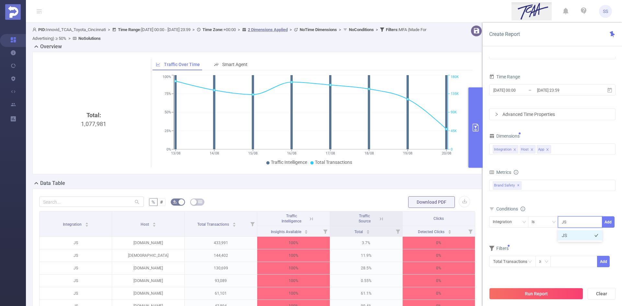
click at [568, 239] on li "JS" at bounding box center [580, 235] width 44 height 10
click at [612, 225] on button "Add" at bounding box center [608, 221] width 13 height 11
click at [553, 298] on button "Run Report" at bounding box center [536, 294] width 94 height 12
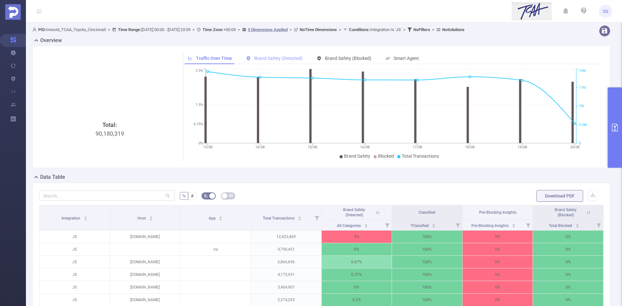
click at [294, 56] on span "Brand Safety (Detected)" at bounding box center [278, 58] width 48 height 5
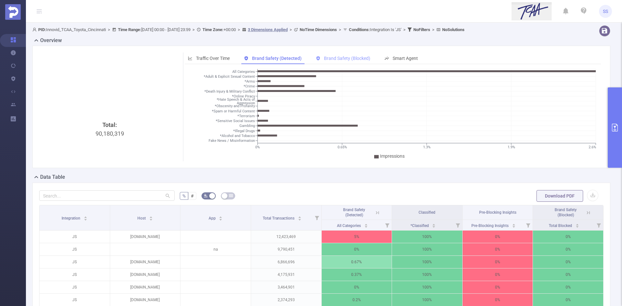
click at [331, 58] on span "Brand Safety (Blocked)" at bounding box center [347, 58] width 46 height 5
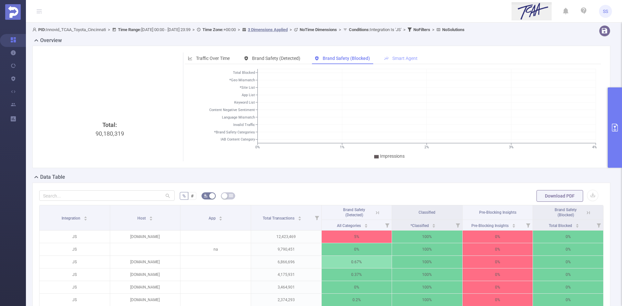
click at [398, 59] on span "Smart Agent" at bounding box center [404, 58] width 25 height 5
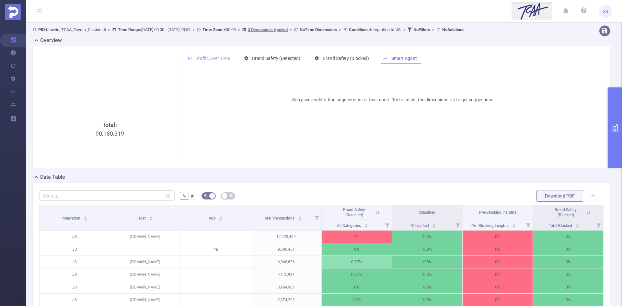
click at [215, 59] on span "Traffic Over Time" at bounding box center [213, 58] width 34 height 5
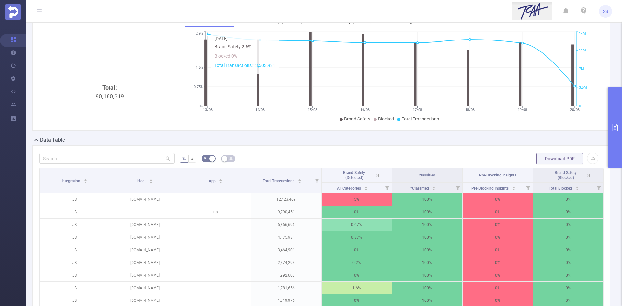
scroll to position [65, 0]
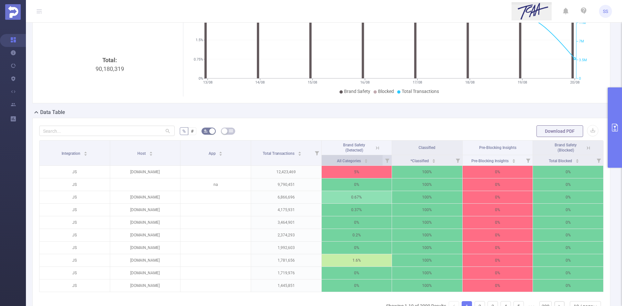
click at [337, 161] on span "All Categories" at bounding box center [349, 161] width 25 height 5
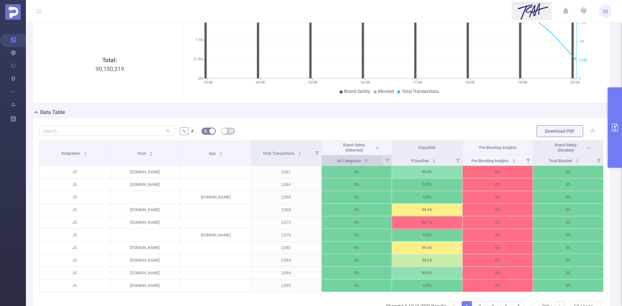
click at [337, 161] on span "All Categories" at bounding box center [349, 161] width 25 height 5
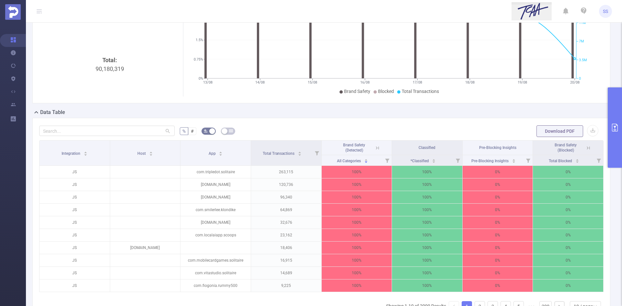
click at [377, 147] on icon at bounding box center [378, 148] width 6 height 6
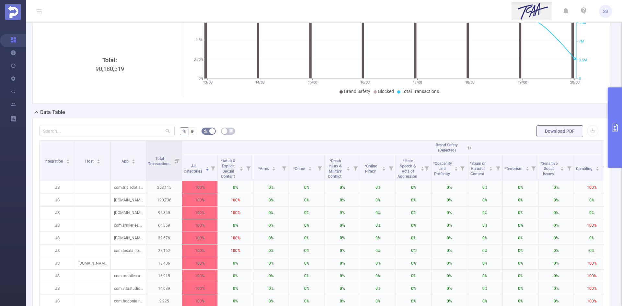
click at [466, 146] on icon at bounding box center [469, 148] width 8 height 6
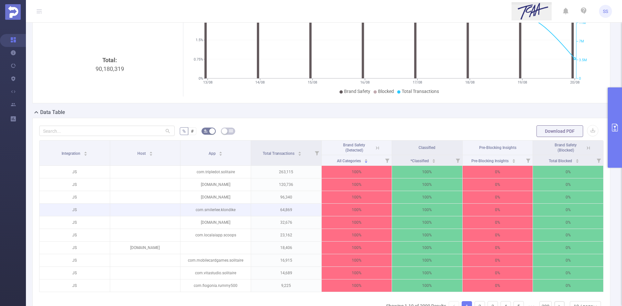
scroll to position [97, 0]
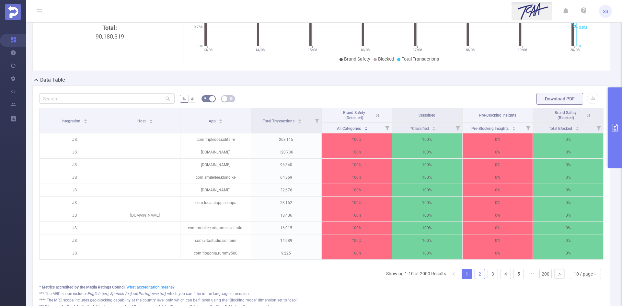
click at [475, 279] on link "2" at bounding box center [480, 274] width 10 height 10
click at [488, 279] on link "3" at bounding box center [493, 274] width 10 height 10
click at [503, 279] on link "4" at bounding box center [506, 274] width 10 height 10
click at [501, 279] on link "5" at bounding box center [506, 274] width 10 height 10
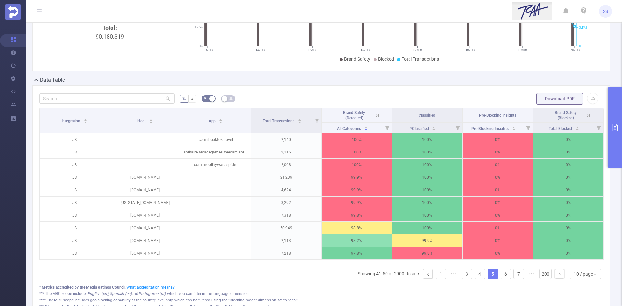
click at [375, 117] on icon at bounding box center [378, 116] width 6 height 6
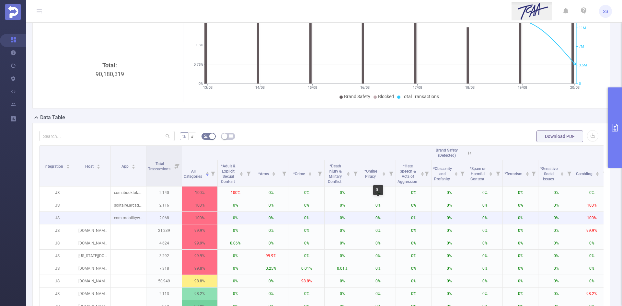
scroll to position [0, 0]
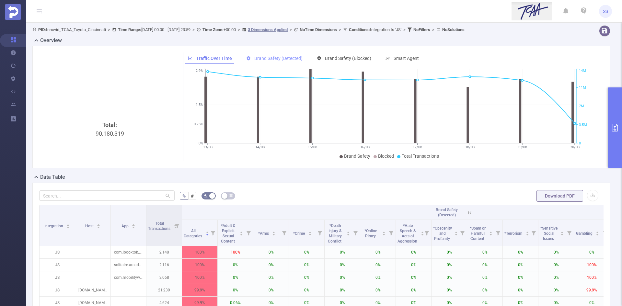
click at [291, 53] on div "Brand Safety (Detected)" at bounding box center [274, 59] width 63 height 12
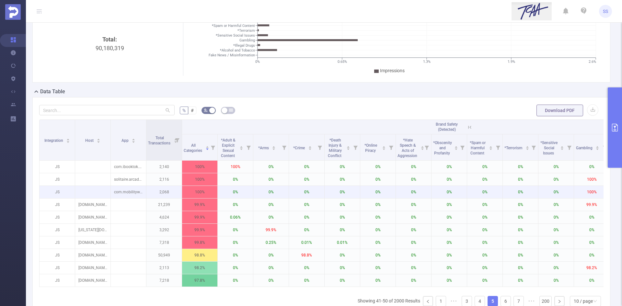
scroll to position [97, 0]
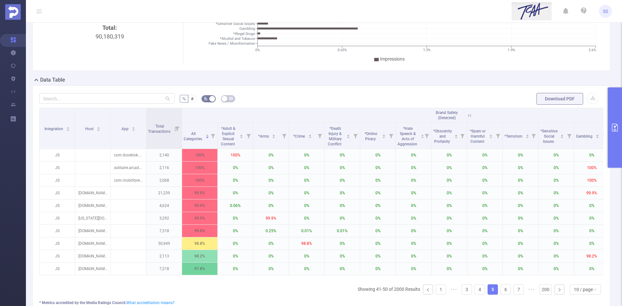
click at [620, 125] on button "primary" at bounding box center [615, 128] width 14 height 80
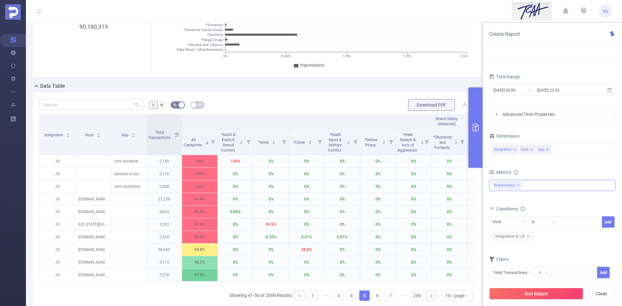
drag, startPoint x: 518, startPoint y: 183, endPoint x: 522, endPoint y: 183, distance: 3.9
click at [518, 183] on span "✕" at bounding box center [518, 186] width 3 height 8
click at [527, 186] on div "Anti-Fraud Invalid Traffic Visibility Brand Safety Traffic Intelligence Sample …" at bounding box center [552, 185] width 126 height 10
click at [529, 40] on div "Create Report" at bounding box center [552, 35] width 139 height 24
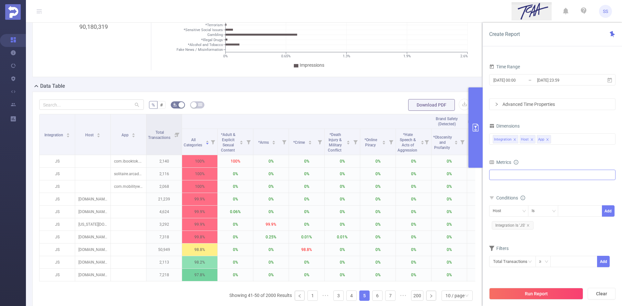
click at [510, 174] on div "Anti-Fraud Invalid Traffic Visibility Brand Safety Traffic Intelligence Sample …" at bounding box center [552, 175] width 126 height 10
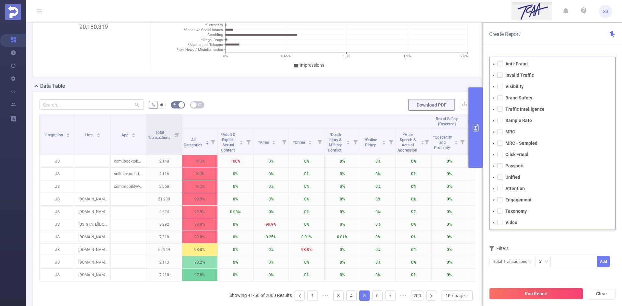
click at [532, 44] on div "Create Report" at bounding box center [552, 35] width 139 height 24
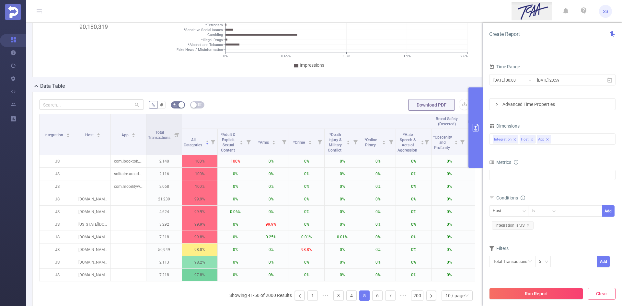
click at [614, 295] on button "Clear" at bounding box center [602, 294] width 28 height 12
type input "[DATE] 07:00"
type input "[DATE] 07:59"
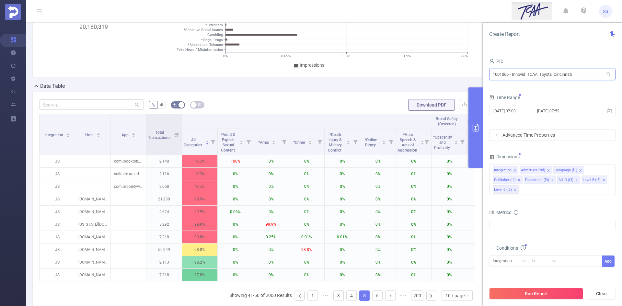
drag, startPoint x: 581, startPoint y: 75, endPoint x: 428, endPoint y: 70, distance: 153.1
click at [428, 70] on section "PID: Innovid_TCAA_Toyota_Cincinnati > Time Range: [DATE] 00:00 - [DATE] 23:59 >…" at bounding box center [324, 141] width 596 height 433
type input "st"
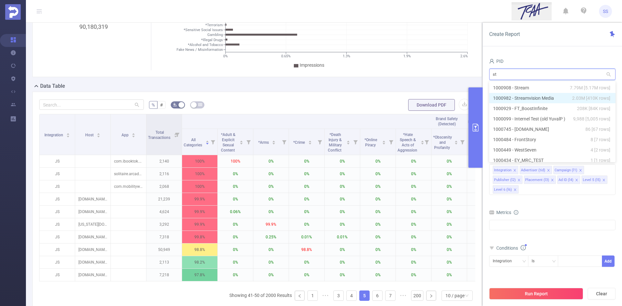
click at [572, 100] on span "2.03M [410K rows]" at bounding box center [591, 98] width 38 height 7
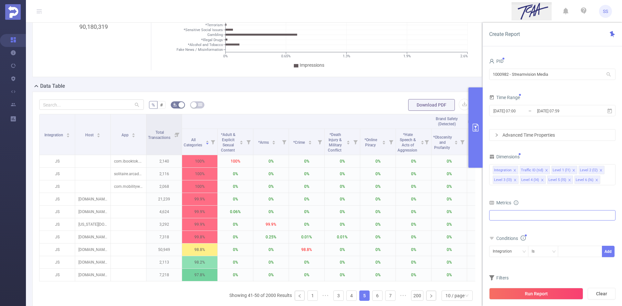
click at [514, 215] on div "Anti-Fraud Invalid Traffic Visibility Brand Safety Traffic Intelligence Sample …" at bounding box center [552, 215] width 126 height 10
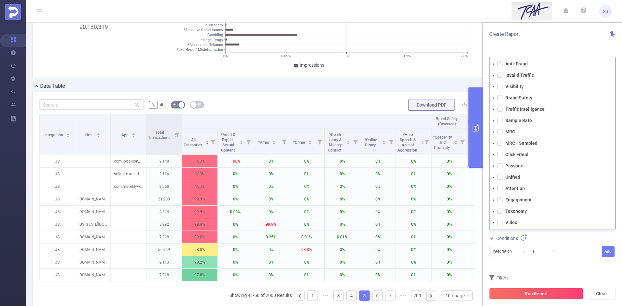
click at [503, 77] on li "Invalid Traffic" at bounding box center [553, 75] width 126 height 9
click at [499, 74] on span at bounding box center [499, 75] width 5 height 5
click at [535, 30] on div "Create Report" at bounding box center [552, 35] width 139 height 24
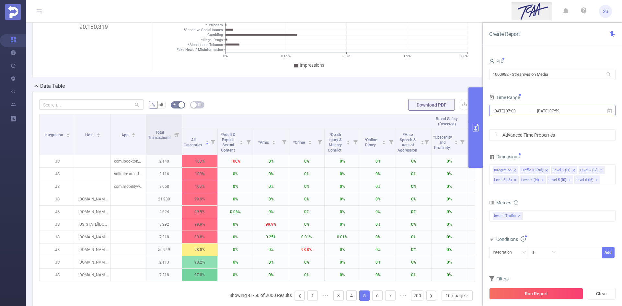
click at [564, 108] on input "[DATE] 07:59" at bounding box center [563, 111] width 53 height 9
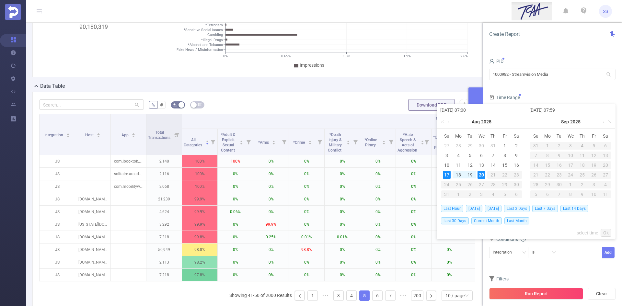
click at [514, 208] on span "Last 3 Days" at bounding box center [517, 208] width 26 height 7
type input "[DATE] 00:00"
type input "[DATE] 23:59"
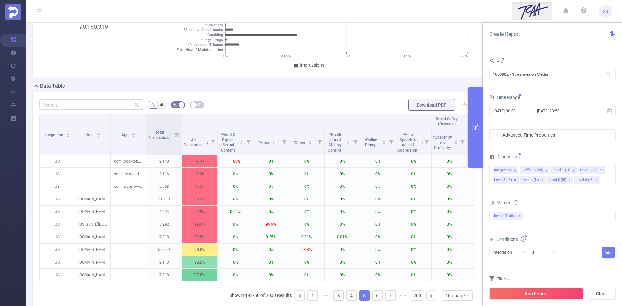
click at [523, 297] on button "Run Report" at bounding box center [536, 294] width 94 height 12
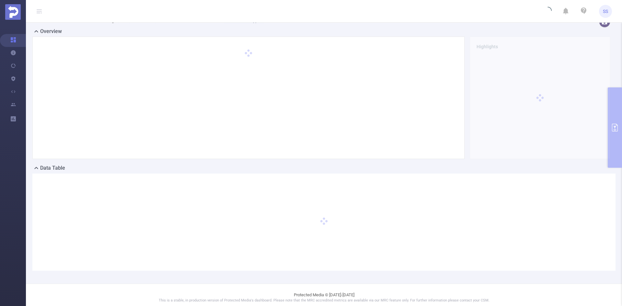
scroll to position [14, 0]
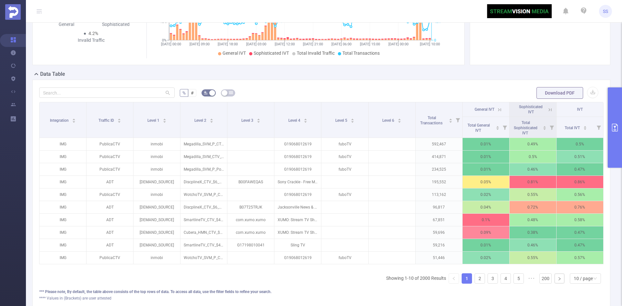
scroll to position [111, 0]
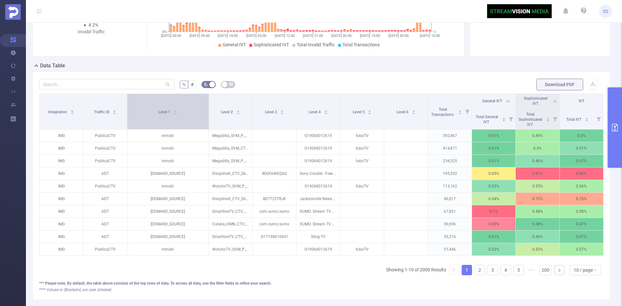
drag, startPoint x: 179, startPoint y: 119, endPoint x: 203, endPoint y: 119, distance: 24.6
click at [203, 119] on th "Level 1" at bounding box center [168, 112] width 82 height 36
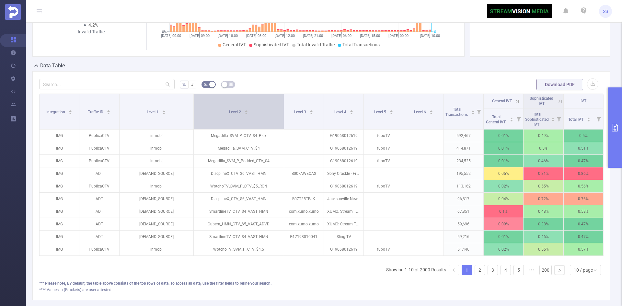
drag, startPoint x: 250, startPoint y: 115, endPoint x: 280, endPoint y: 121, distance: 30.5
click at [280, 121] on th "Level 2" at bounding box center [239, 112] width 90 height 36
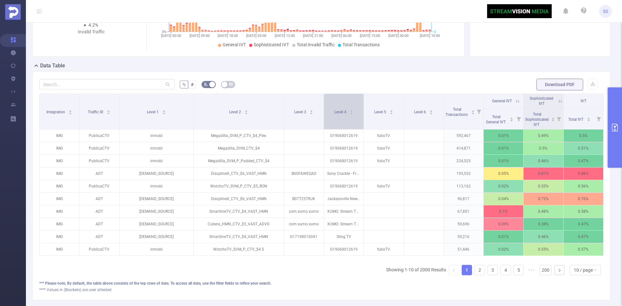
drag, startPoint x: 322, startPoint y: 116, endPoint x: 347, endPoint y: 119, distance: 25.4
click at [347, 115] on div "Level 4" at bounding box center [343, 111] width 19 height 6
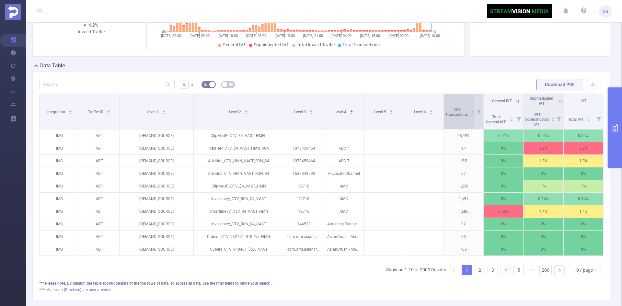
click at [460, 113] on span "Total Transactions" at bounding box center [457, 112] width 23 height 10
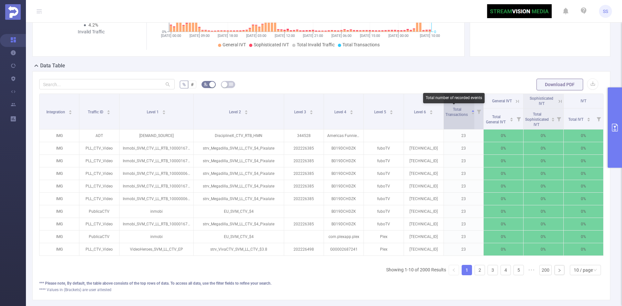
click at [460, 113] on span "Total Transactions" at bounding box center [457, 112] width 23 height 10
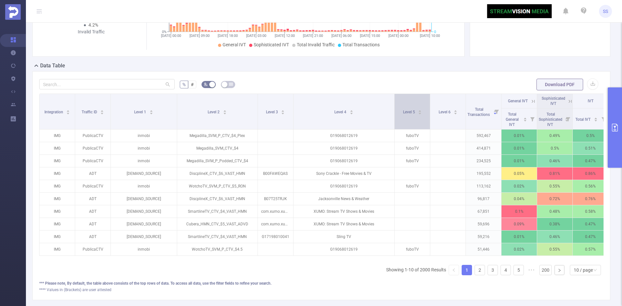
drag, startPoint x: 360, startPoint y: 125, endPoint x: 397, endPoint y: 125, distance: 37.6
click at [397, 109] on tr "Integration Traffic ID Level 1 Level 2 Level 3 Level 4 Level 5 Level 6 Total Tr…" at bounding box center [324, 101] width 569 height 15
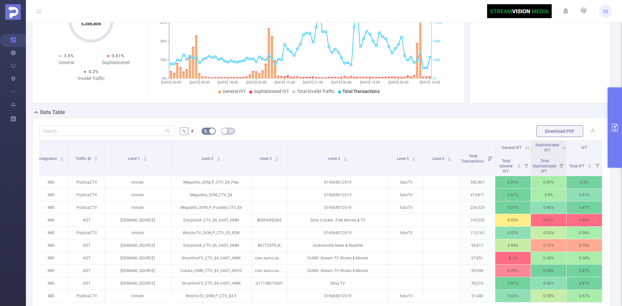
scroll to position [0, 0]
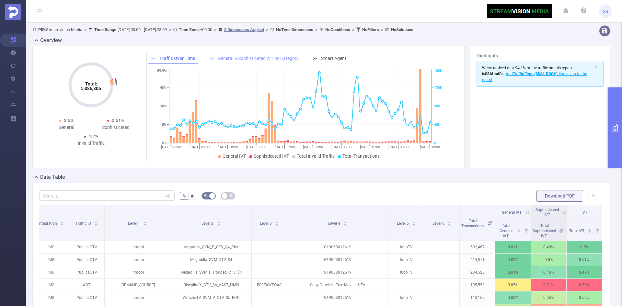
click at [270, 57] on span "General & Sophisticated IVT by Category" at bounding box center [258, 58] width 81 height 5
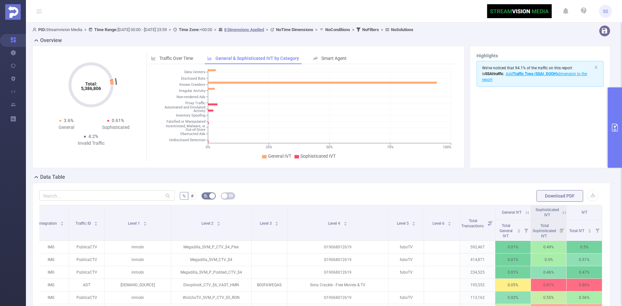
click at [168, 52] on div "Total: 5,386,806 Total: 5,386,806 3.6% General 0.61% Sophisticated 4.2% Invalid…" at bounding box center [248, 107] width 432 height 123
click at [170, 57] on span "Traffic Over Time" at bounding box center [176, 58] width 34 height 5
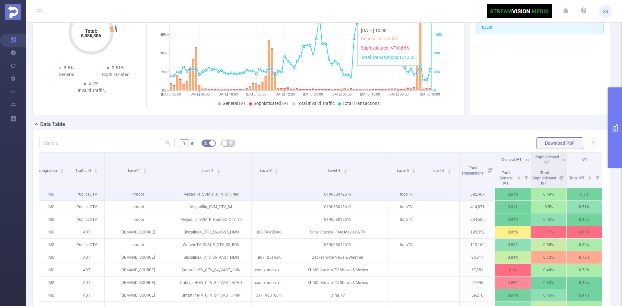
scroll to position [130, 0]
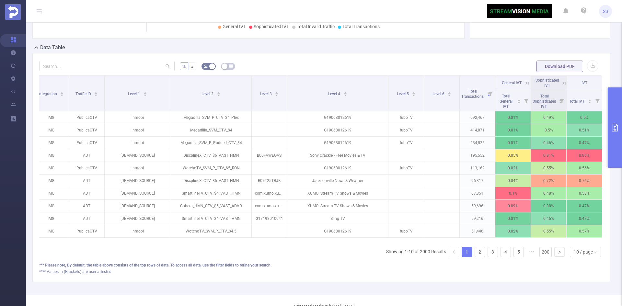
click at [524, 80] on icon at bounding box center [527, 83] width 6 height 6
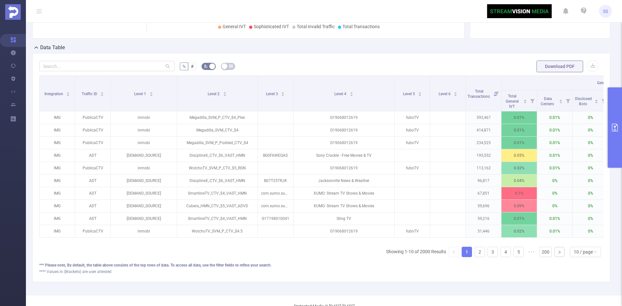
scroll to position [0, 189]
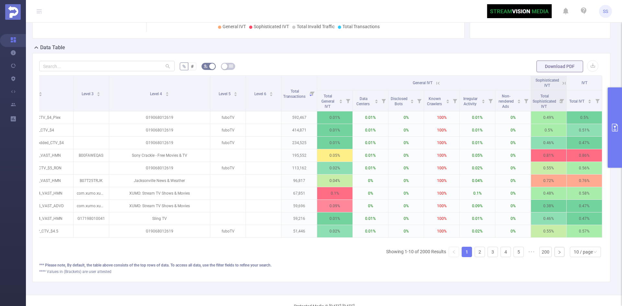
click at [435, 82] on icon at bounding box center [438, 83] width 6 height 6
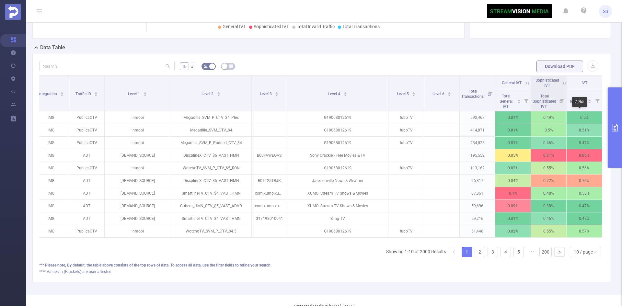
click at [577, 98] on div "2,965" at bounding box center [579, 102] width 15 height 10
click at [569, 102] on span "Total IVT" at bounding box center [577, 101] width 16 height 5
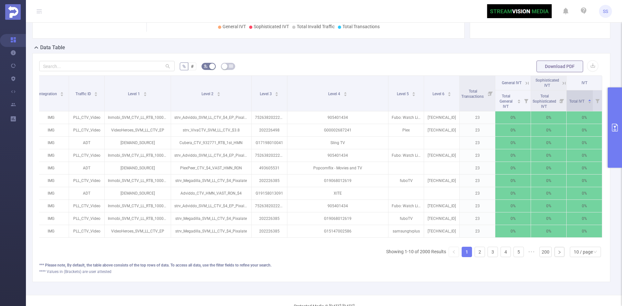
click at [569, 102] on span "Total IVT" at bounding box center [577, 101] width 16 height 5
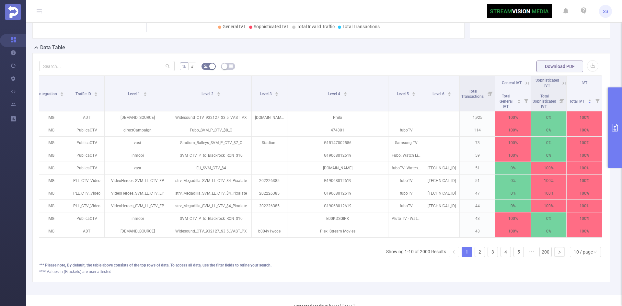
click at [524, 83] on icon at bounding box center [527, 83] width 6 height 6
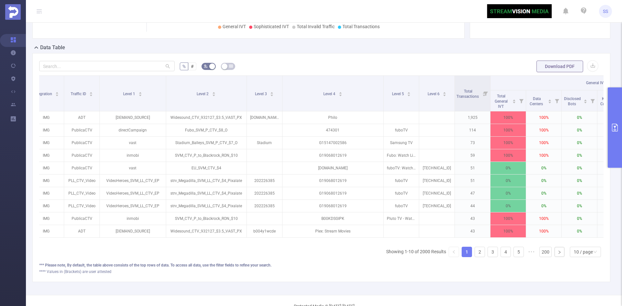
drag, startPoint x: 243, startPoint y: 248, endPoint x: 276, endPoint y: 248, distance: 33.7
click at [276, 248] on div "Integration Traffic ID Level 1 Level 2 Level 3 Level 4 Level 5 Level 6 Total Tr…" at bounding box center [321, 169] width 565 height 187
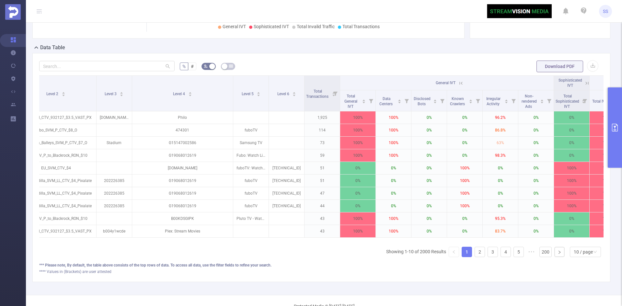
scroll to position [0, 189]
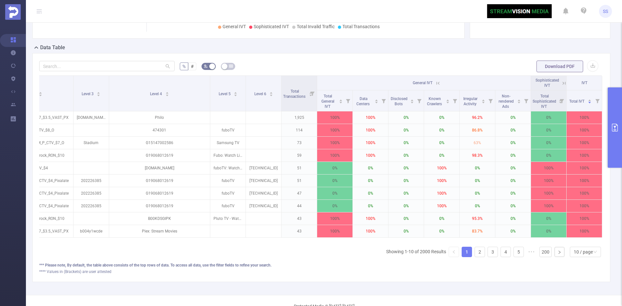
click at [433, 82] on icon at bounding box center [437, 83] width 8 height 6
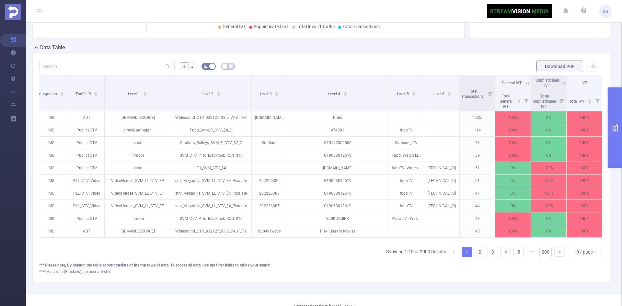
scroll to position [0, 11]
click at [476, 257] on link "2" at bounding box center [480, 252] width 10 height 10
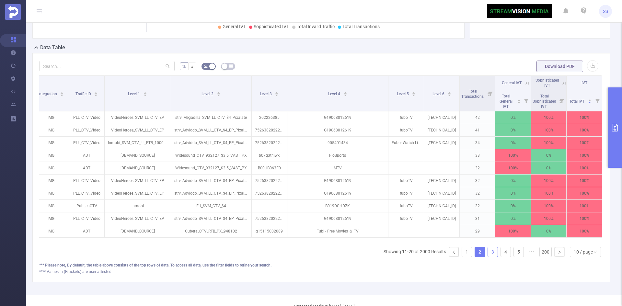
click at [488, 257] on link "3" at bounding box center [493, 252] width 10 height 10
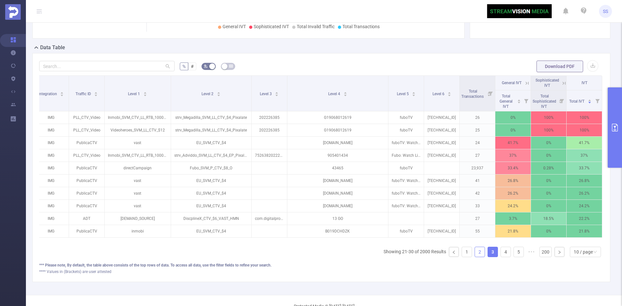
click at [475, 257] on link "2" at bounding box center [480, 252] width 10 height 10
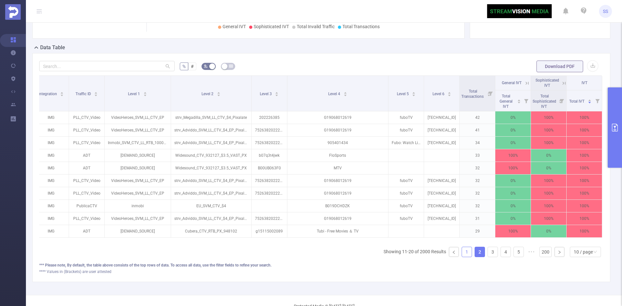
click at [462, 257] on link "1" at bounding box center [467, 252] width 10 height 10
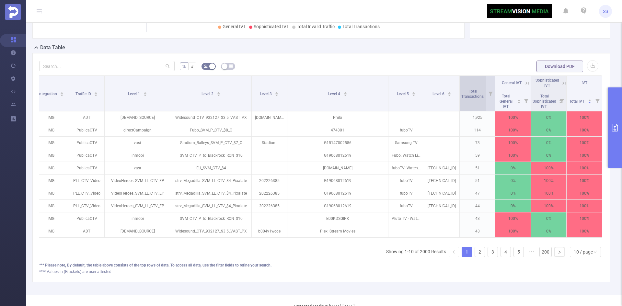
click at [462, 88] on div "Total Transactions" at bounding box center [476, 94] width 29 height 12
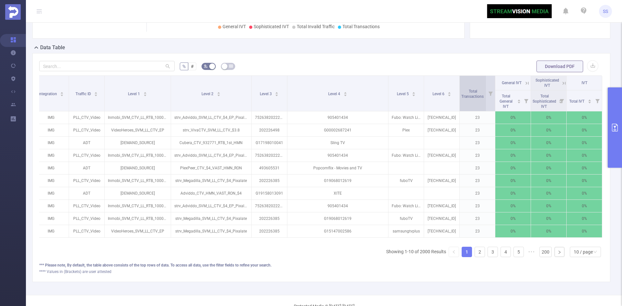
click at [462, 88] on div "Total Transactions" at bounding box center [476, 94] width 29 height 12
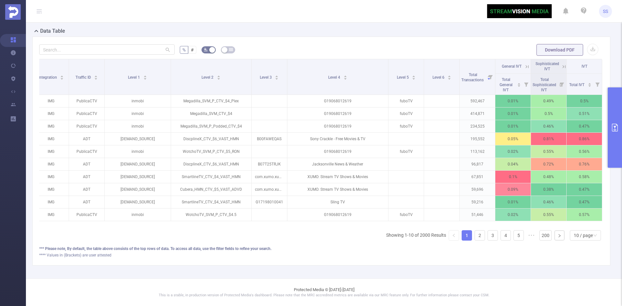
scroll to position [0, 0]
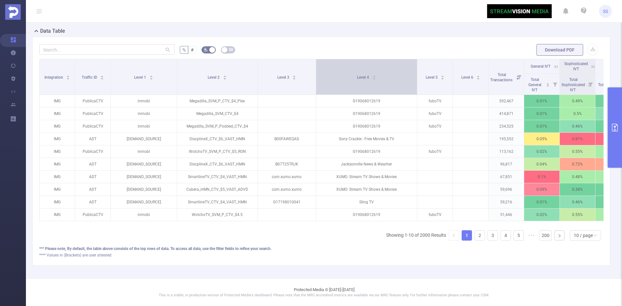
drag, startPoint x: 293, startPoint y: 81, endPoint x: 316, endPoint y: 85, distance: 22.9
click at [316, 85] on span at bounding box center [315, 76] width 3 height 35
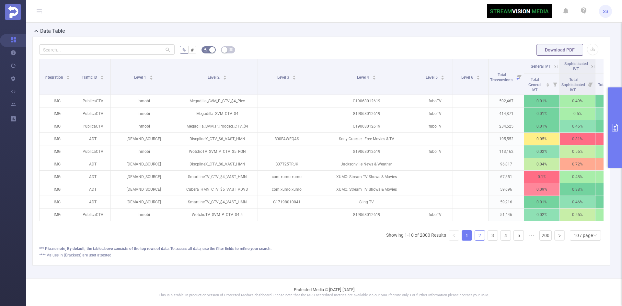
click at [475, 237] on link "2" at bounding box center [480, 236] width 10 height 10
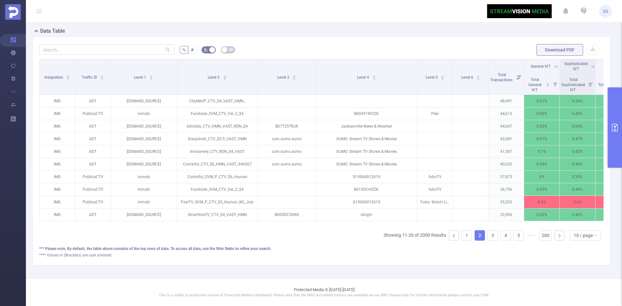
click at [609, 142] on button "primary" at bounding box center [615, 128] width 14 height 80
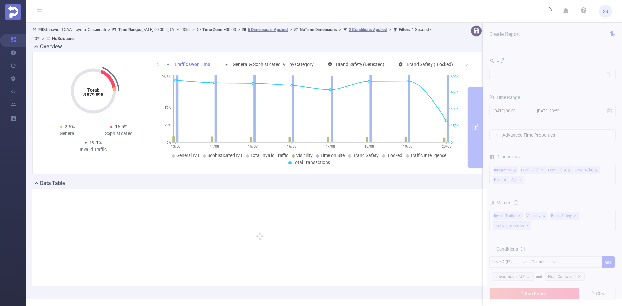
scroll to position [20, 0]
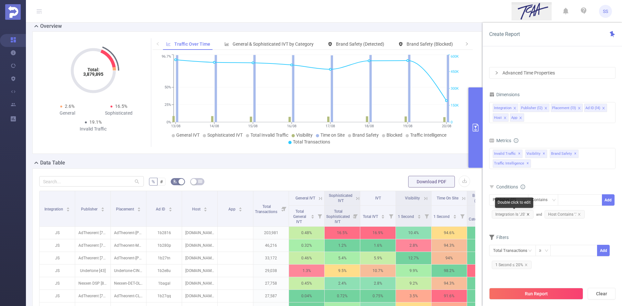
click at [528, 216] on icon "icon: close" at bounding box center [528, 214] width 3 height 3
click at [528, 216] on span "Host Contains '.'" at bounding box center [512, 214] width 40 height 8
click at [525, 265] on icon "icon: close" at bounding box center [526, 264] width 3 height 3
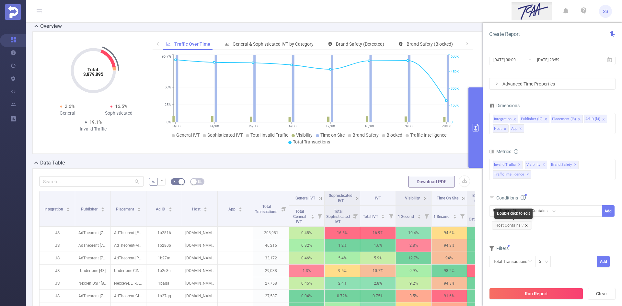
click at [526, 226] on icon "icon: close" at bounding box center [526, 225] width 3 height 3
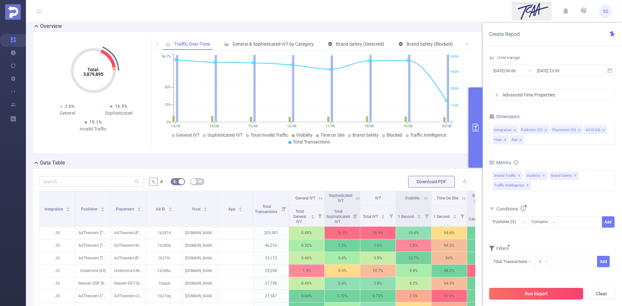
click at [540, 295] on button "Run Report" at bounding box center [536, 294] width 94 height 12
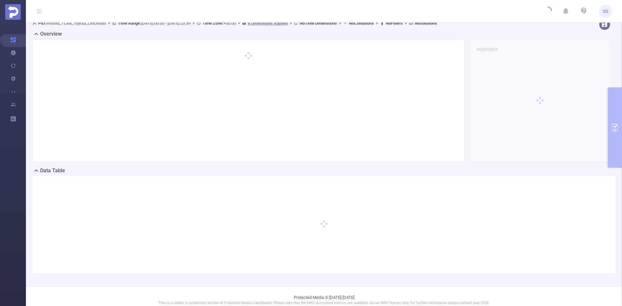
scroll to position [0, 0]
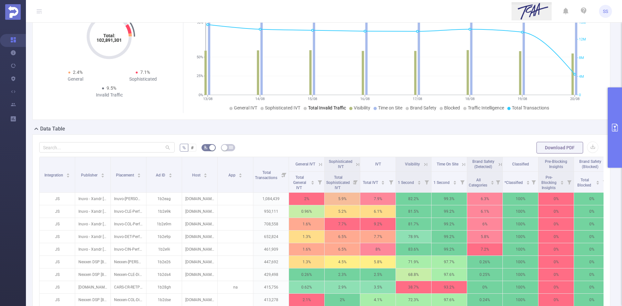
scroll to position [130, 0]
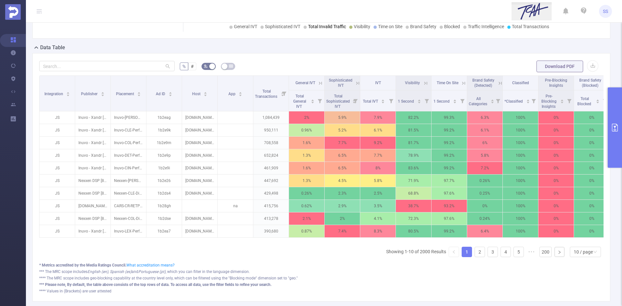
click at [614, 129] on icon "primary" at bounding box center [615, 128] width 8 height 8
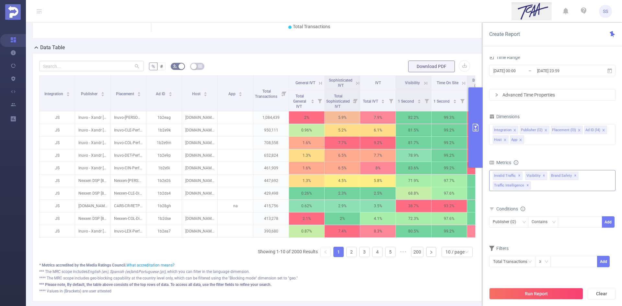
click at [527, 185] on span "✕" at bounding box center [528, 186] width 3 height 8
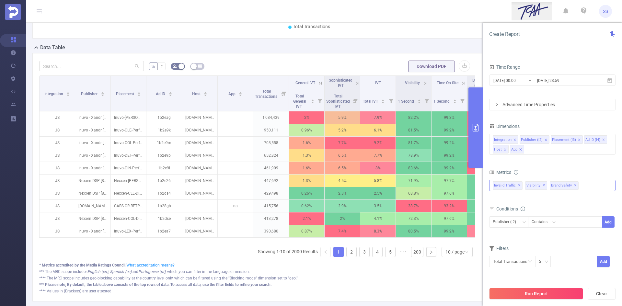
click at [519, 184] on span "✕" at bounding box center [519, 186] width 3 height 8
click at [542, 185] on span "✕" at bounding box center [543, 186] width 3 height 8
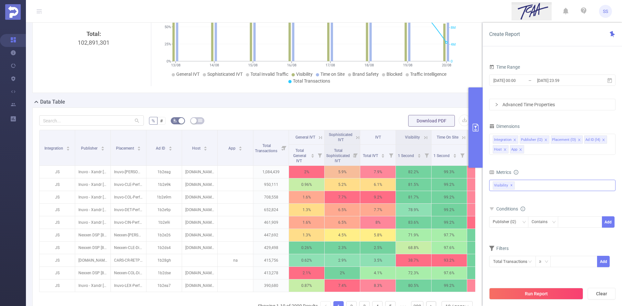
scroll to position [0, 0]
